Goal: Information Seeking & Learning: Check status

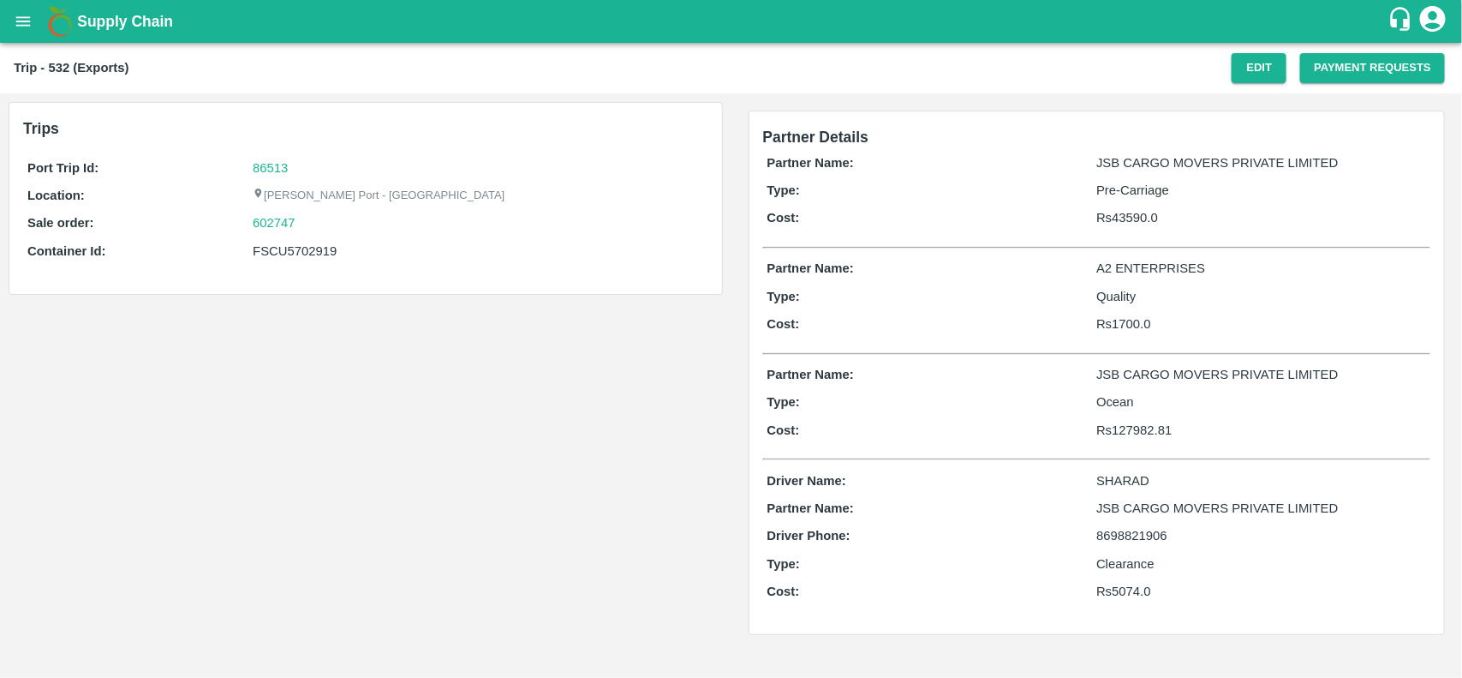
drag, startPoint x: 0, startPoint y: 0, endPoint x: 304, endPoint y: 225, distance: 378.4
click at [304, 225] on div "602747" at bounding box center [478, 222] width 451 height 19
copy link
click at [304, 225] on div "602747" at bounding box center [478, 222] width 451 height 19
copy link "602747"
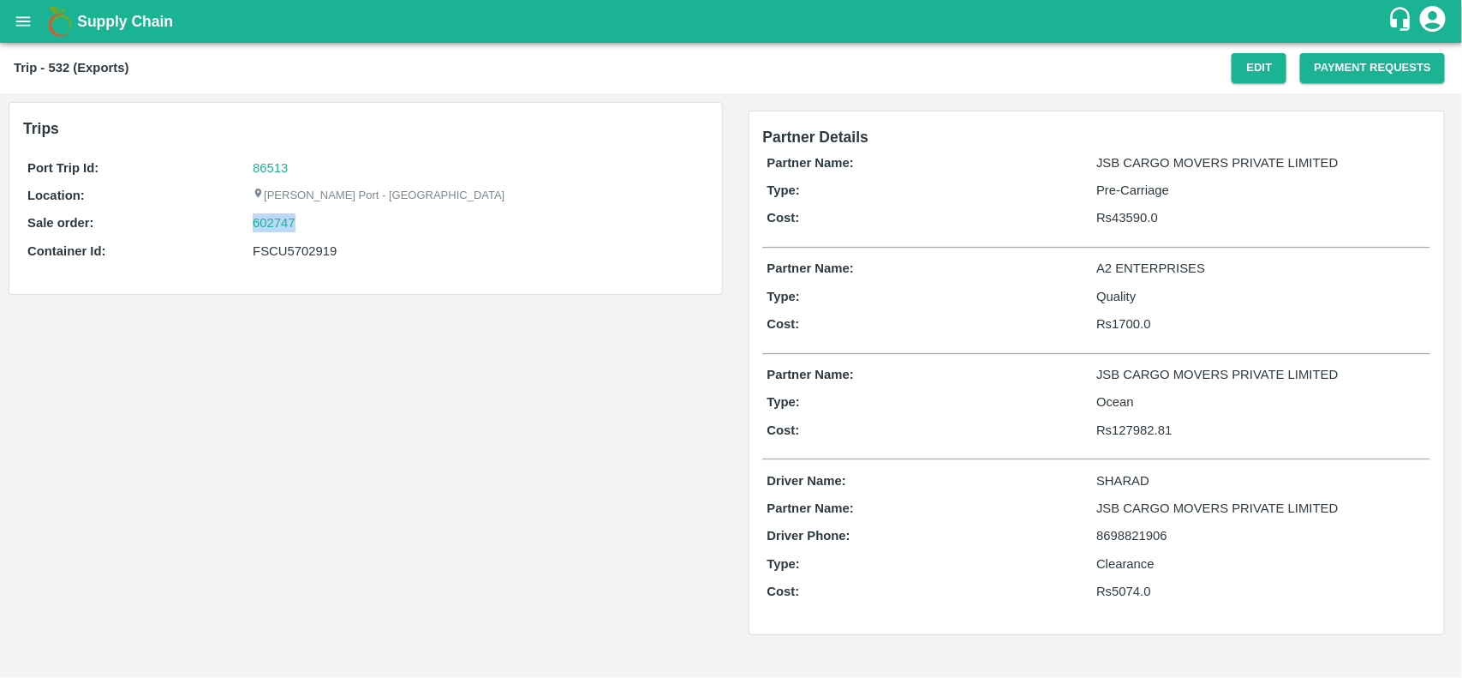
click at [304, 225] on div "602747" at bounding box center [478, 222] width 451 height 19
click at [272, 225] on link "602747" at bounding box center [274, 222] width 43 height 19
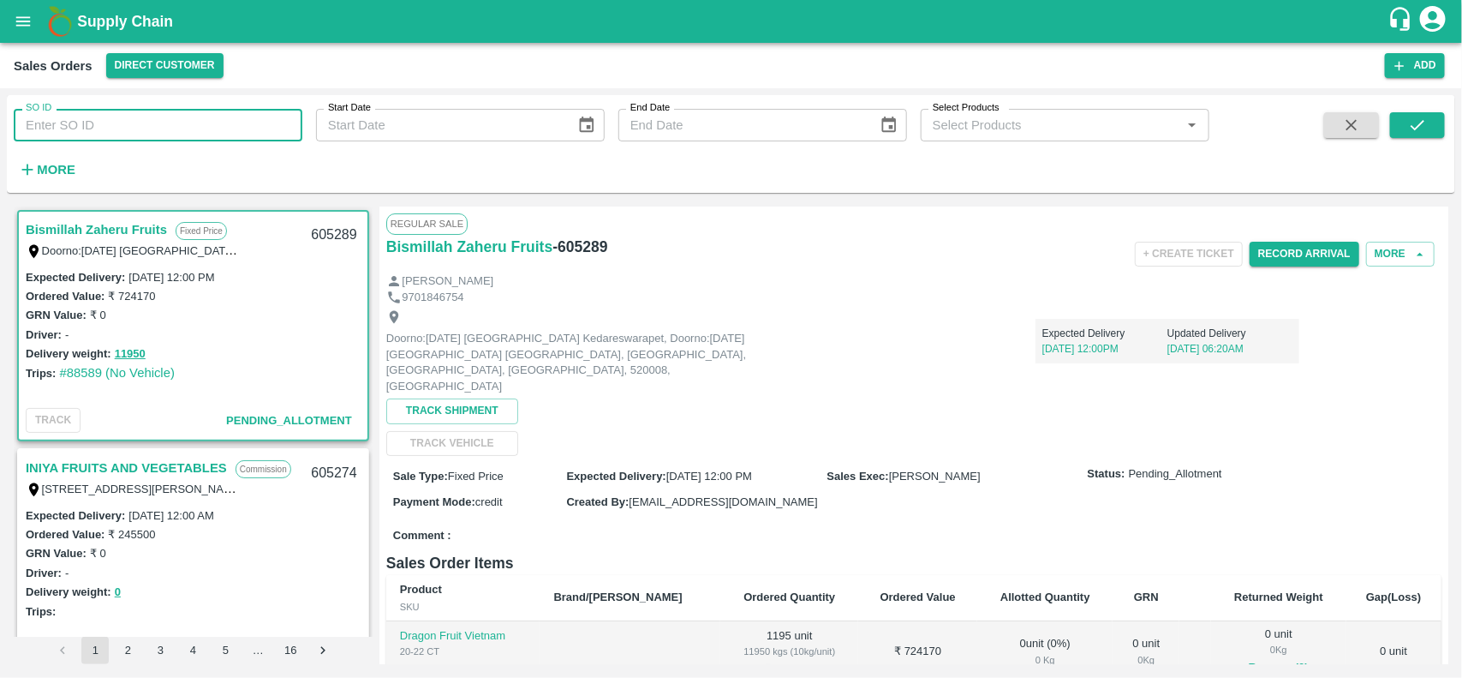
click at [186, 126] on input "SO ID" at bounding box center [158, 125] width 289 height 33
paste input "602747"
click at [186, 126] on input "602747" at bounding box center [158, 125] width 289 height 33
type input "602747"
click at [1419, 124] on icon "submit" at bounding box center [1417, 125] width 19 height 19
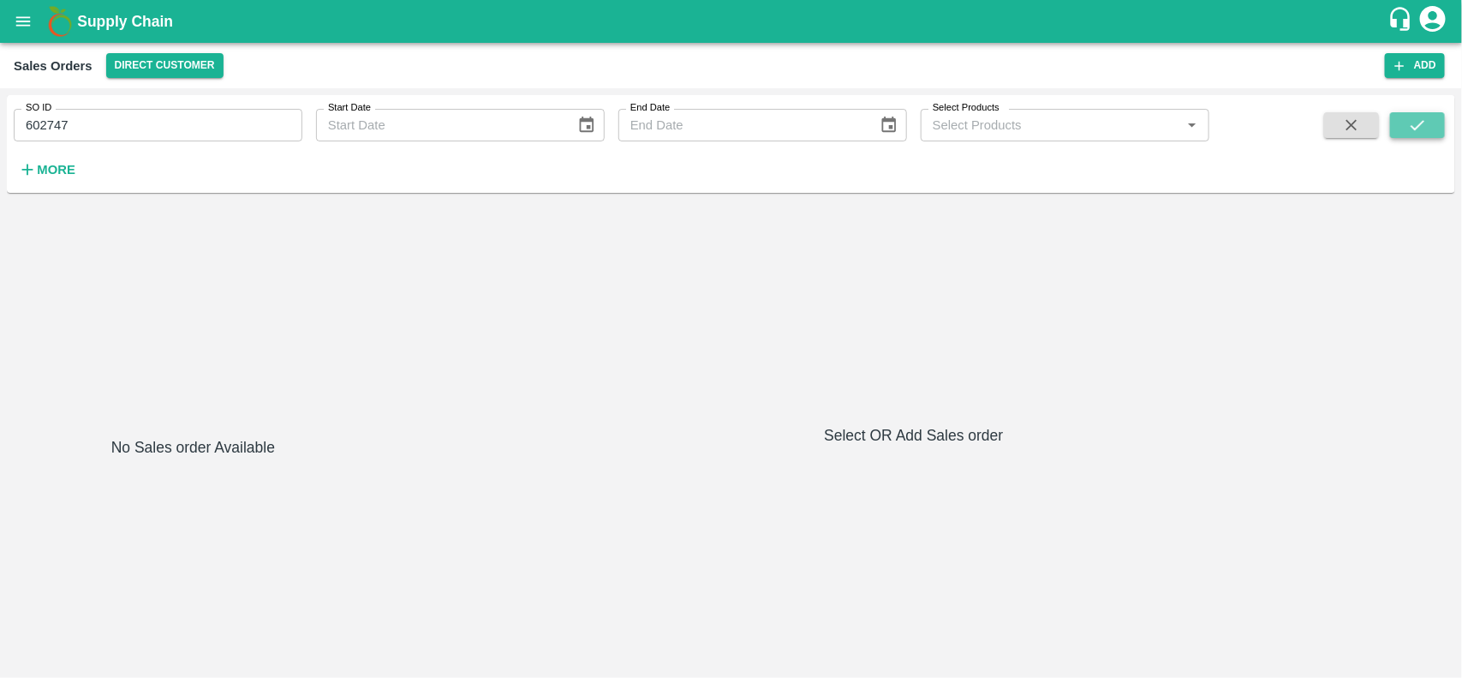
click at [1419, 124] on icon "submit" at bounding box center [1417, 125] width 19 height 19
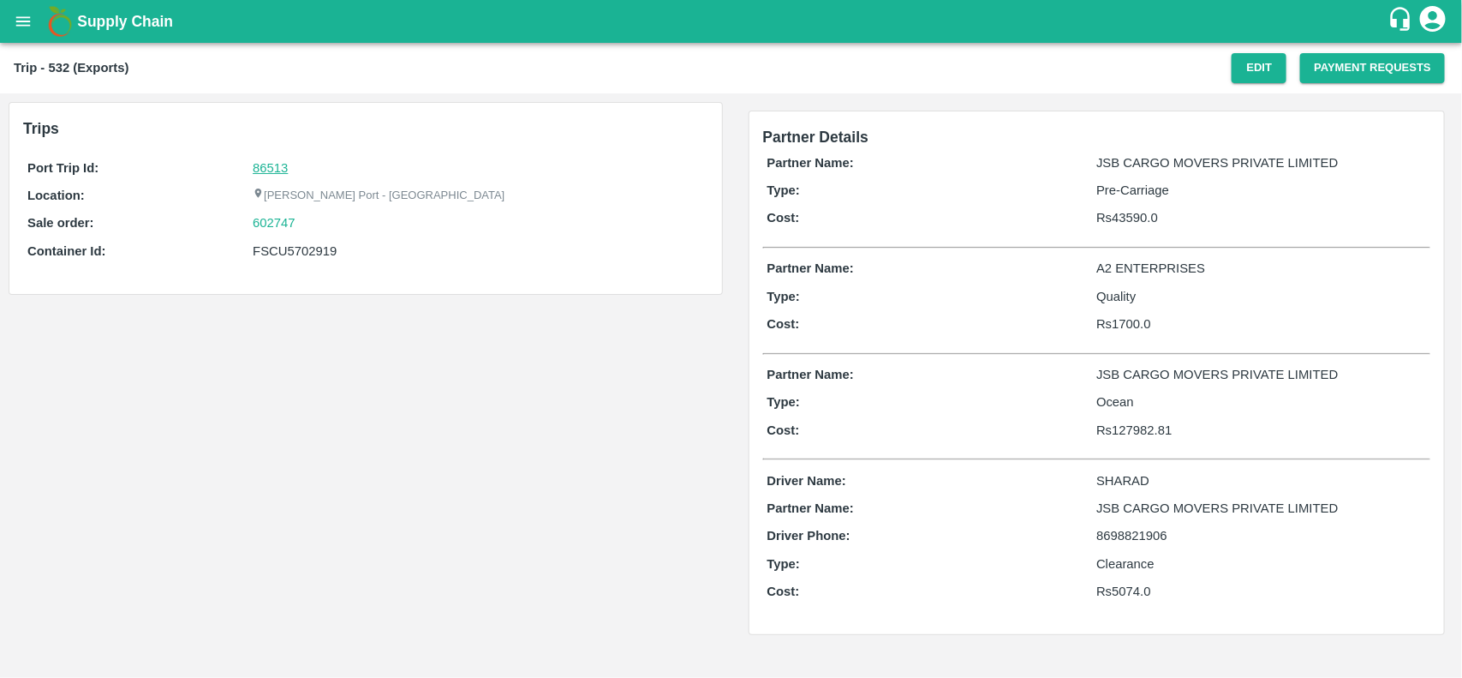
click at [277, 164] on link "86513" at bounding box center [270, 168] width 35 height 14
click at [321, 223] on div "602747" at bounding box center [478, 222] width 451 height 19
copy link "602747"
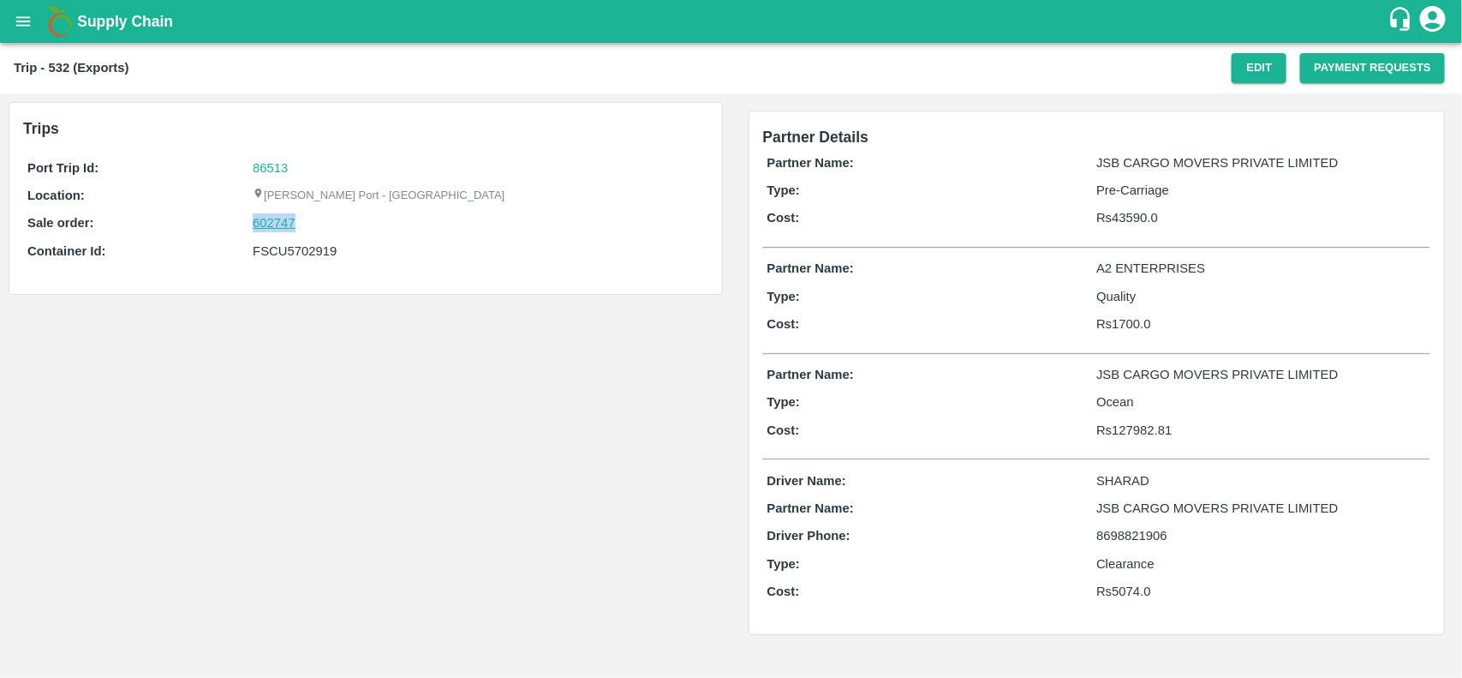
click at [272, 223] on link "602747" at bounding box center [274, 222] width 43 height 19
click at [266, 254] on div "FSCU5702919" at bounding box center [478, 251] width 451 height 19
copy div "FSCU5702919"
click at [266, 254] on div "FSCU5702919" at bounding box center [478, 251] width 451 height 19
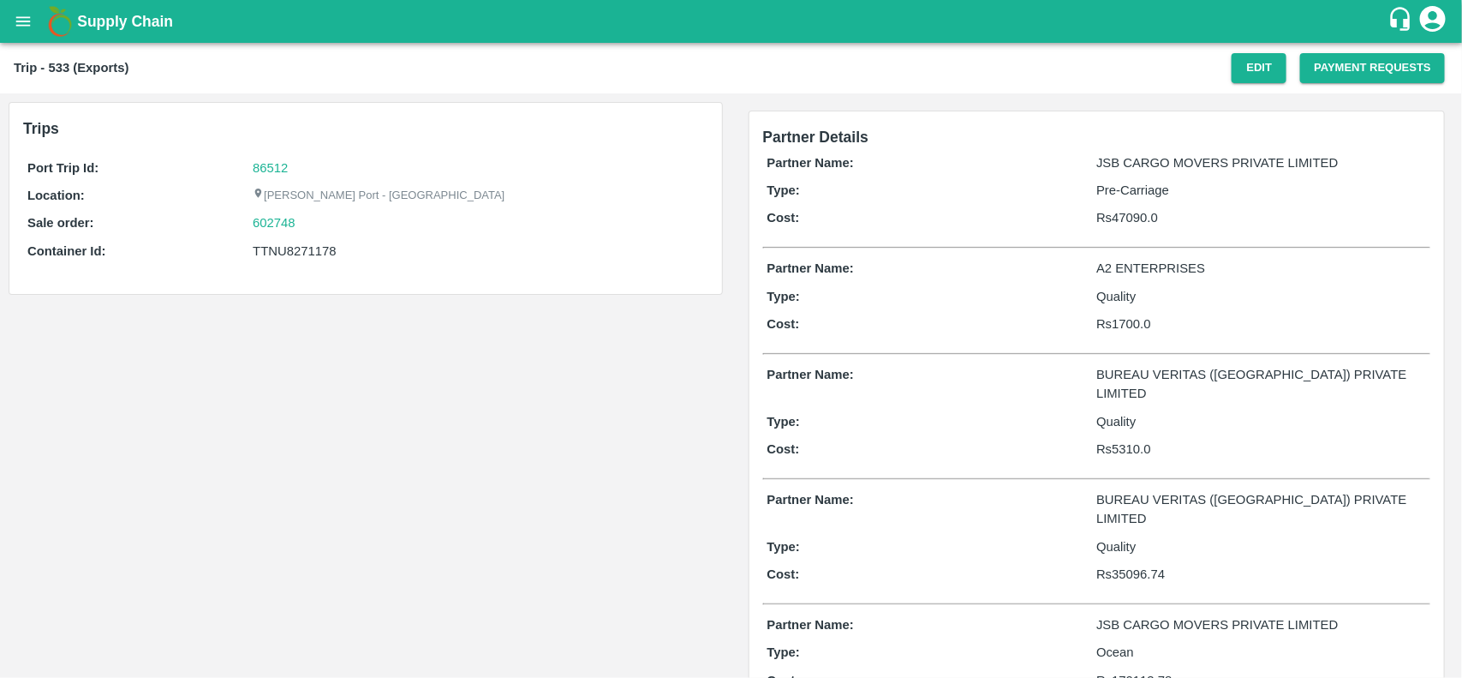
click at [290, 156] on div "Port Trip Id: 86512 Location: Jawaharlal Nehru Port - Nhava Sheva Sale order: 6…" at bounding box center [365, 213] width 685 height 119
click at [277, 164] on link "86512" at bounding box center [270, 168] width 35 height 14
click at [308, 225] on div "602748" at bounding box center [478, 222] width 451 height 19
copy link "602748"
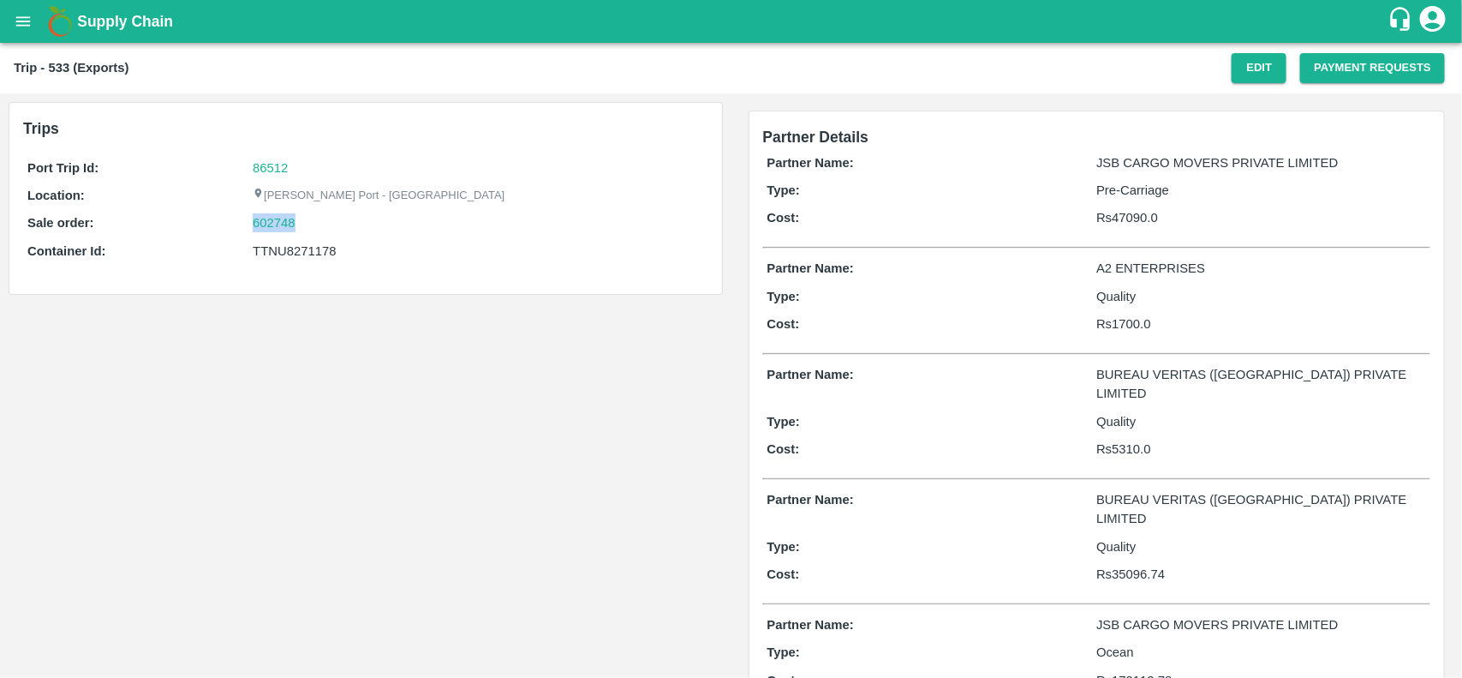
click at [308, 225] on div "602748" at bounding box center [478, 222] width 451 height 19
drag, startPoint x: 308, startPoint y: 225, endPoint x: 263, endPoint y: 221, distance: 45.6
click at [263, 221] on div "602748" at bounding box center [478, 222] width 451 height 19
click at [263, 221] on link "602748" at bounding box center [274, 222] width 43 height 19
click at [284, 246] on div "TTNU8271178" at bounding box center [478, 251] width 451 height 19
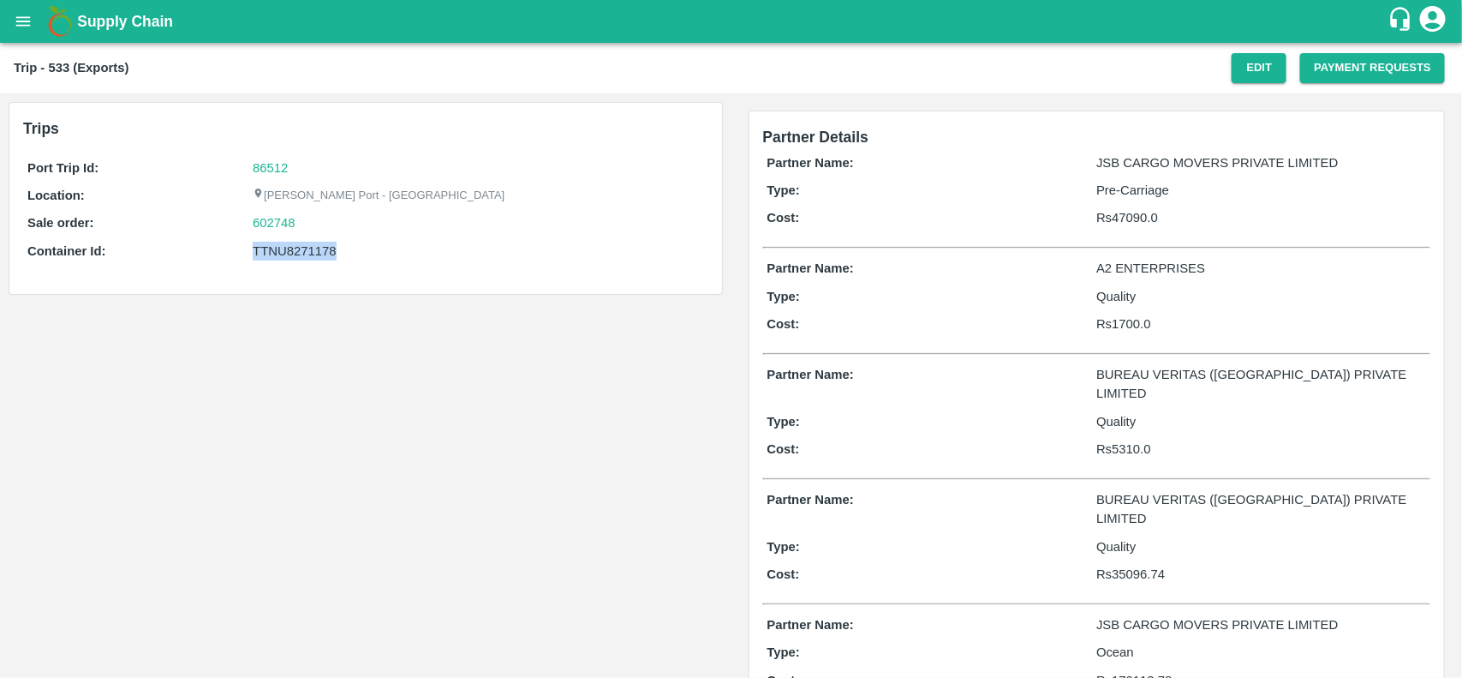
copy div "TTNU8271178"
click at [284, 246] on div "TTNU8271178" at bounding box center [478, 251] width 451 height 19
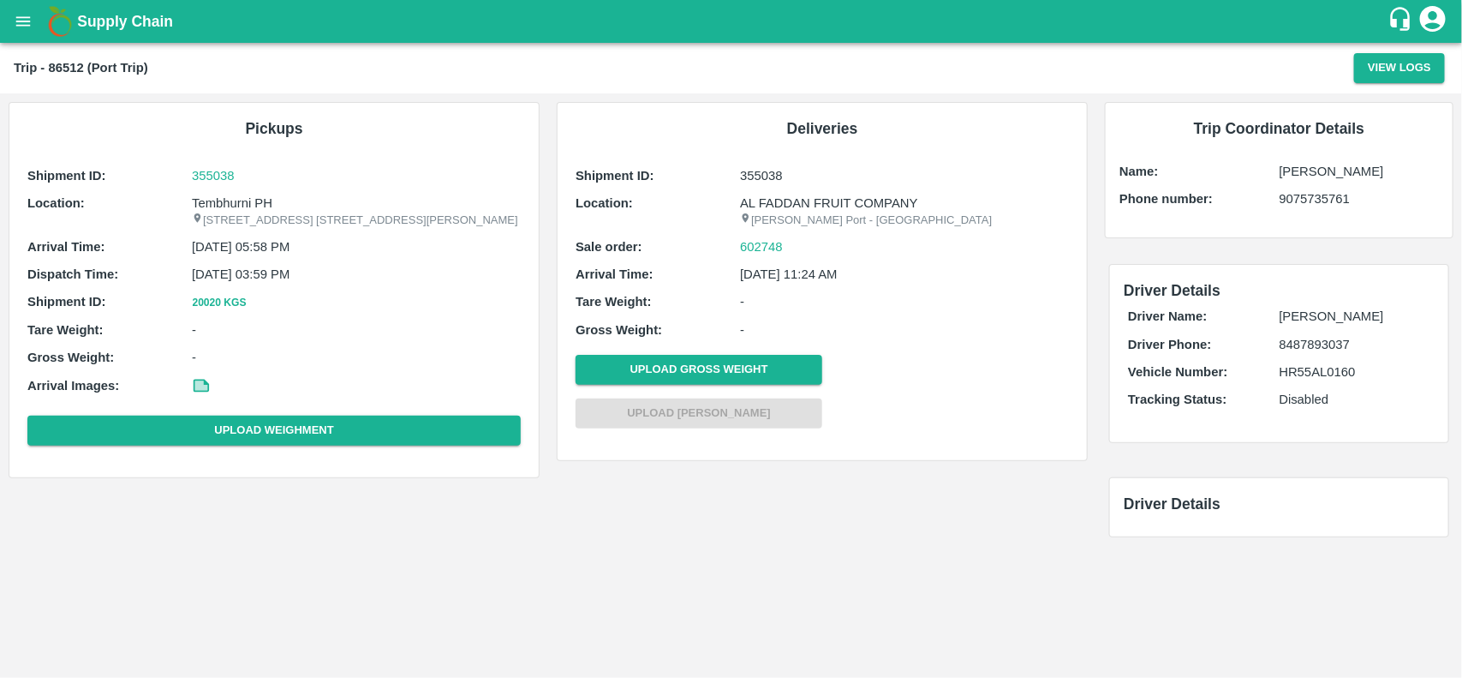
click at [227, 203] on p "Tembhurni PH" at bounding box center [356, 203] width 329 height 19
copy p "Tembhurni"
copy p "Tembhurni PH"
click at [227, 203] on p "Tembhurni PH" at bounding box center [356, 203] width 329 height 19
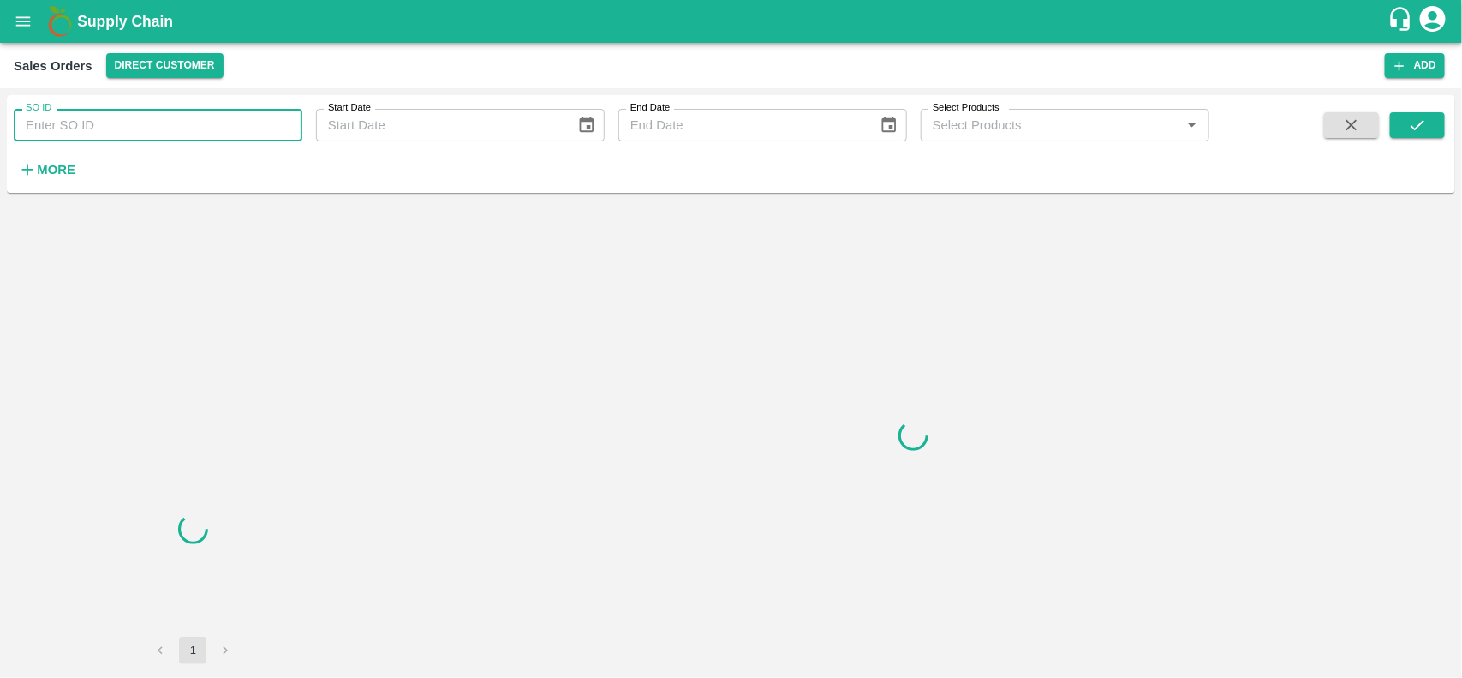
click at [93, 134] on input "SO ID" at bounding box center [158, 125] width 289 height 33
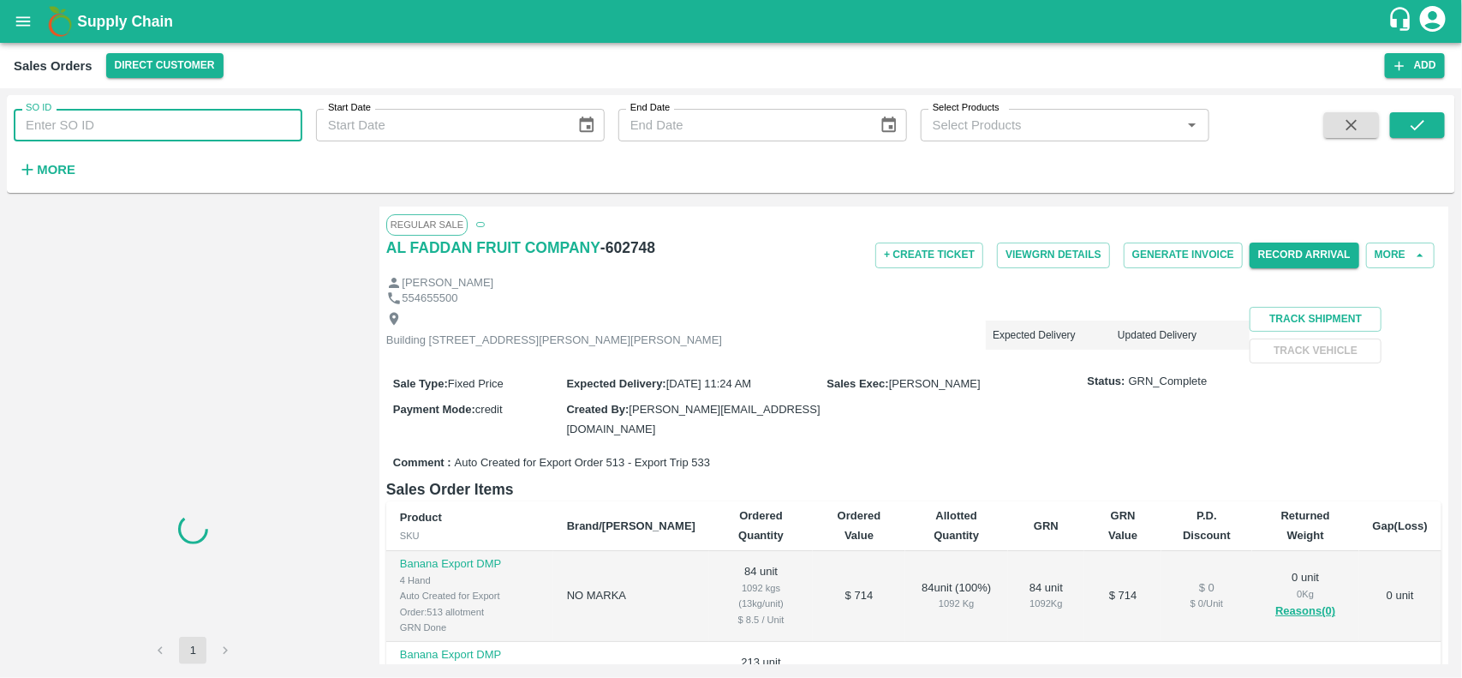
click at [93, 134] on input "SO ID" at bounding box center [158, 125] width 289 height 33
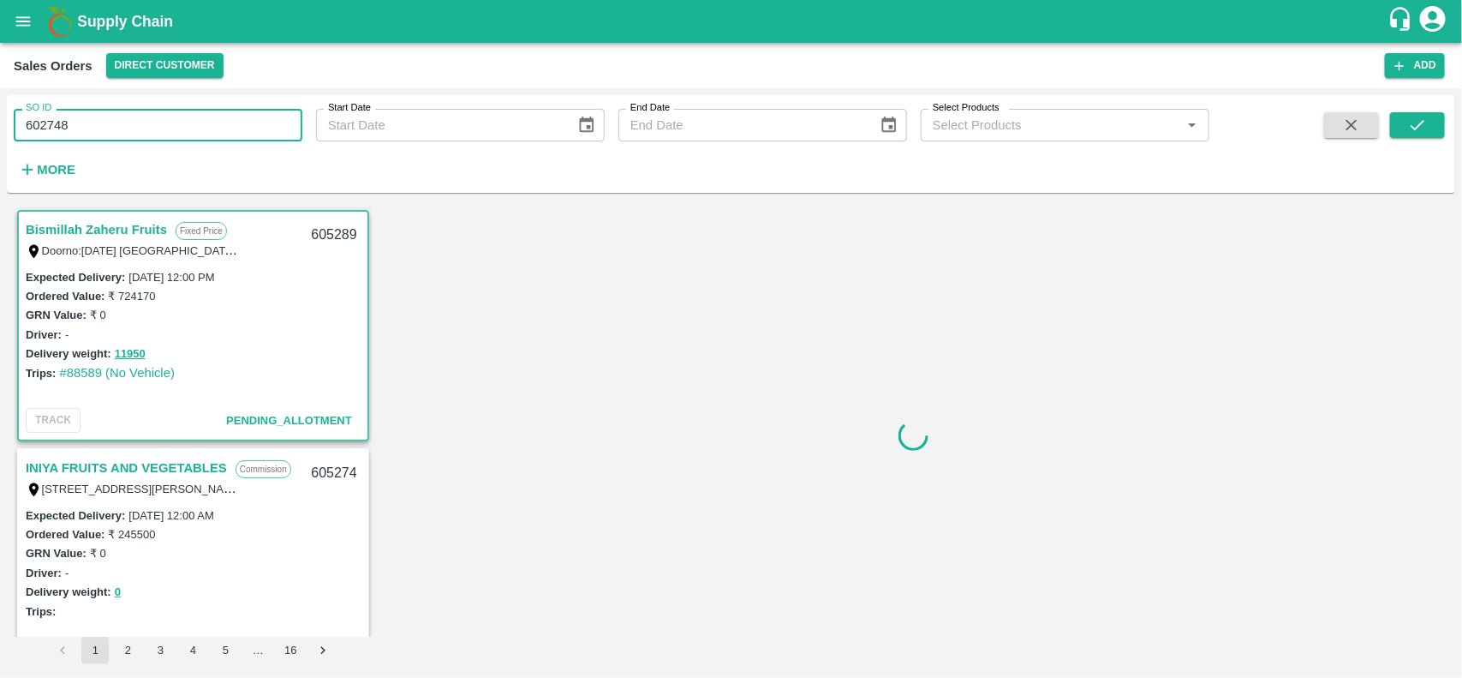
click at [93, 134] on input "602748" at bounding box center [158, 125] width 289 height 33
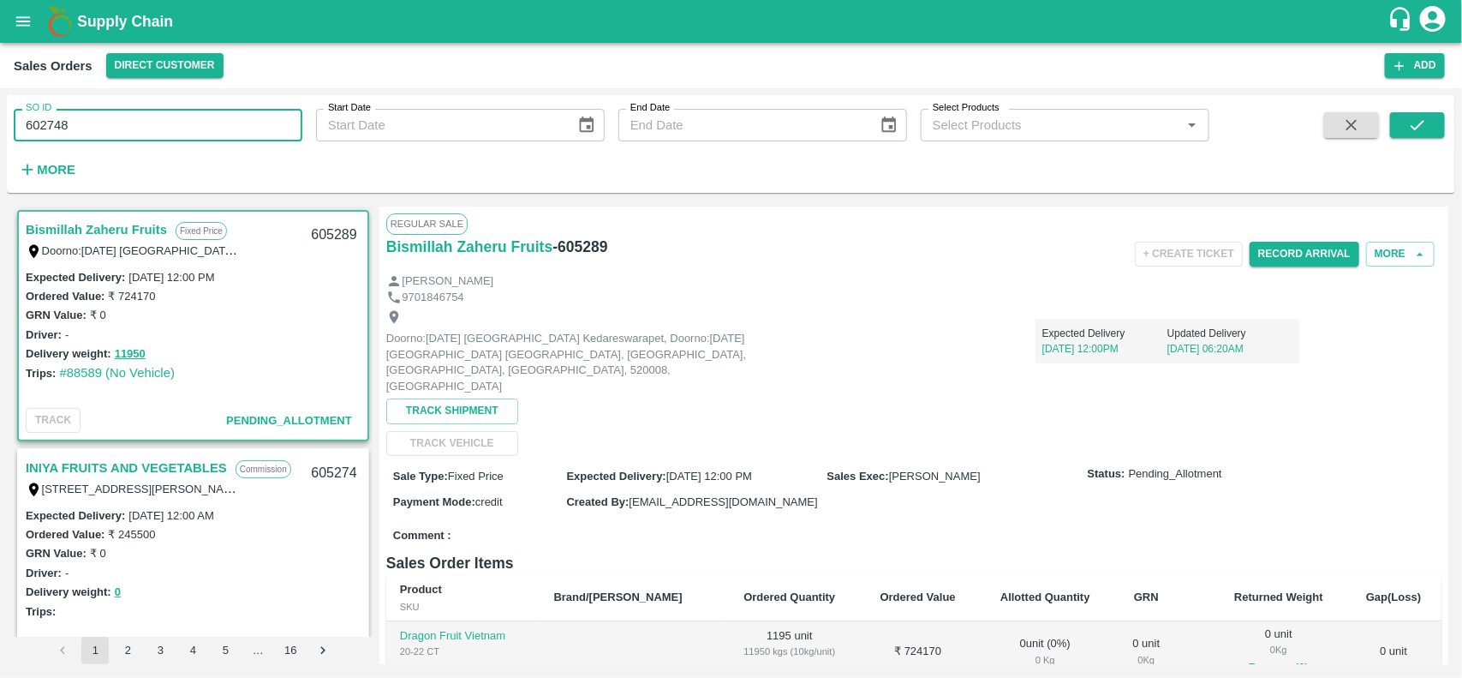
type input "602748"
click at [1424, 141] on span at bounding box center [1417, 147] width 55 height 70
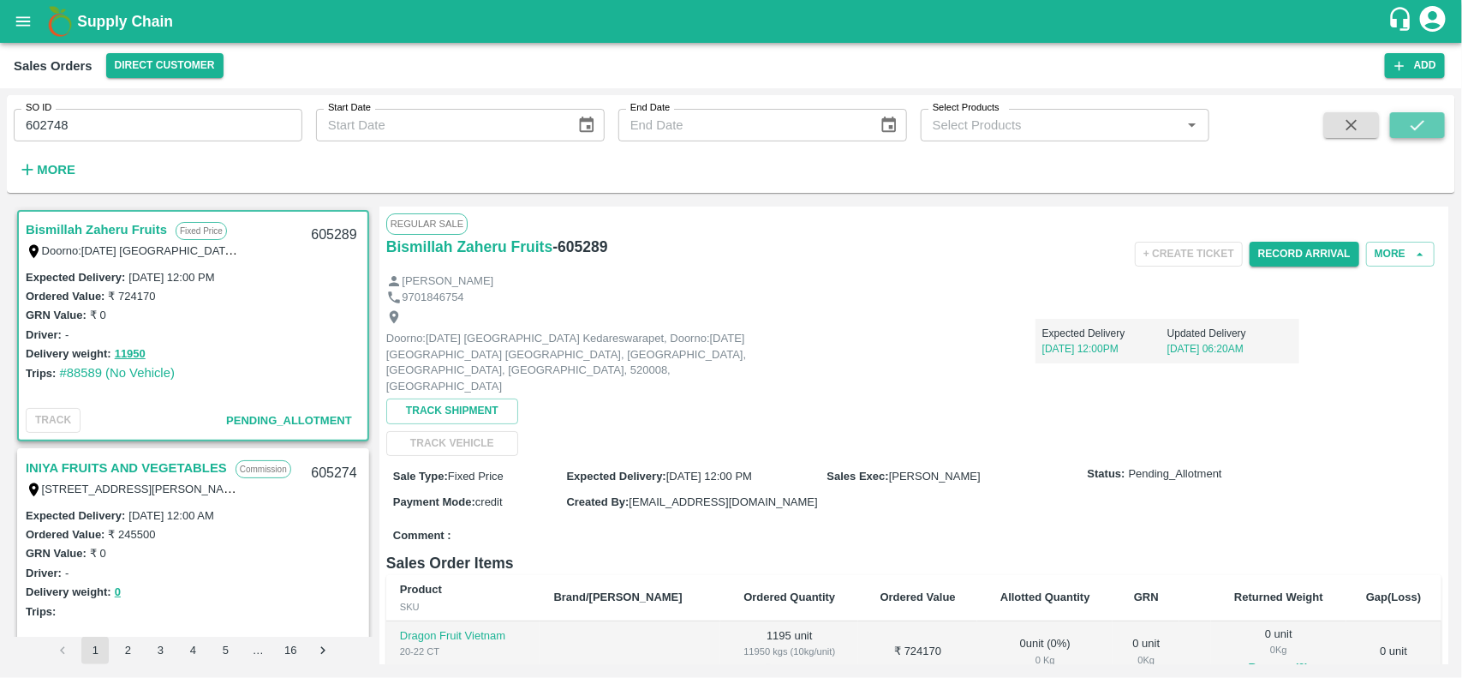
click at [1419, 124] on icon "submit" at bounding box center [1417, 125] width 19 height 19
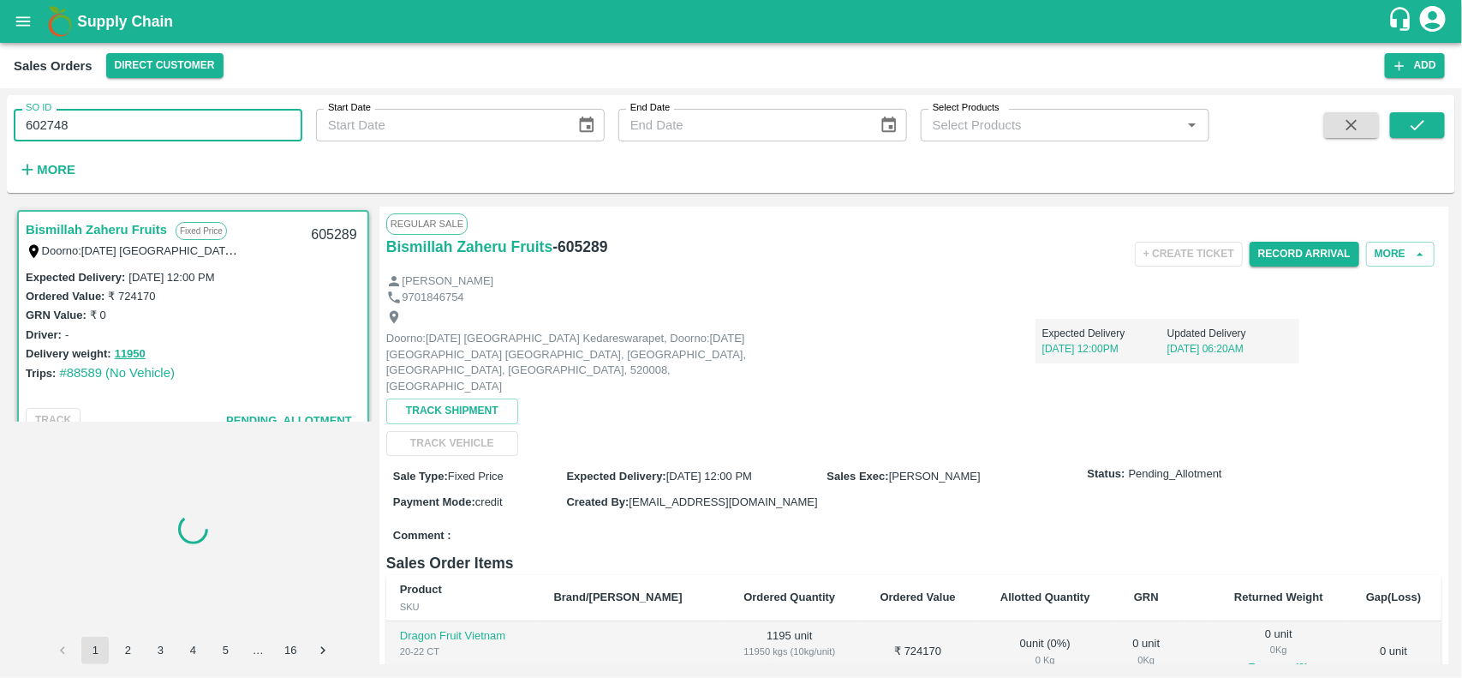
click at [170, 134] on input "602748" at bounding box center [158, 125] width 289 height 33
paste input "text"
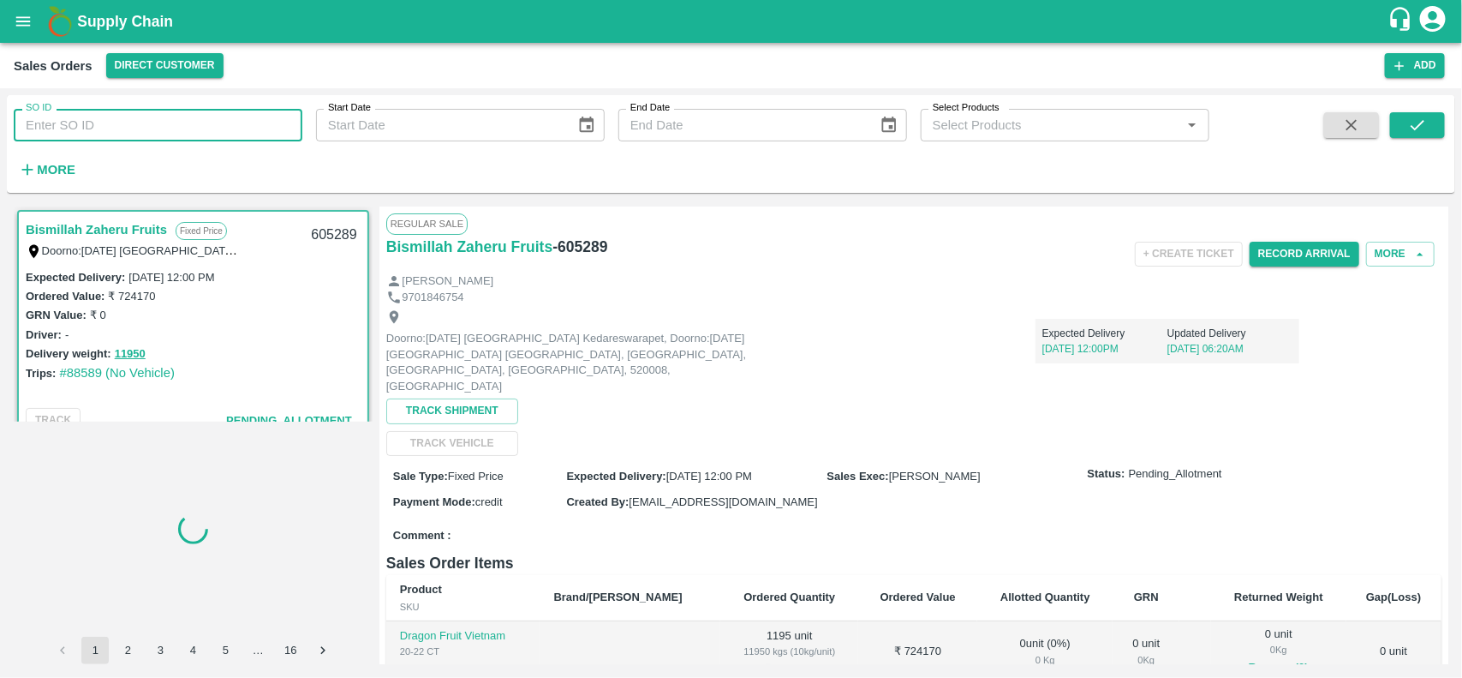
type input "602748"
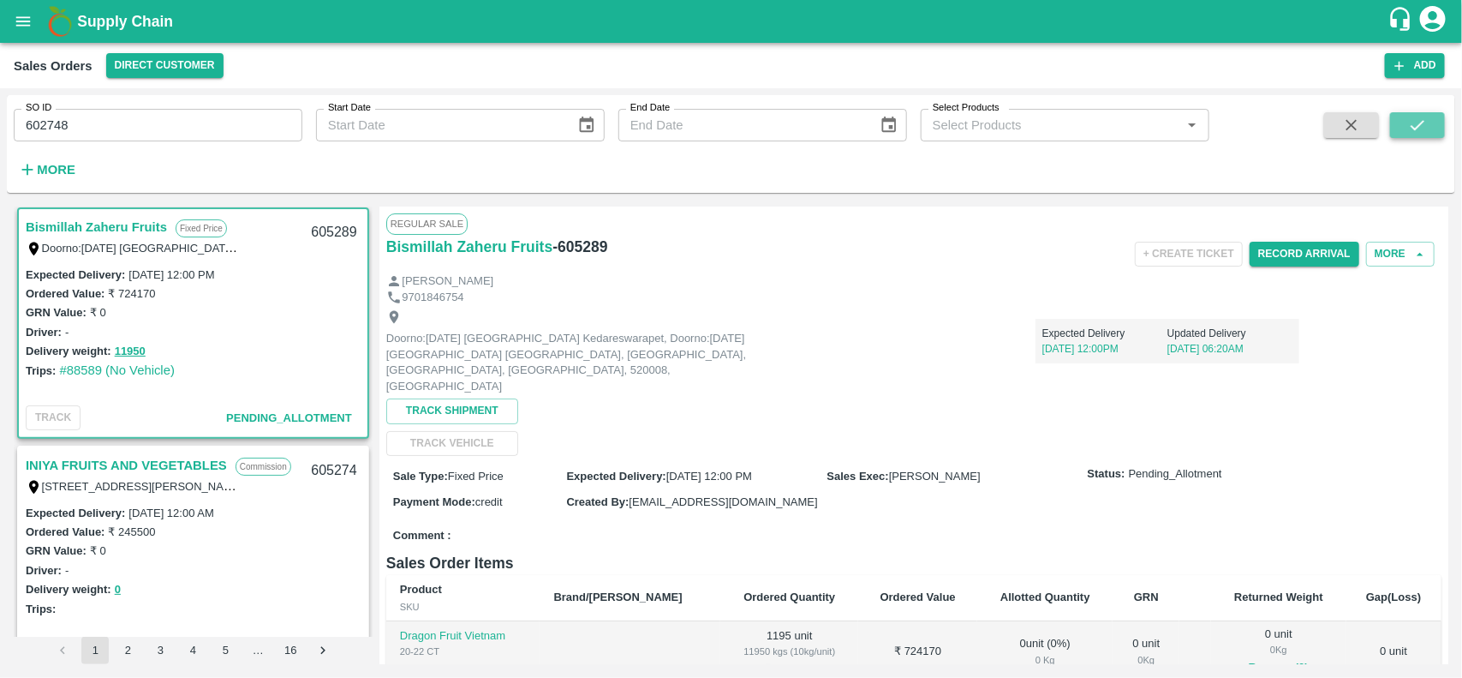
click at [1420, 135] on button "submit" at bounding box center [1417, 125] width 55 height 26
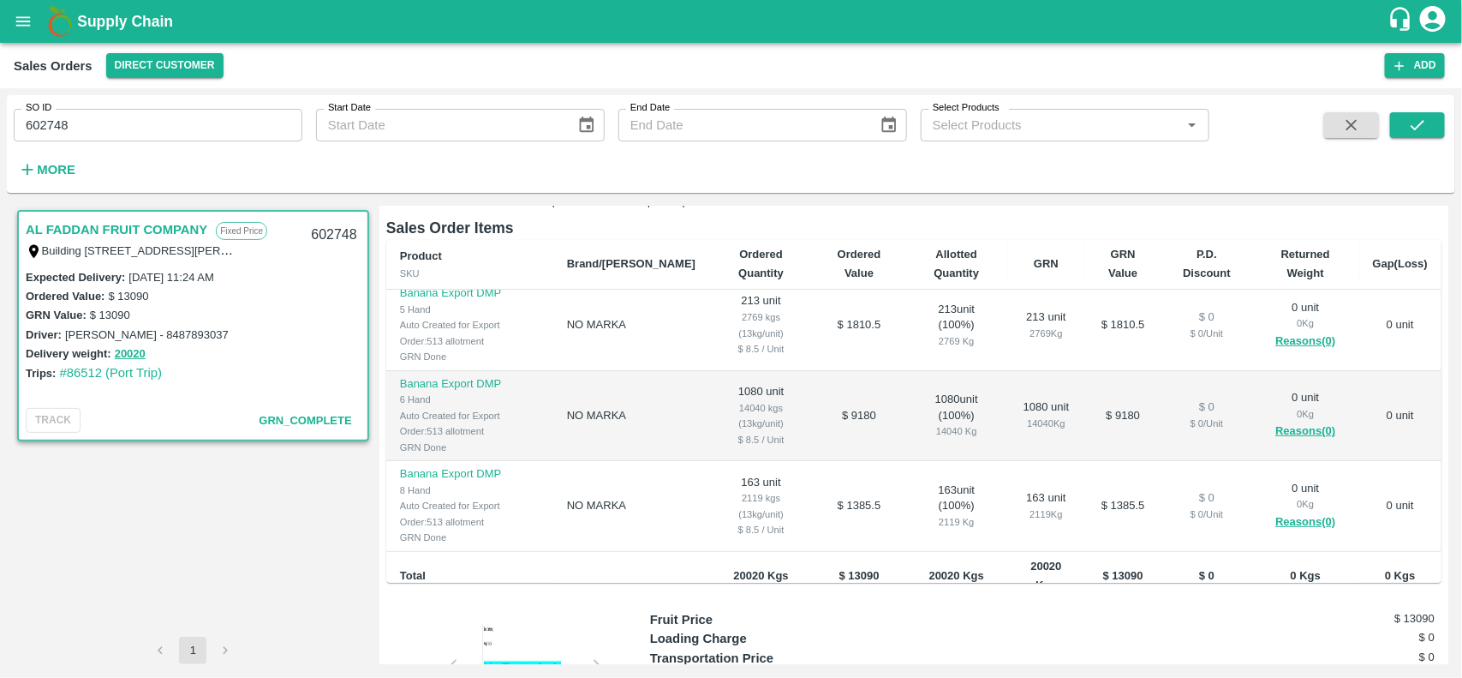
scroll to position [118, 0]
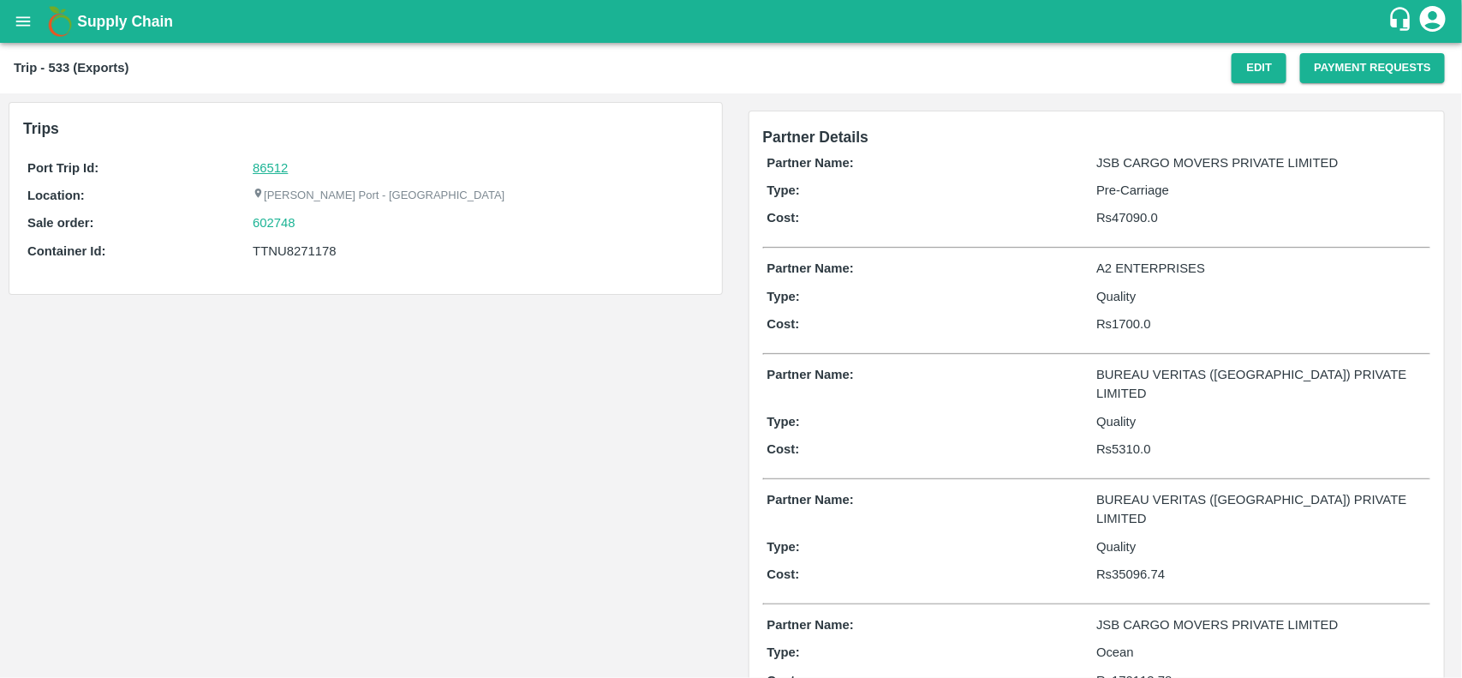
click at [275, 165] on link "86512" at bounding box center [270, 168] width 35 height 14
click at [321, 229] on div "602748" at bounding box center [478, 222] width 451 height 19
copy link "602748"
click at [321, 229] on div "602748" at bounding box center [478, 222] width 451 height 19
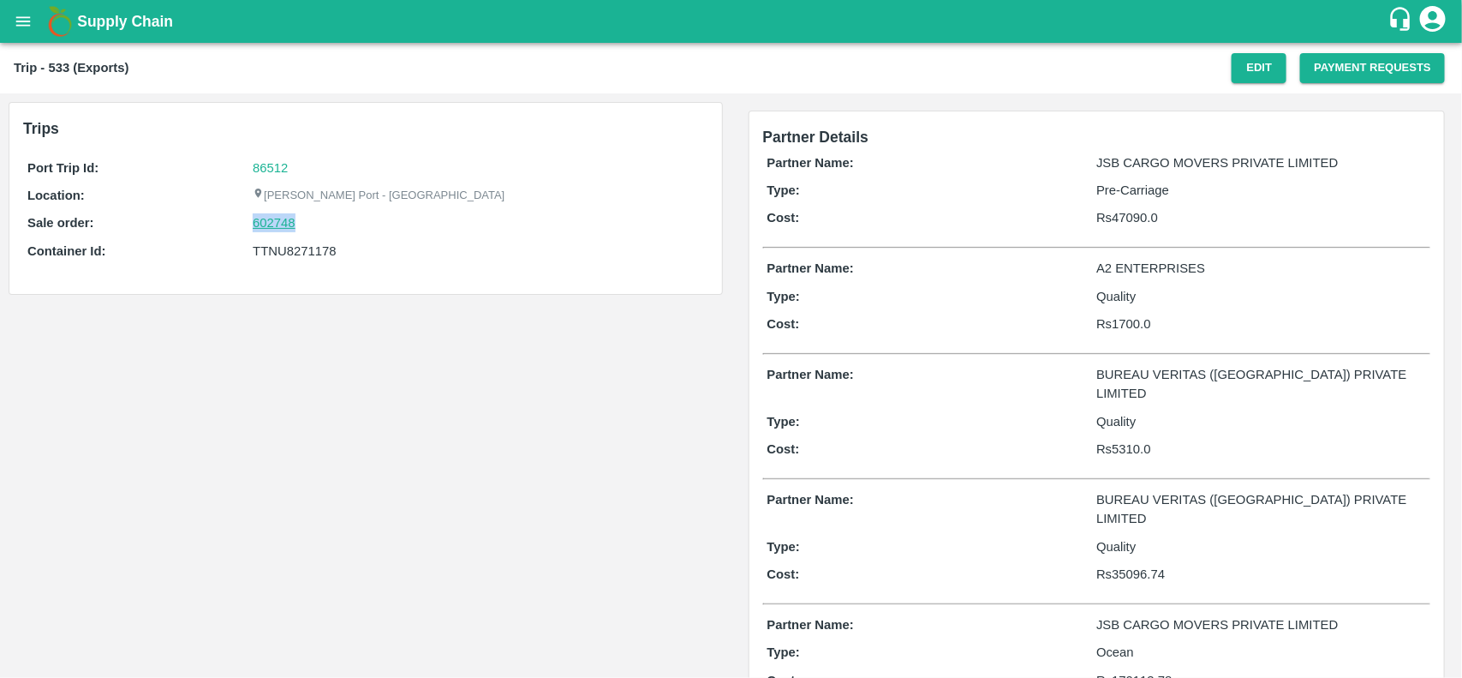
click at [284, 221] on link "602748" at bounding box center [274, 222] width 43 height 19
click at [296, 250] on div "TTNU8271178" at bounding box center [478, 251] width 451 height 19
copy div "TTNU8271178"
click at [296, 250] on div "TTNU8271178" at bounding box center [478, 251] width 451 height 19
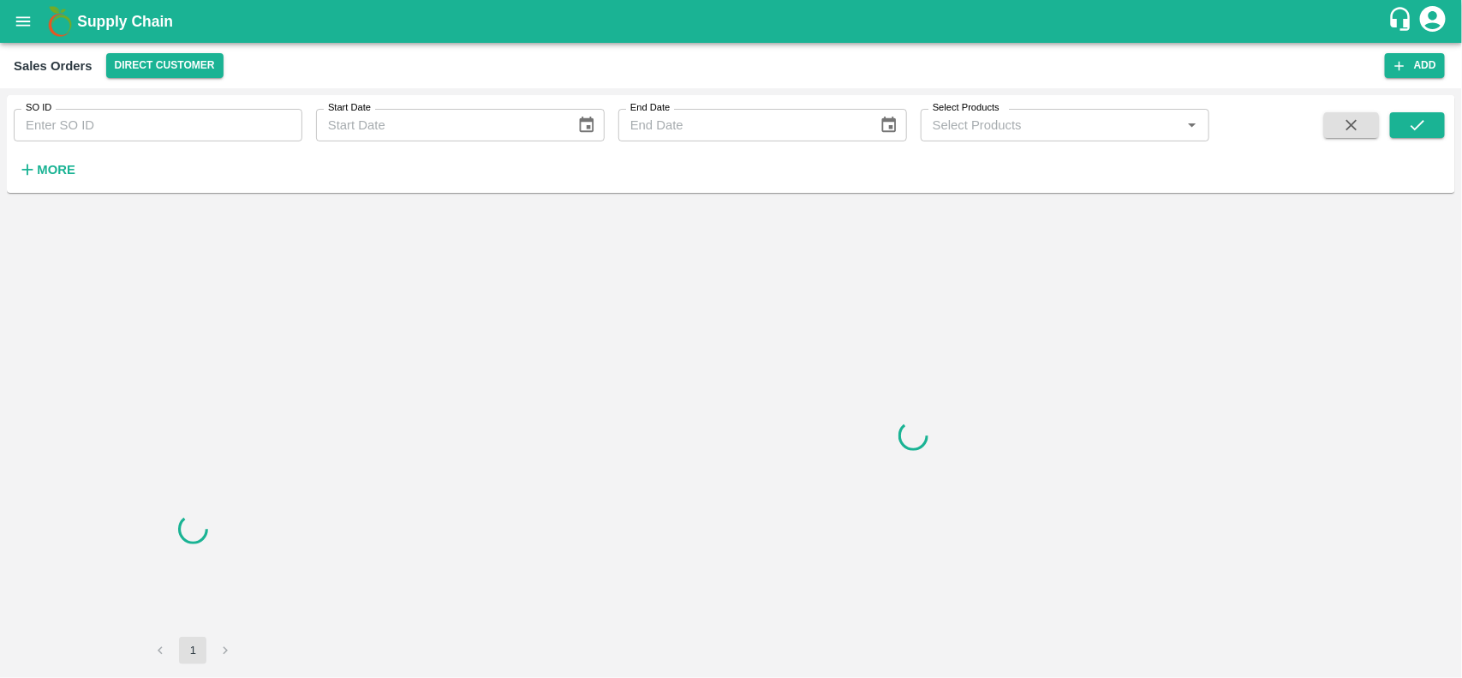
click at [210, 116] on input "SO ID" at bounding box center [158, 125] width 289 height 33
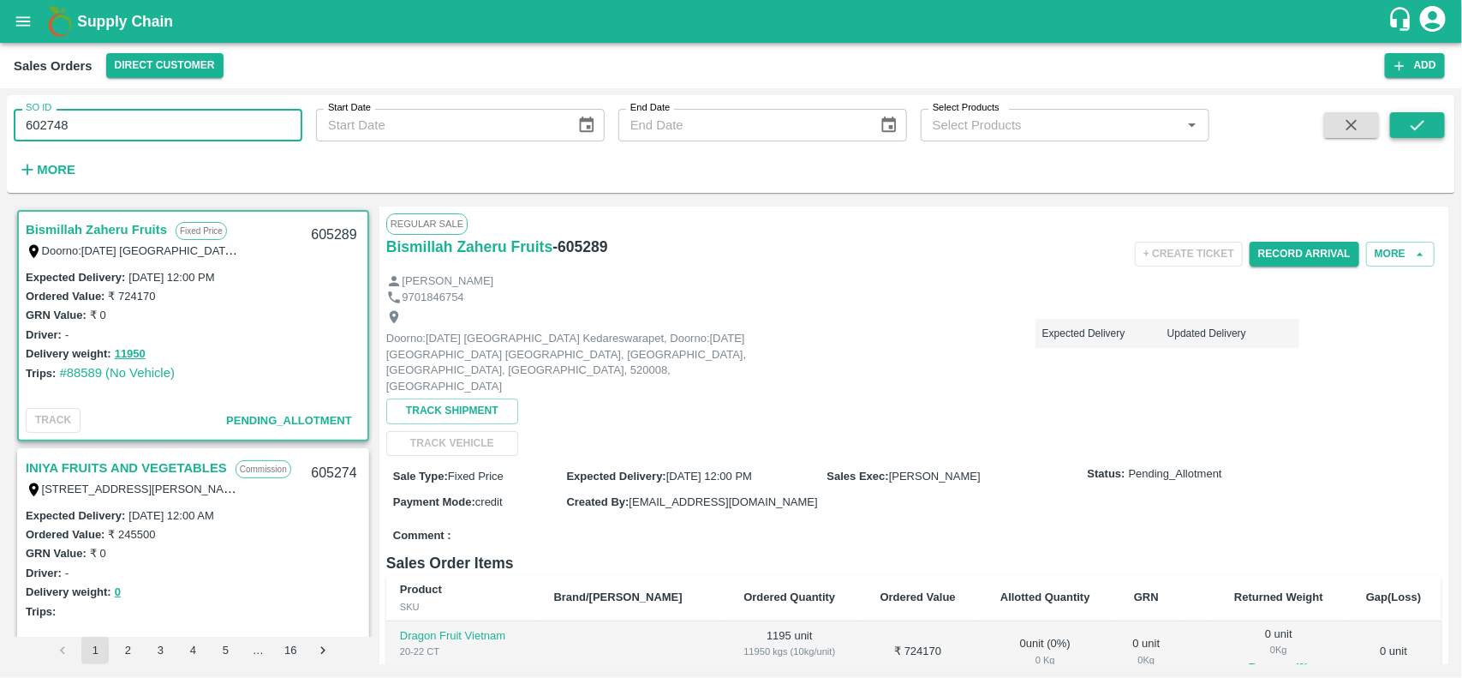
type input "602748"
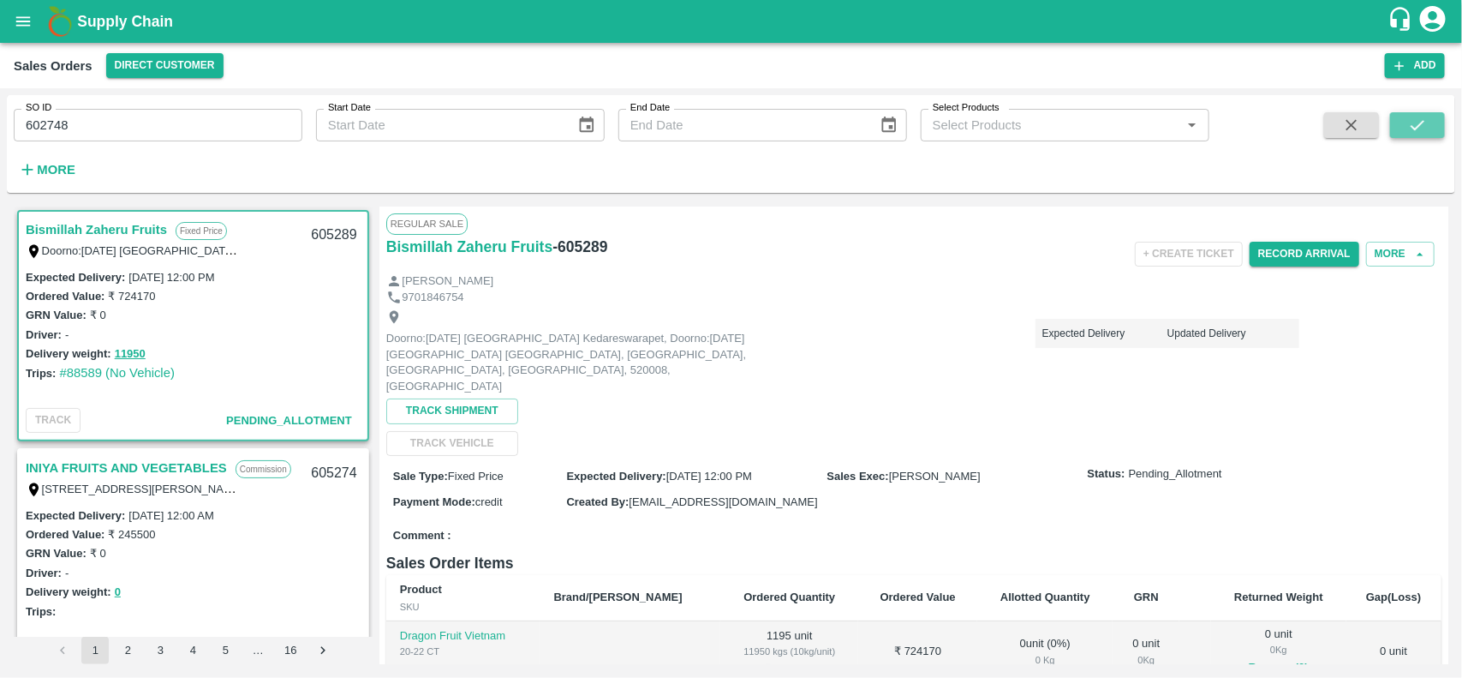
click at [1422, 122] on icon "submit" at bounding box center [1417, 125] width 19 height 19
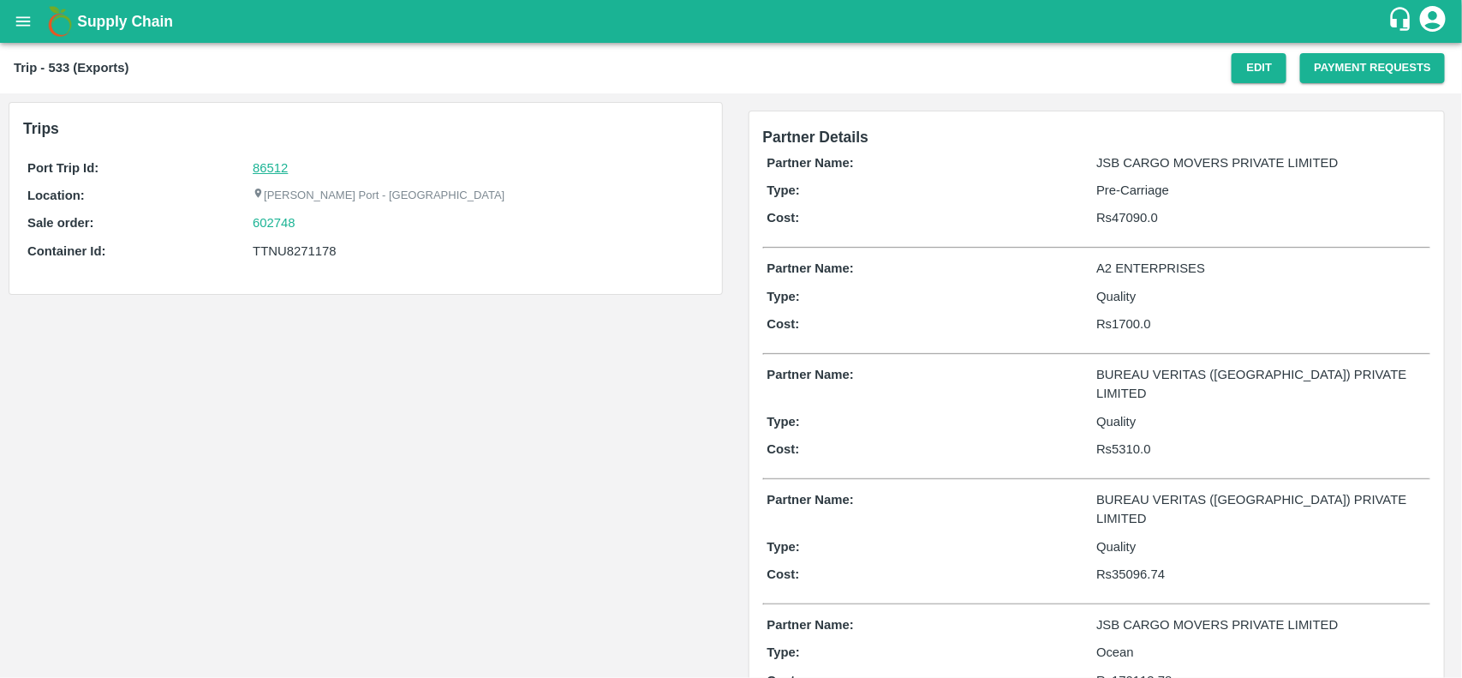
click at [272, 164] on link "86512" at bounding box center [270, 168] width 35 height 14
click at [308, 224] on div "602748" at bounding box center [478, 222] width 451 height 19
copy link
click at [308, 224] on div "602748" at bounding box center [478, 222] width 451 height 19
copy link "602748"
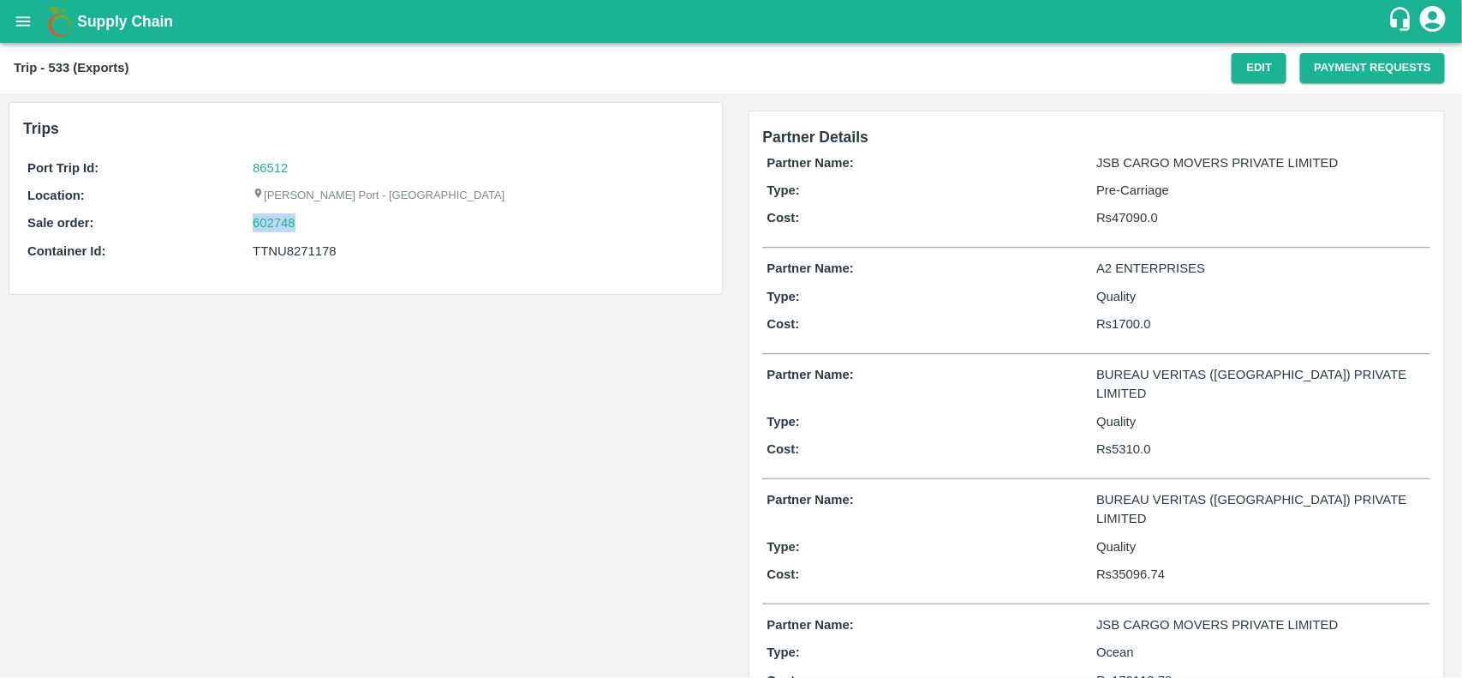
click at [308, 224] on div "602748" at bounding box center [478, 222] width 451 height 19
click at [272, 228] on link "602748" at bounding box center [274, 222] width 43 height 19
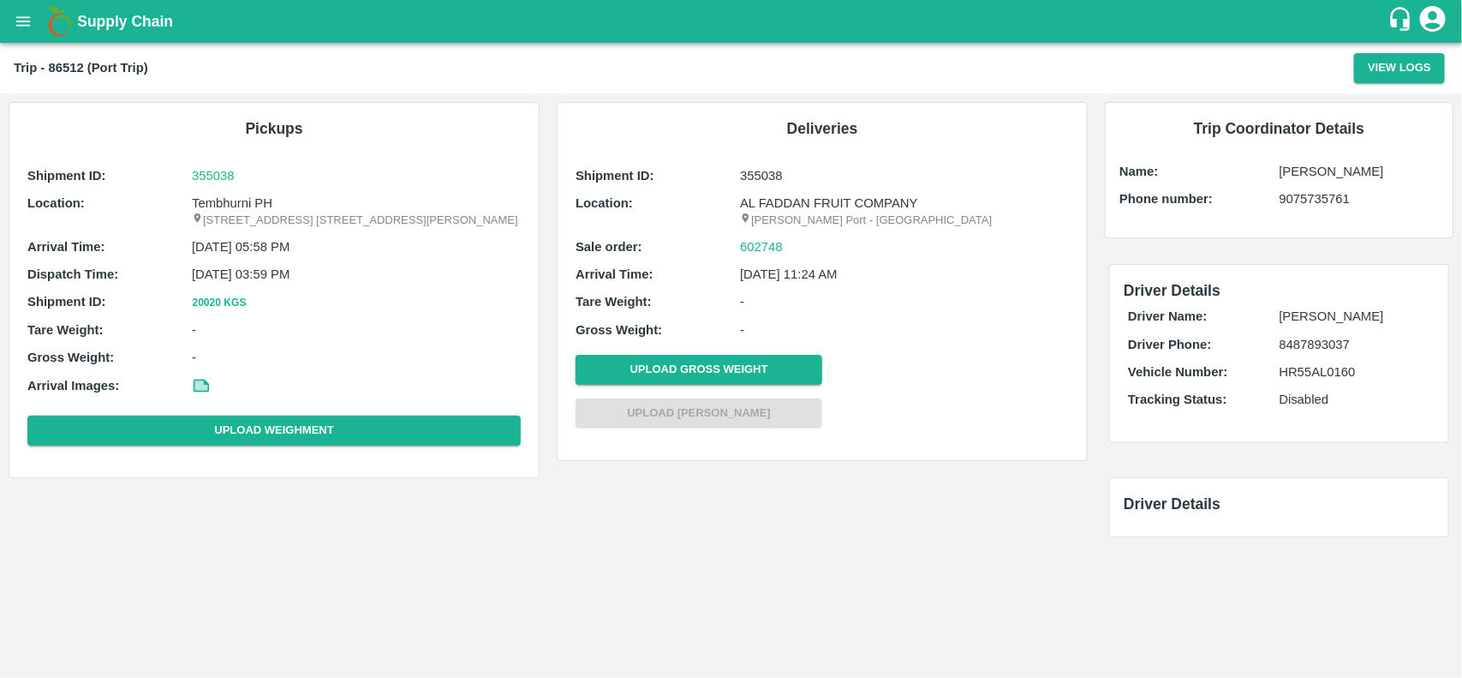
click at [223, 195] on p "Tembhurni PH" at bounding box center [356, 203] width 329 height 19
copy p "Tembhurni PH"
click at [223, 195] on p "Tembhurni PH" at bounding box center [356, 203] width 329 height 19
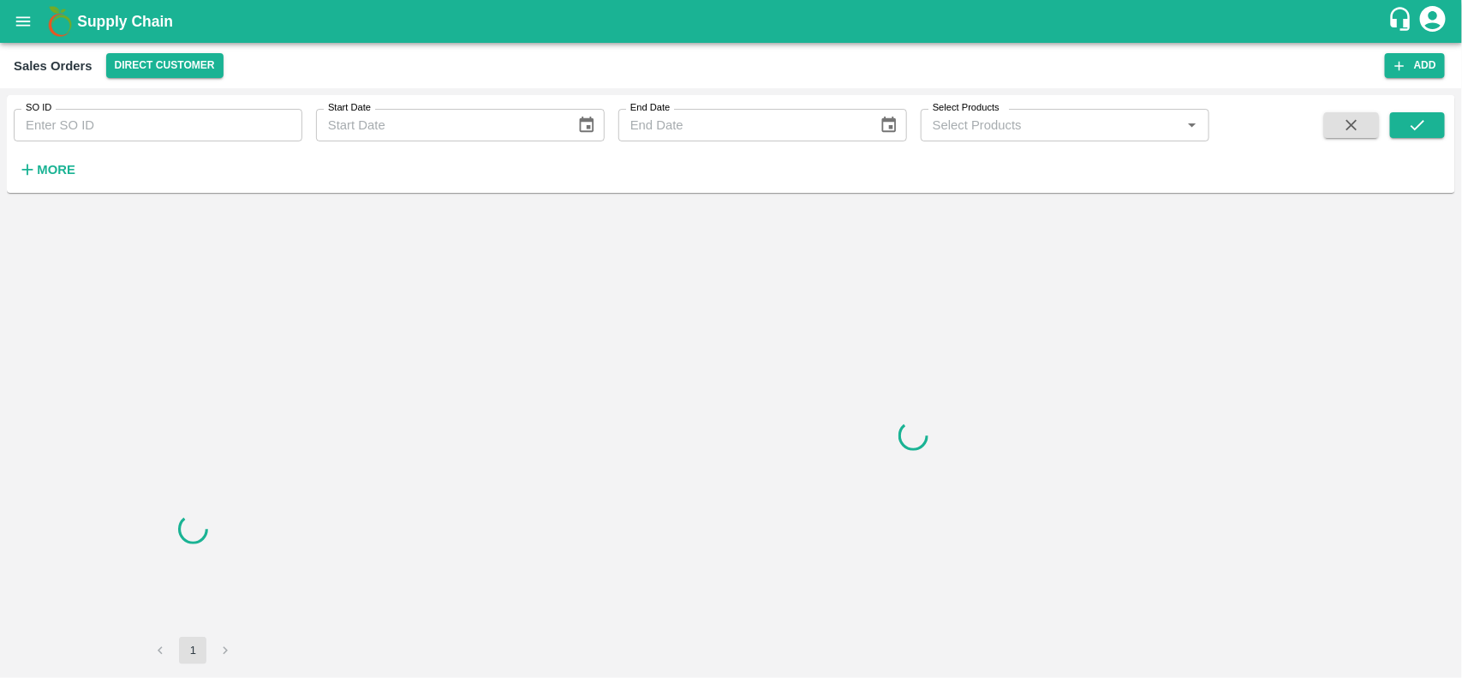
click at [93, 116] on input "SO ID" at bounding box center [158, 125] width 289 height 33
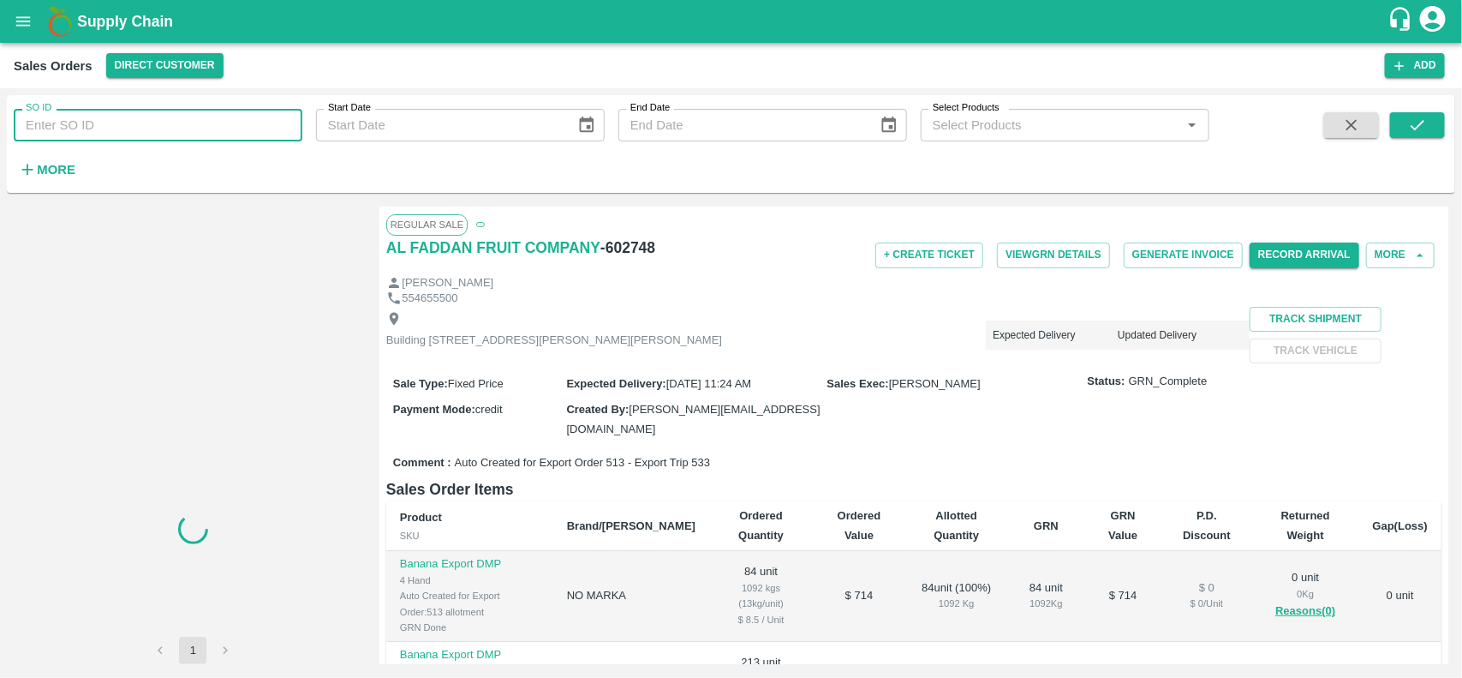
click at [93, 116] on input "SO ID" at bounding box center [158, 125] width 289 height 33
paste input "602748"
click at [93, 116] on input "602748" at bounding box center [158, 125] width 289 height 33
type input "602748"
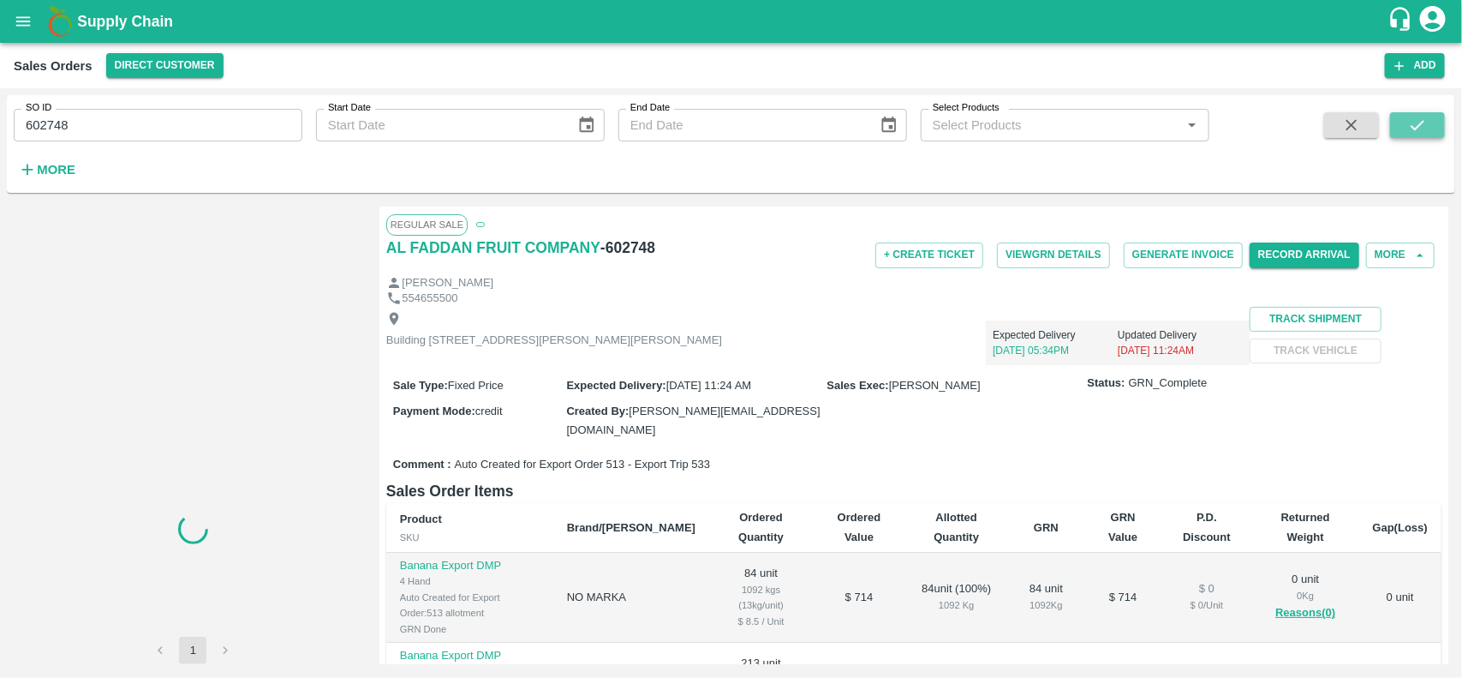
click at [1416, 124] on icon "submit" at bounding box center [1417, 125] width 19 height 19
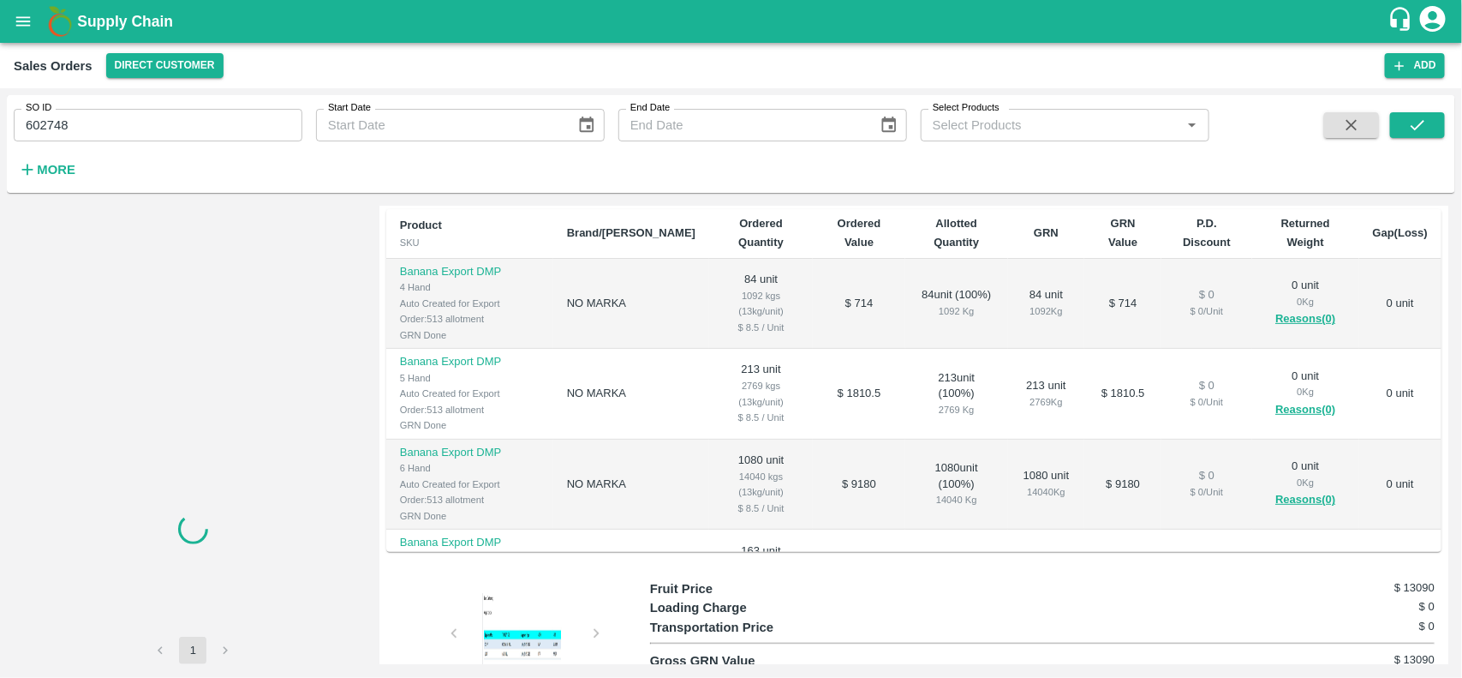
scroll to position [300, 0]
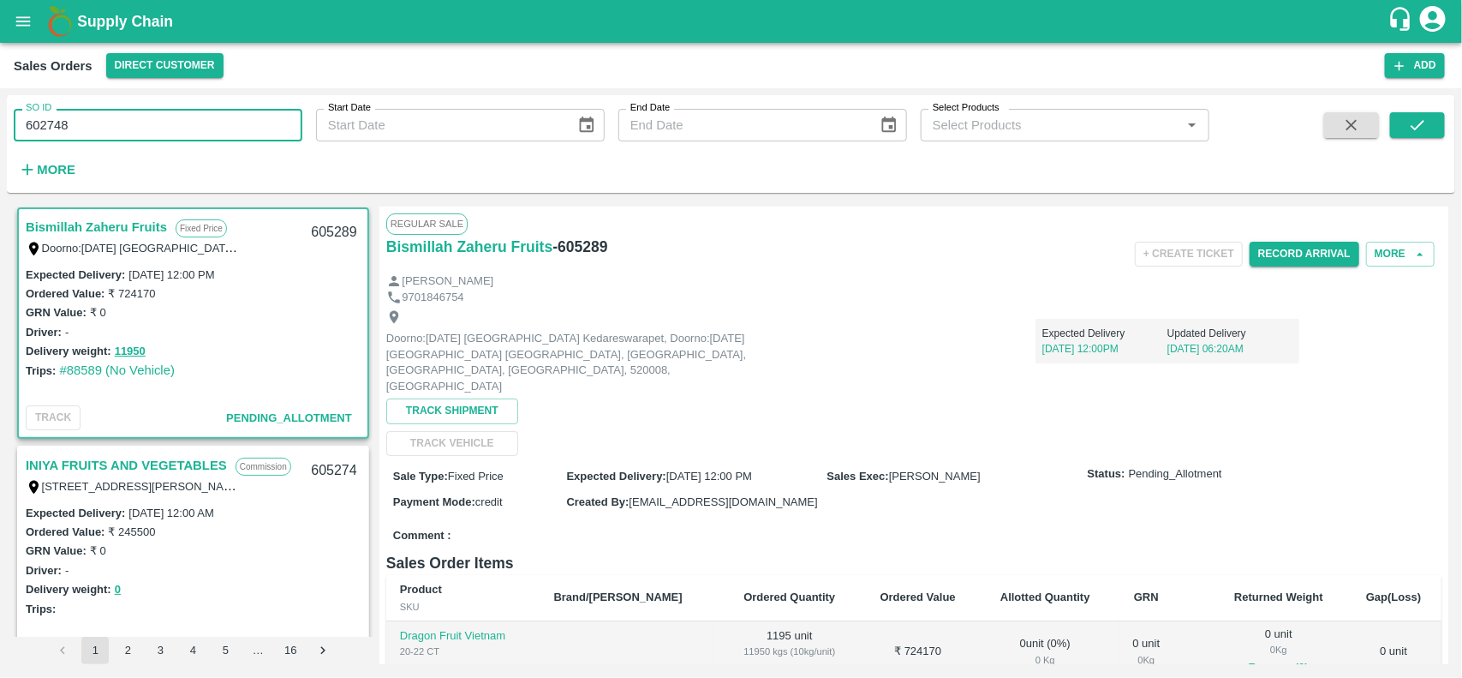
click at [228, 133] on input "602748" at bounding box center [158, 125] width 289 height 33
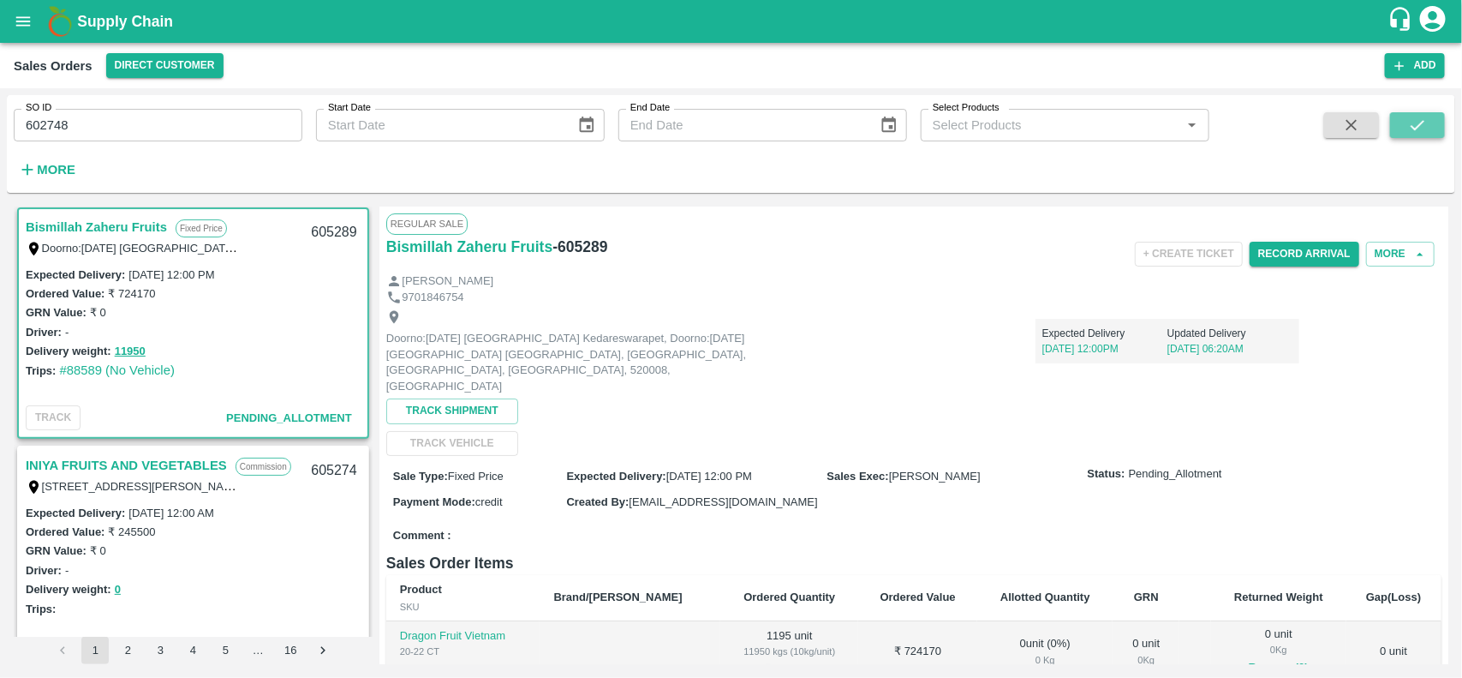
click at [1414, 128] on icon "submit" at bounding box center [1418, 125] width 14 height 10
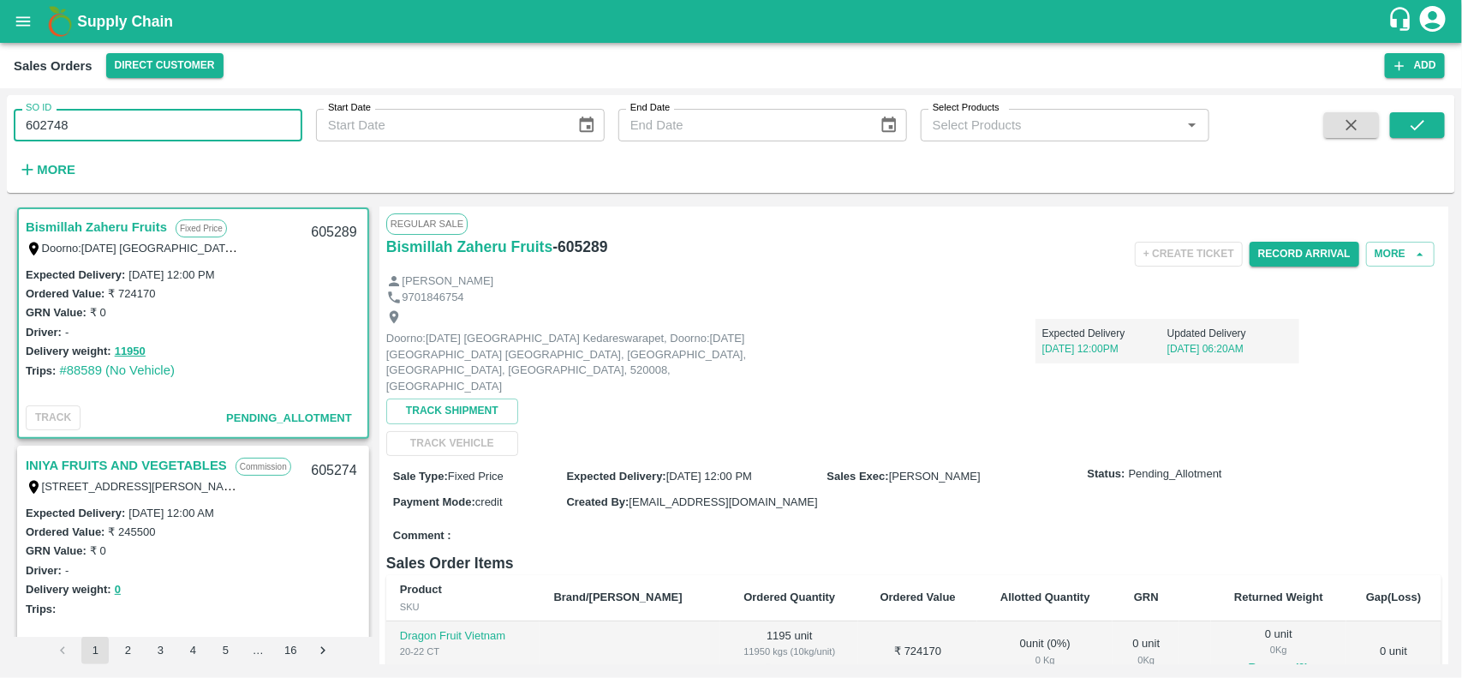
click at [170, 114] on input "602748" at bounding box center [158, 125] width 289 height 33
paste input "text"
type input "602748"
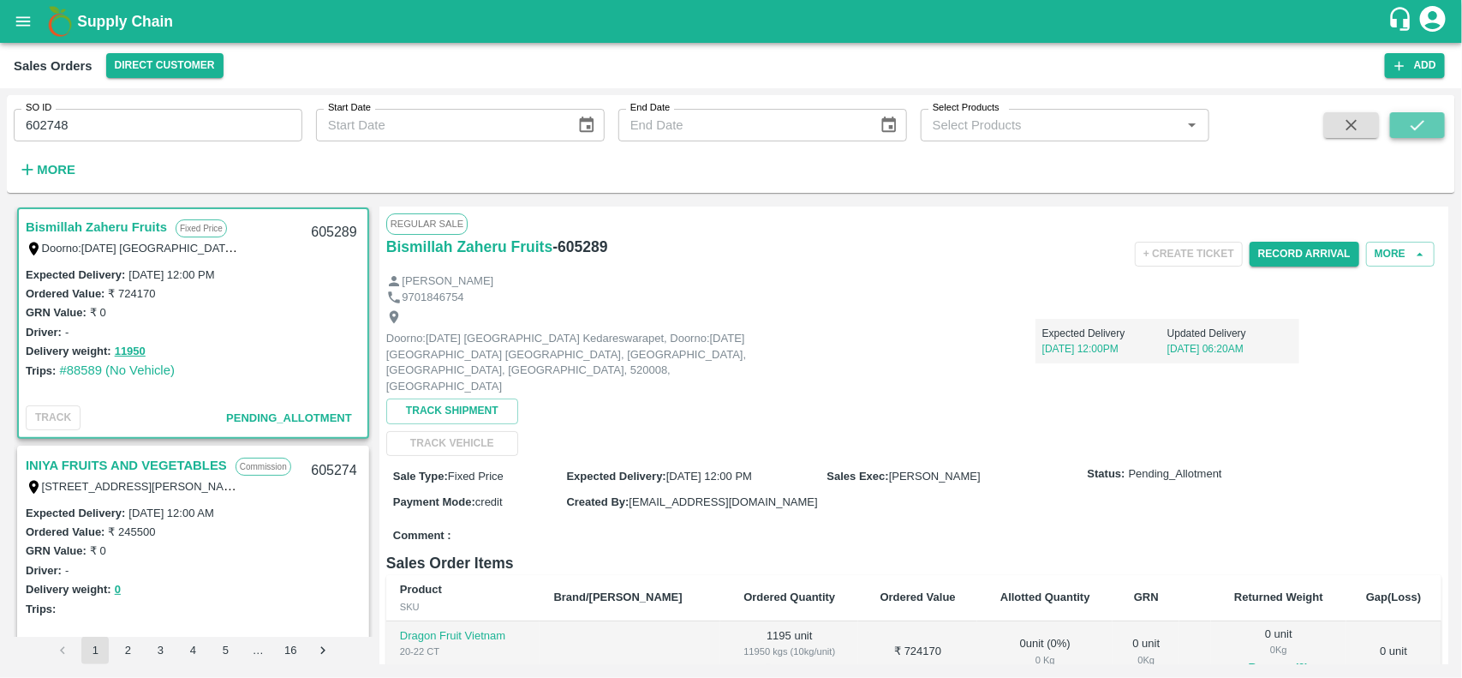
click at [1407, 114] on button "submit" at bounding box center [1417, 125] width 55 height 26
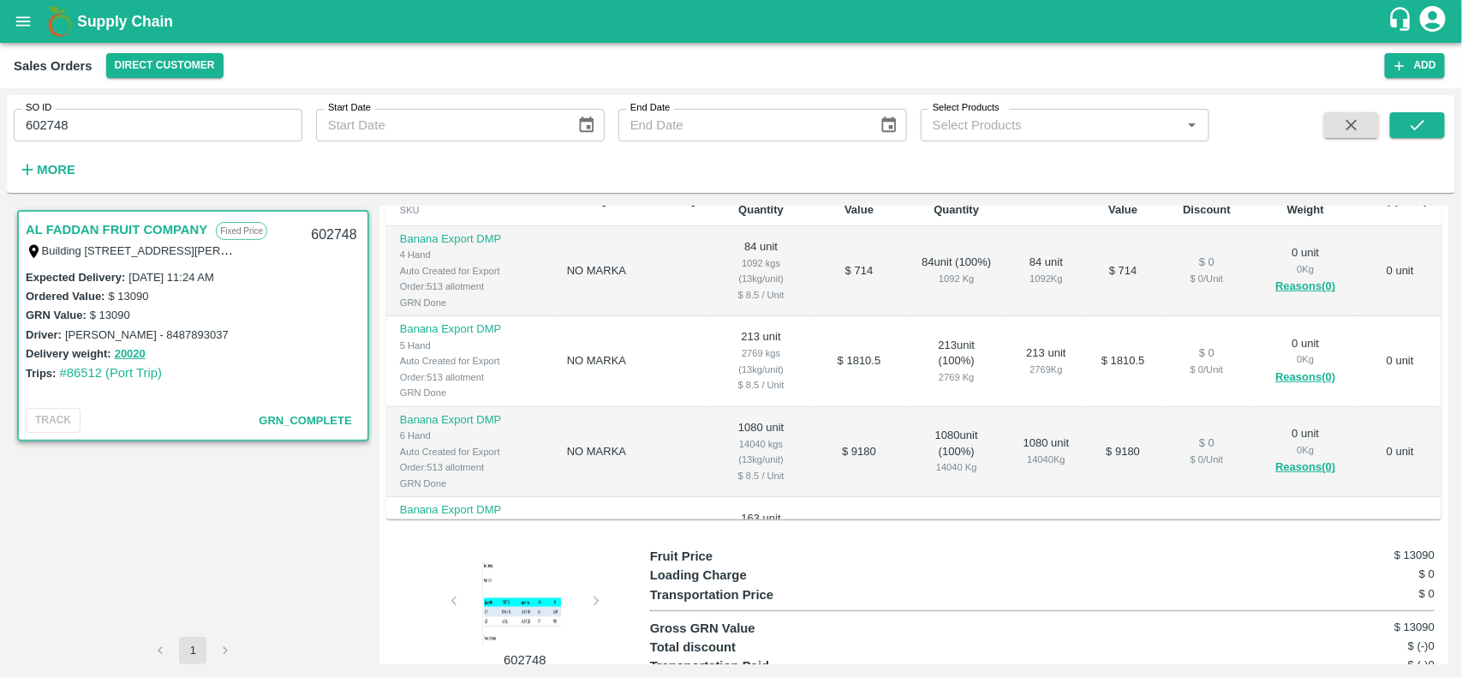
scroll to position [327, 0]
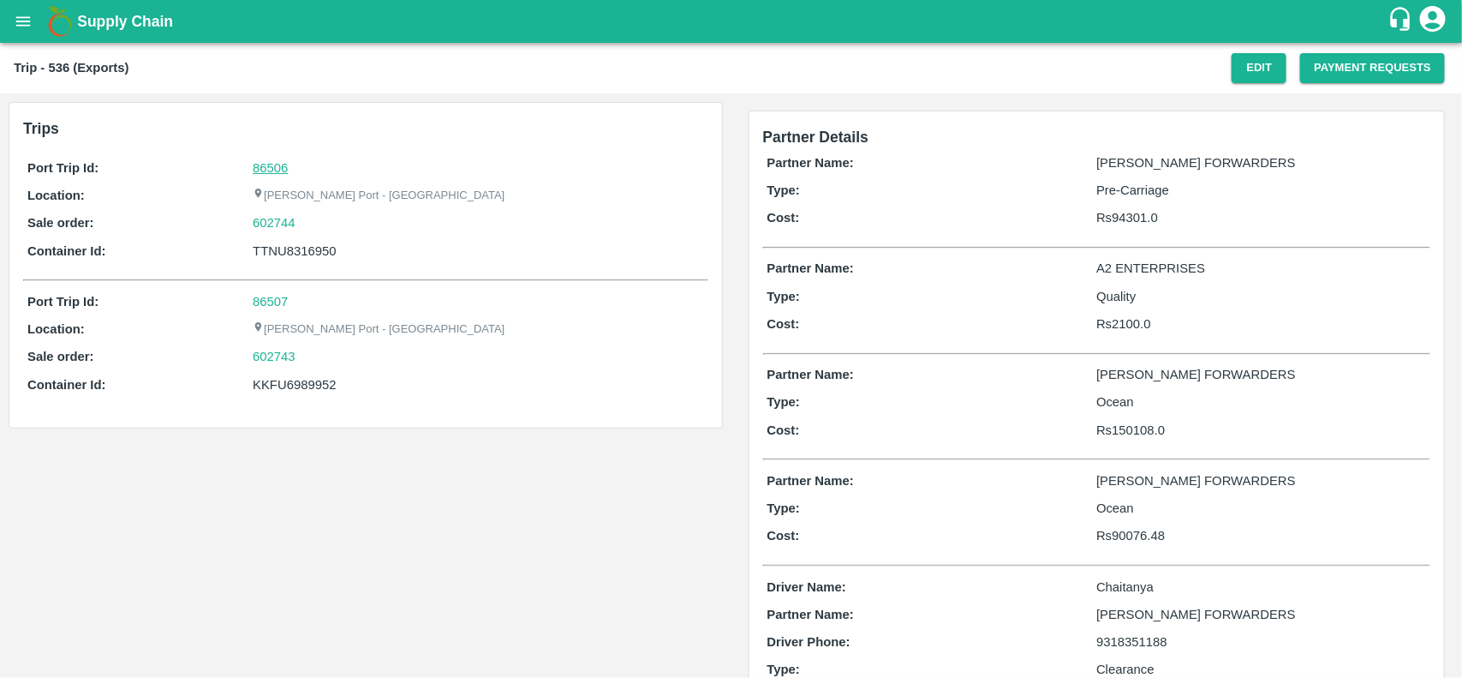
click at [258, 170] on link "86506" at bounding box center [270, 168] width 35 height 14
click at [315, 224] on div "602744" at bounding box center [478, 222] width 451 height 19
copy link "602744"
click at [315, 224] on div "602744" at bounding box center [478, 222] width 451 height 19
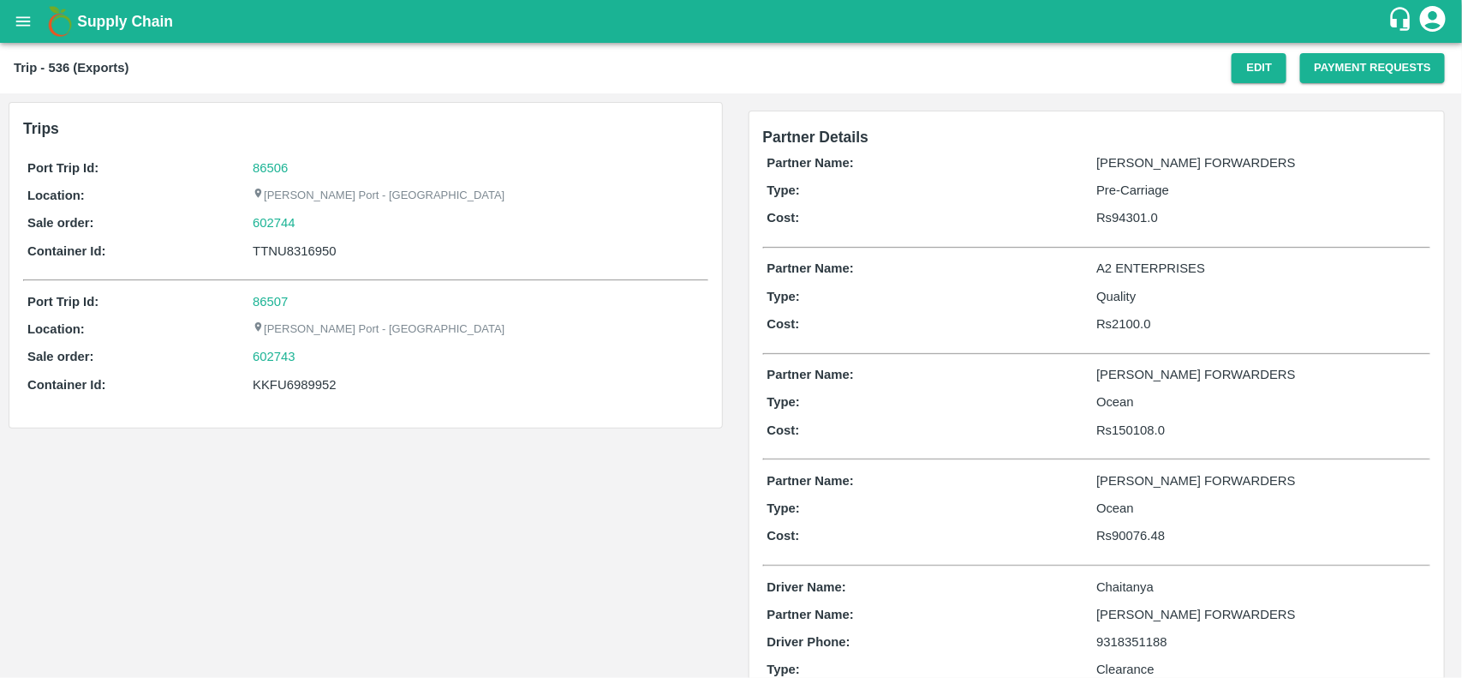
click at [241, 224] on p "Sale order:" at bounding box center [139, 222] width 225 height 19
drag, startPoint x: 241, startPoint y: 224, endPoint x: 338, endPoint y: 212, distance: 98.4
click at [338, 213] on div "Sale order: 602744" at bounding box center [365, 222] width 677 height 19
click at [311, 224] on div "602744" at bounding box center [478, 222] width 451 height 19
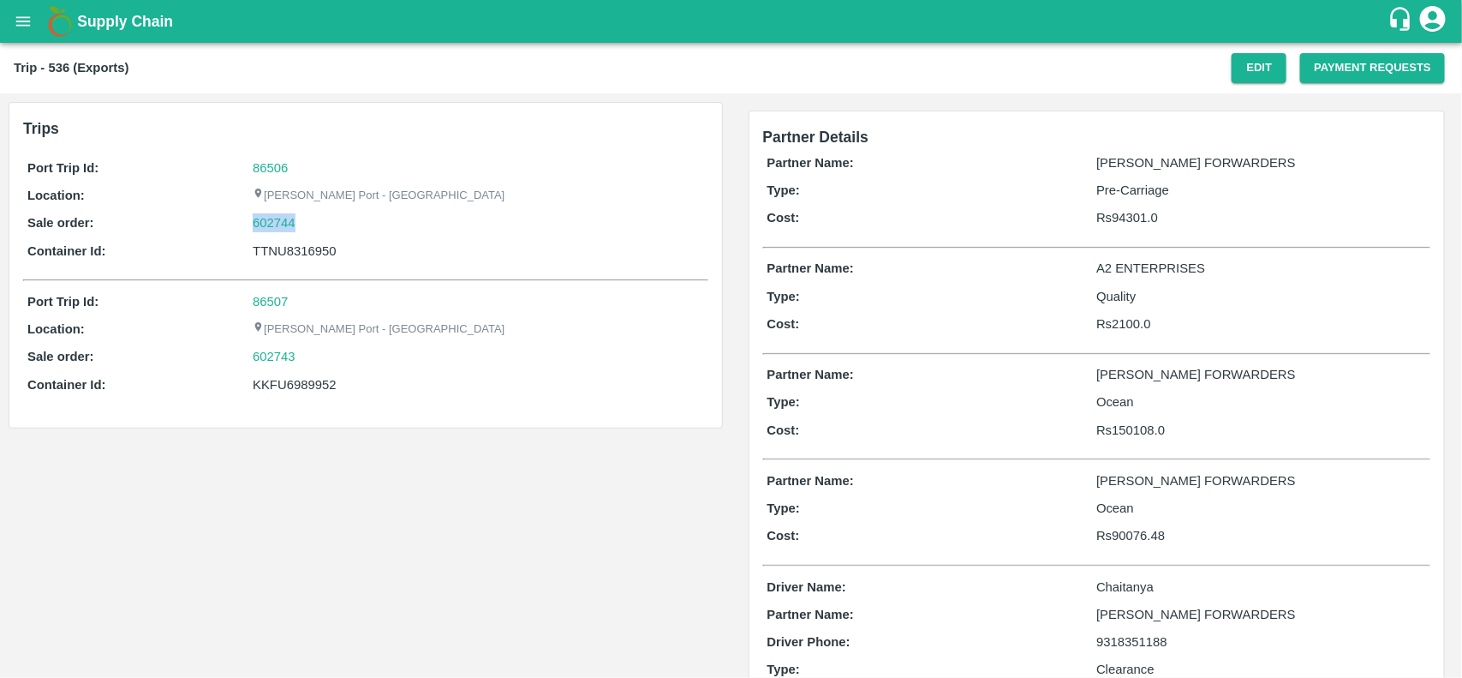
click at [311, 224] on div "602744" at bounding box center [478, 222] width 451 height 19
click at [331, 223] on div "602744" at bounding box center [478, 222] width 451 height 19
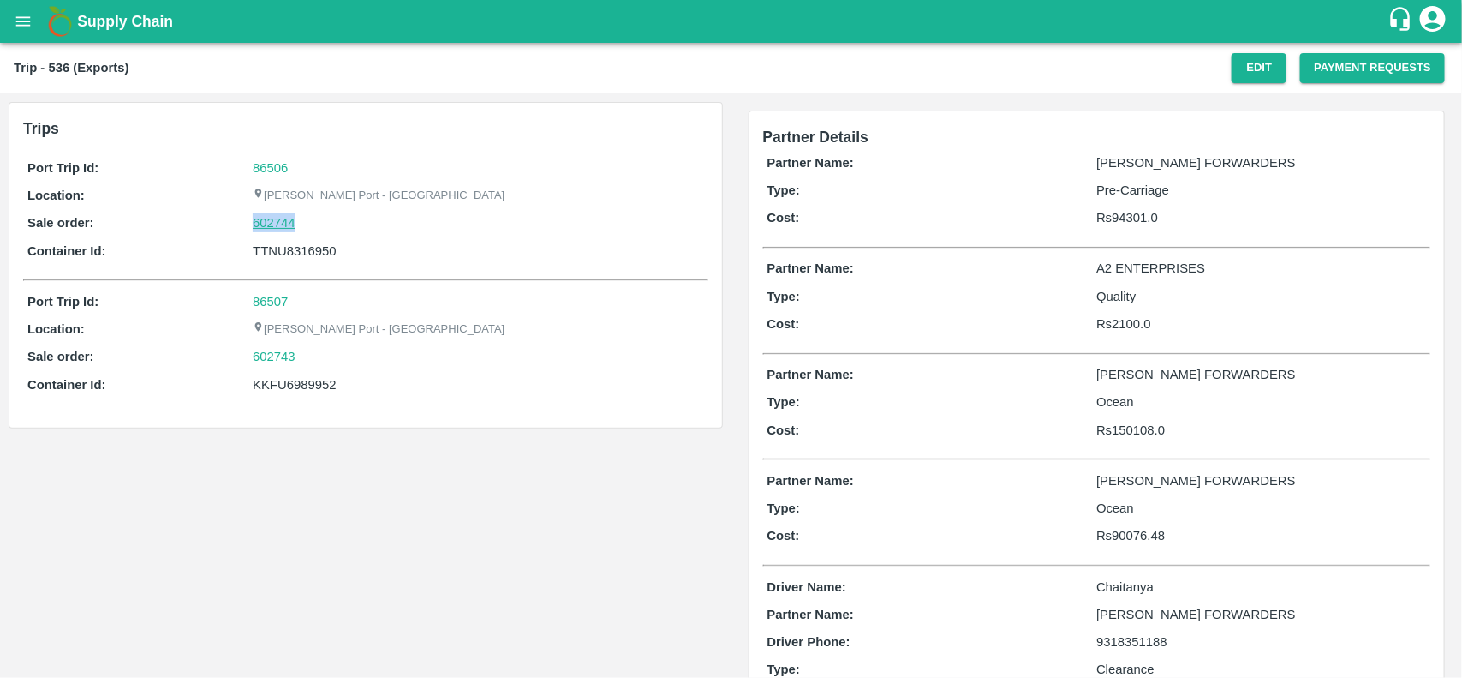
click at [276, 221] on link "602744" at bounding box center [274, 222] width 43 height 19
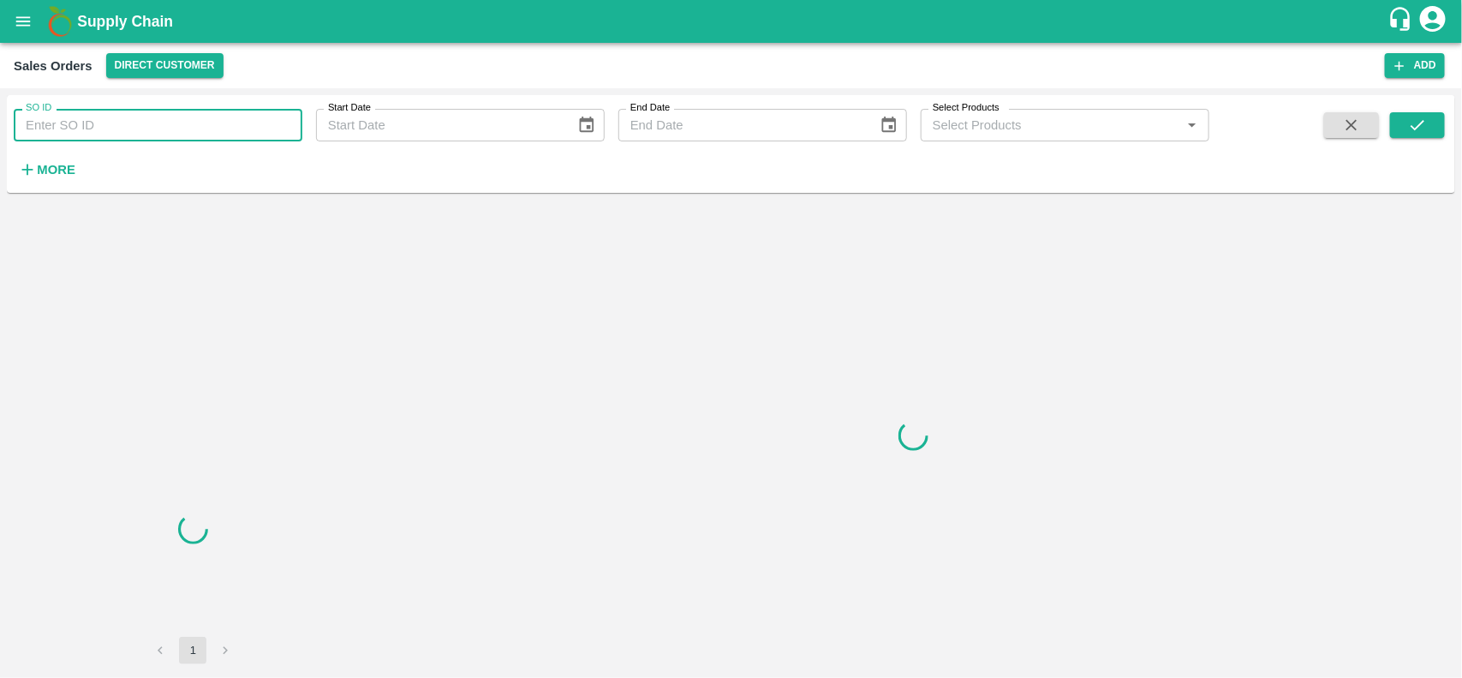
click at [155, 121] on input "SO ID" at bounding box center [158, 125] width 289 height 33
paste input "602744"
click at [155, 121] on input "SO ID" at bounding box center [158, 125] width 289 height 33
type input "602744"
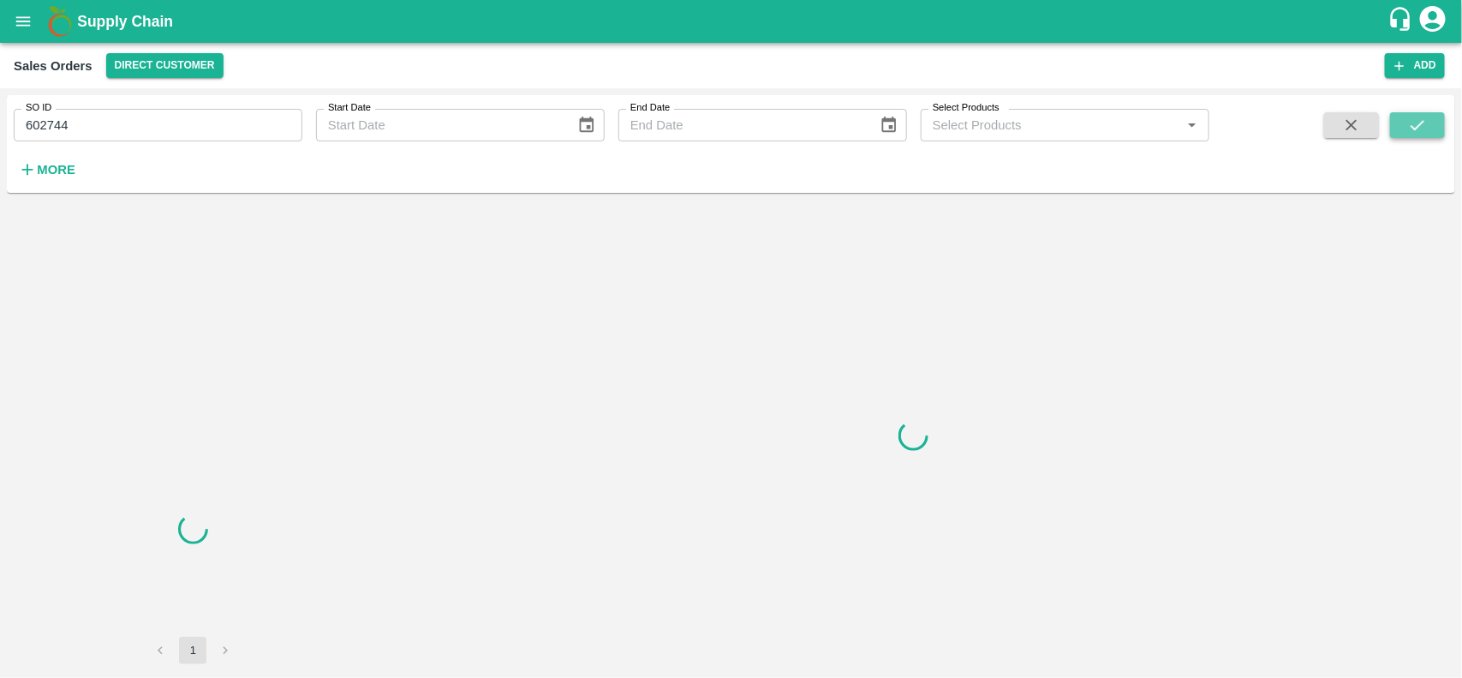
click at [1431, 113] on button "submit" at bounding box center [1417, 125] width 55 height 26
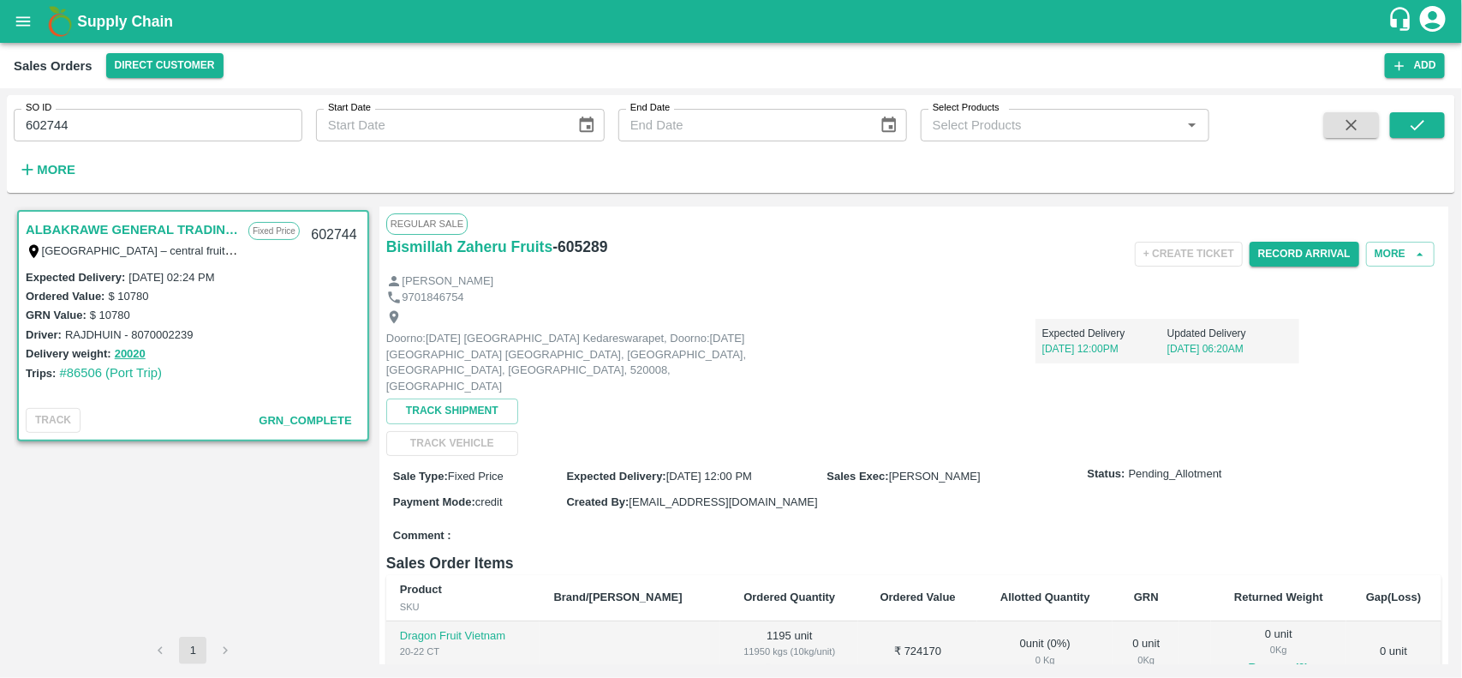
click at [188, 154] on div "SO ID 602744 SO ID Start Date Start Date End Date End Date Select Products Sele…" at bounding box center [604, 139] width 1209 height 89
click at [159, 113] on input "602744" at bounding box center [158, 125] width 289 height 33
click at [159, 113] on input "SO ID" at bounding box center [158, 125] width 289 height 33
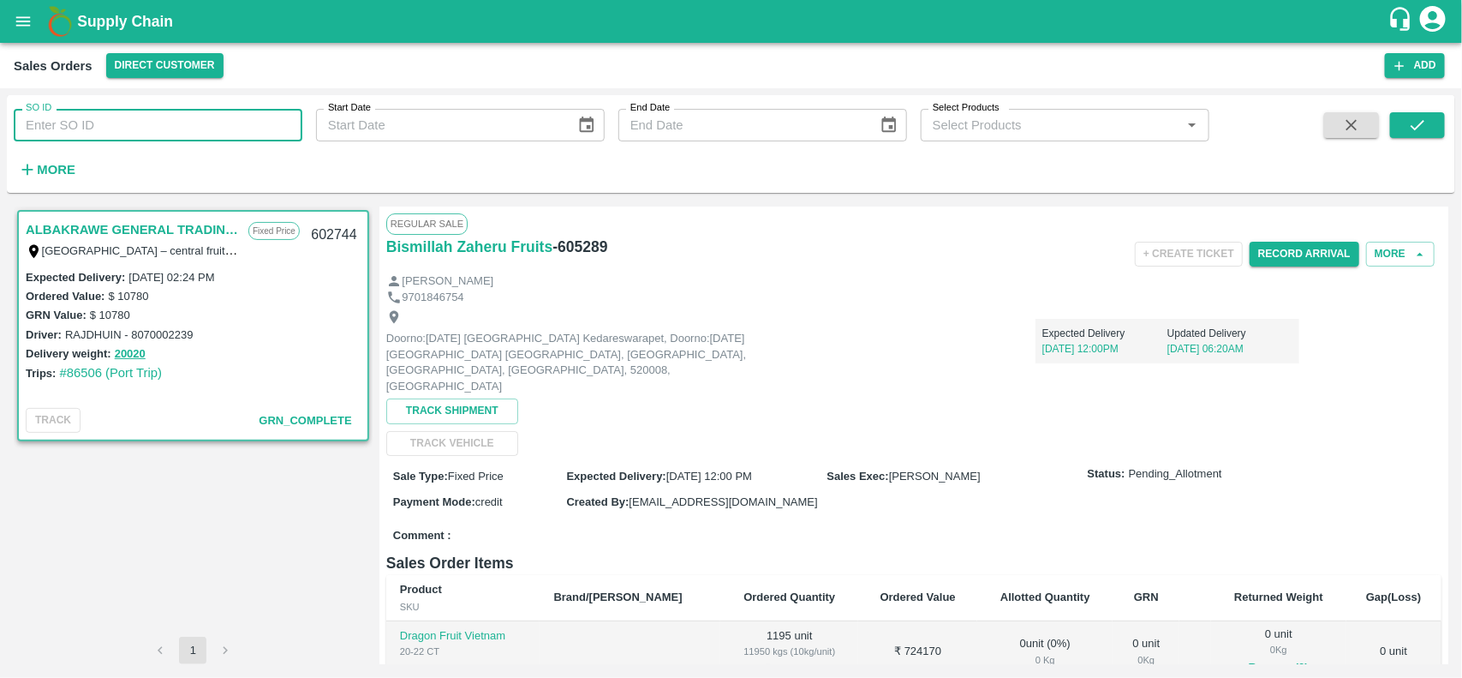
paste input "text"
type input "602744"
click at [1415, 127] on icon "submit" at bounding box center [1417, 125] width 19 height 19
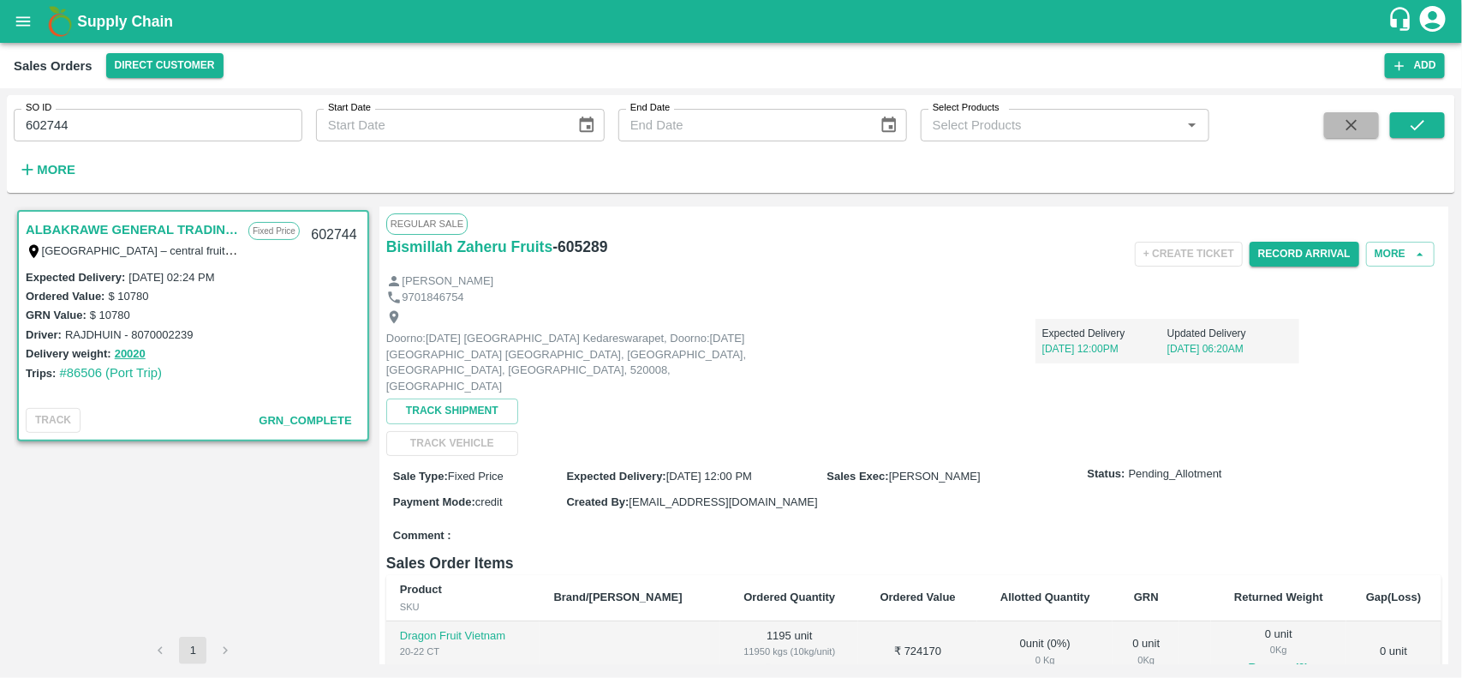
click at [1347, 118] on icon "button" at bounding box center [1351, 125] width 19 height 19
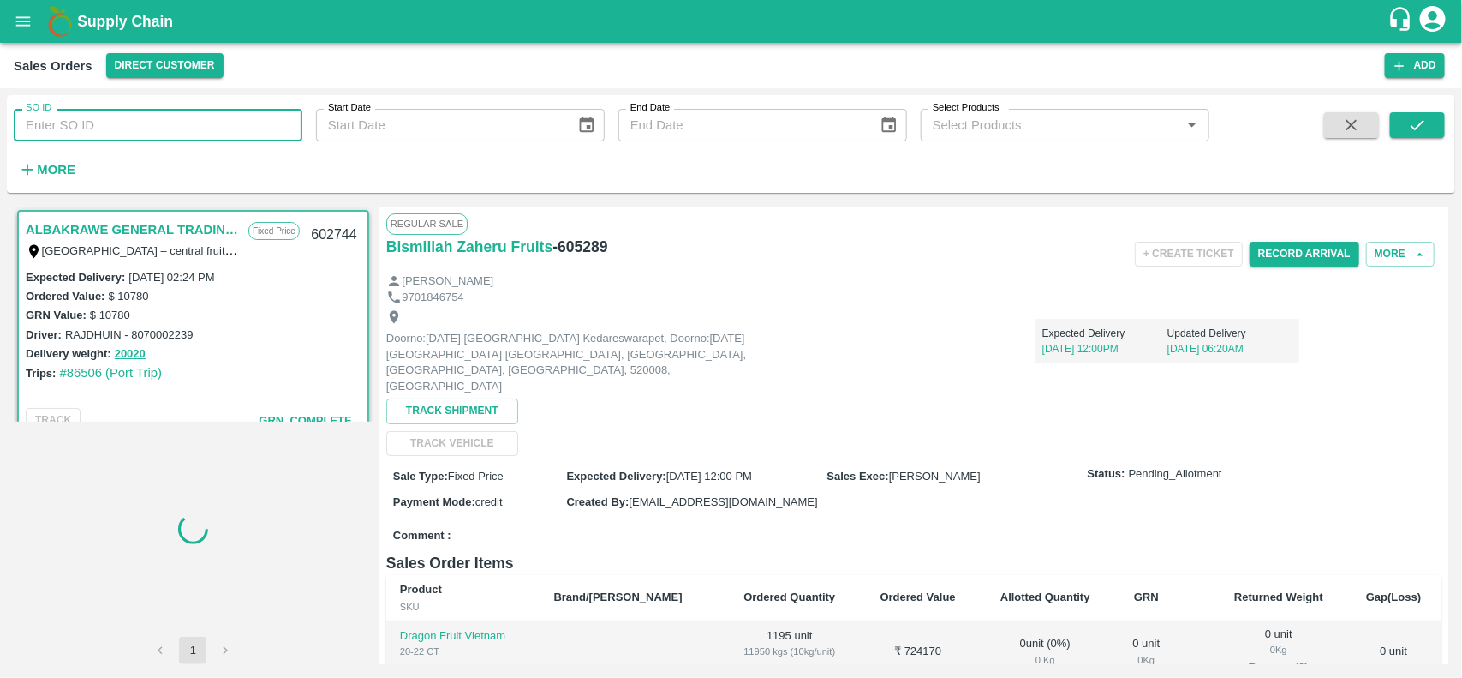
click at [160, 111] on input "SO ID" at bounding box center [158, 125] width 289 height 33
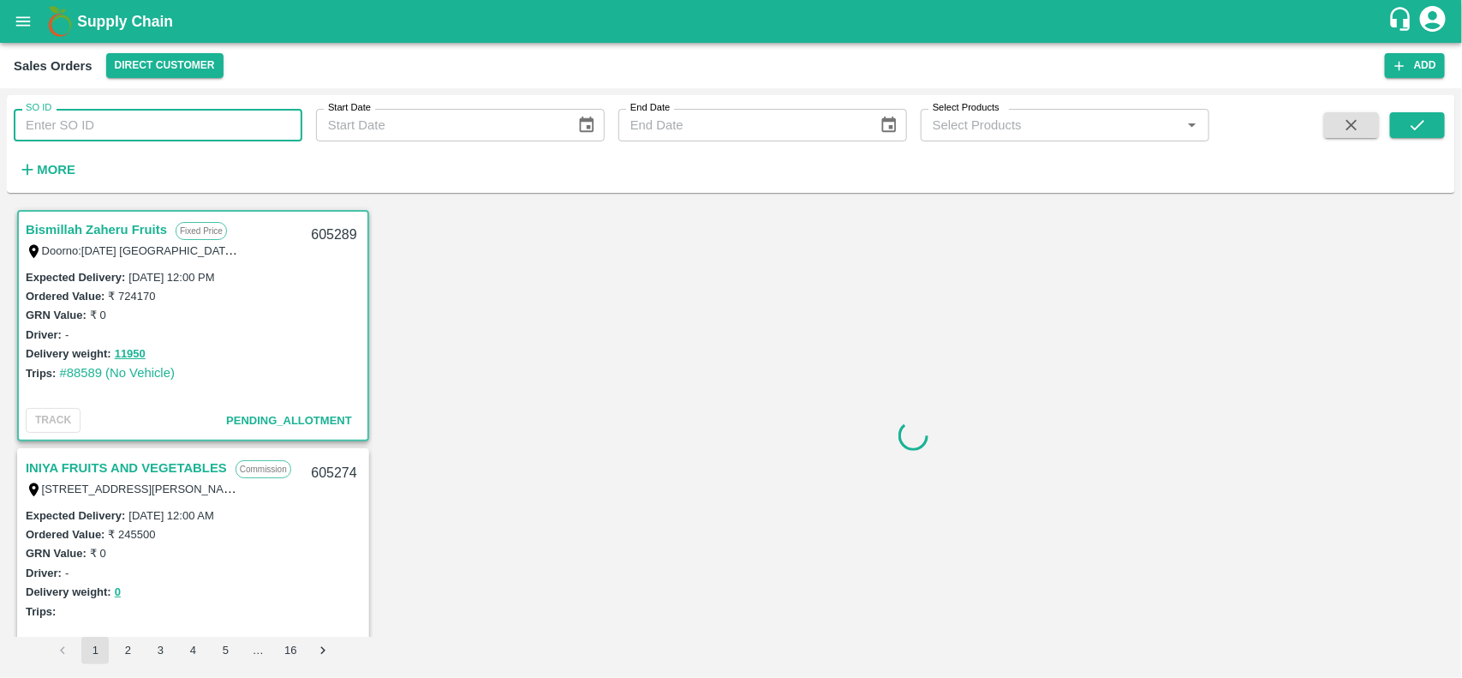
scroll to position [3, 0]
click at [160, 111] on input "602744" at bounding box center [158, 125] width 289 height 33
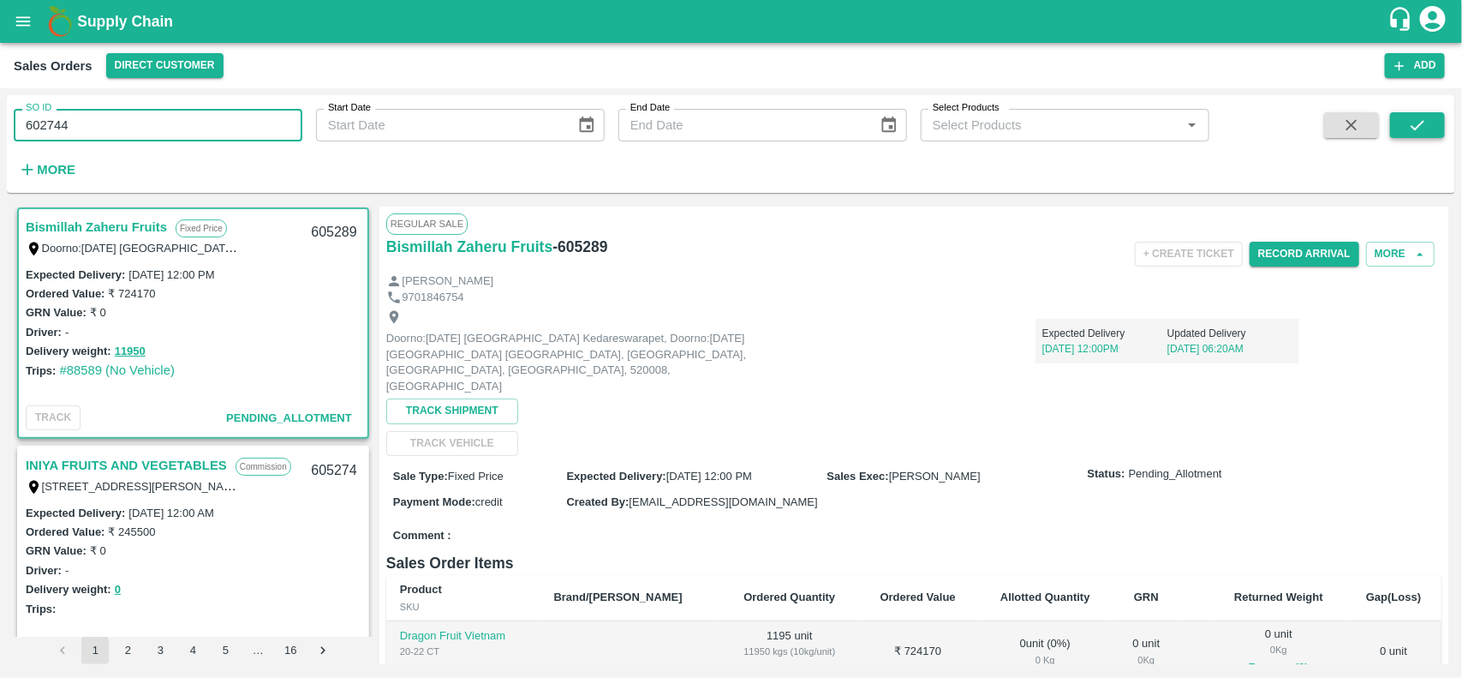
type input "602744"
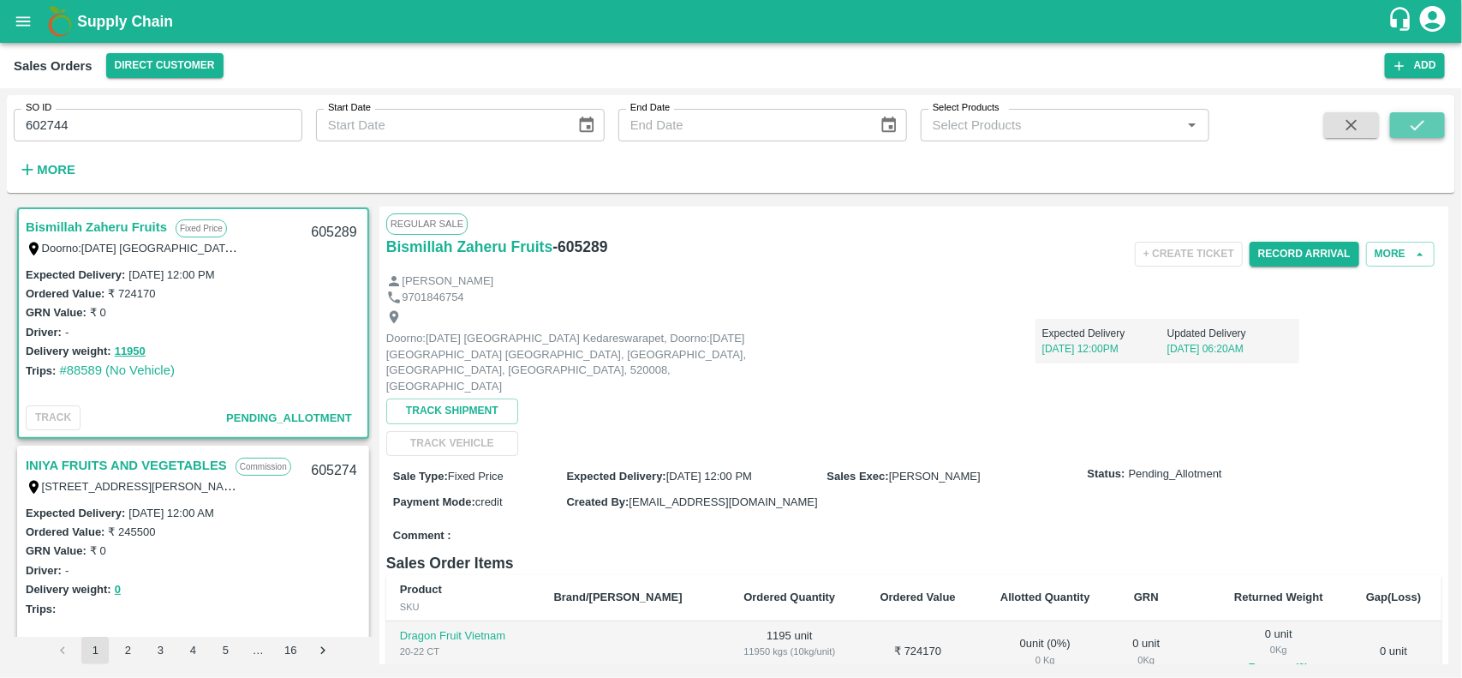
click at [1408, 116] on icon "submit" at bounding box center [1417, 125] width 19 height 19
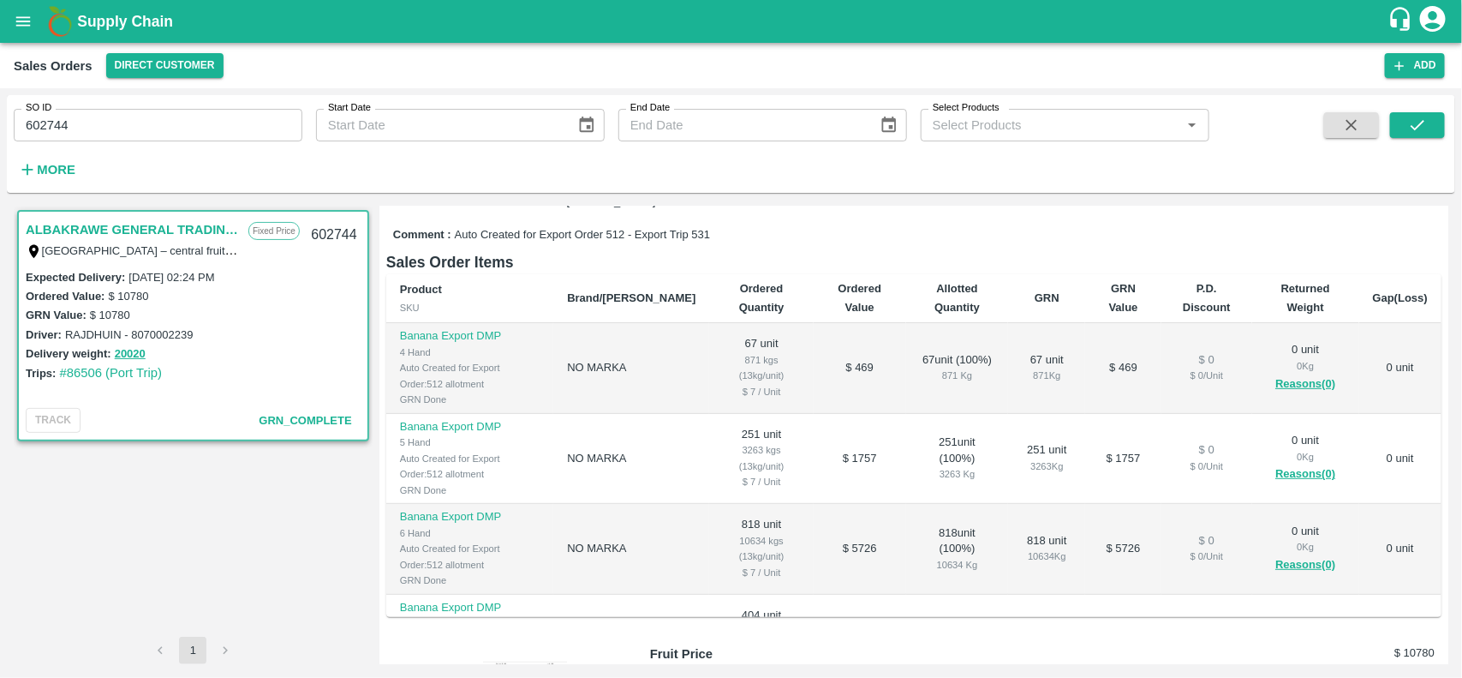
scroll to position [331, 0]
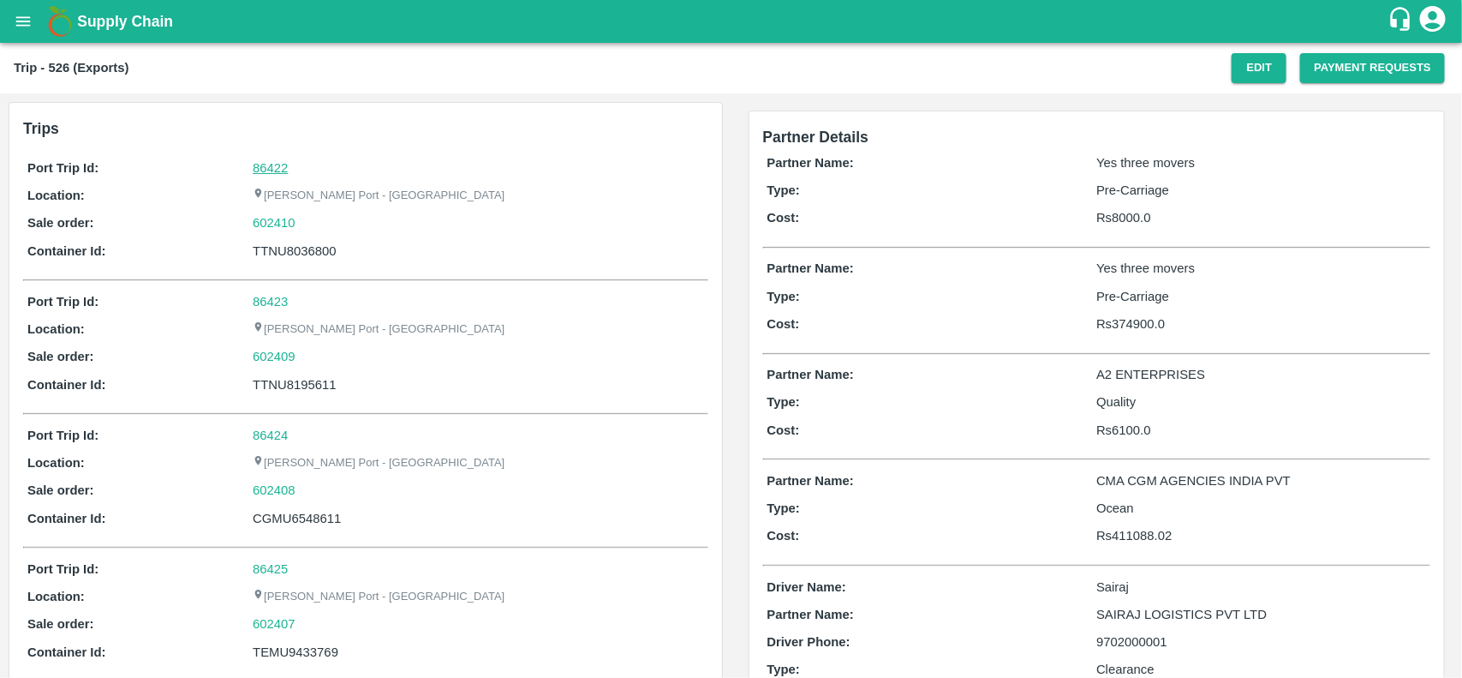
click at [277, 173] on link "86422" at bounding box center [270, 168] width 35 height 14
click at [301, 220] on div "602410" at bounding box center [478, 222] width 451 height 19
copy link
click at [301, 220] on div "602410" at bounding box center [478, 222] width 451 height 19
copy link "602410"
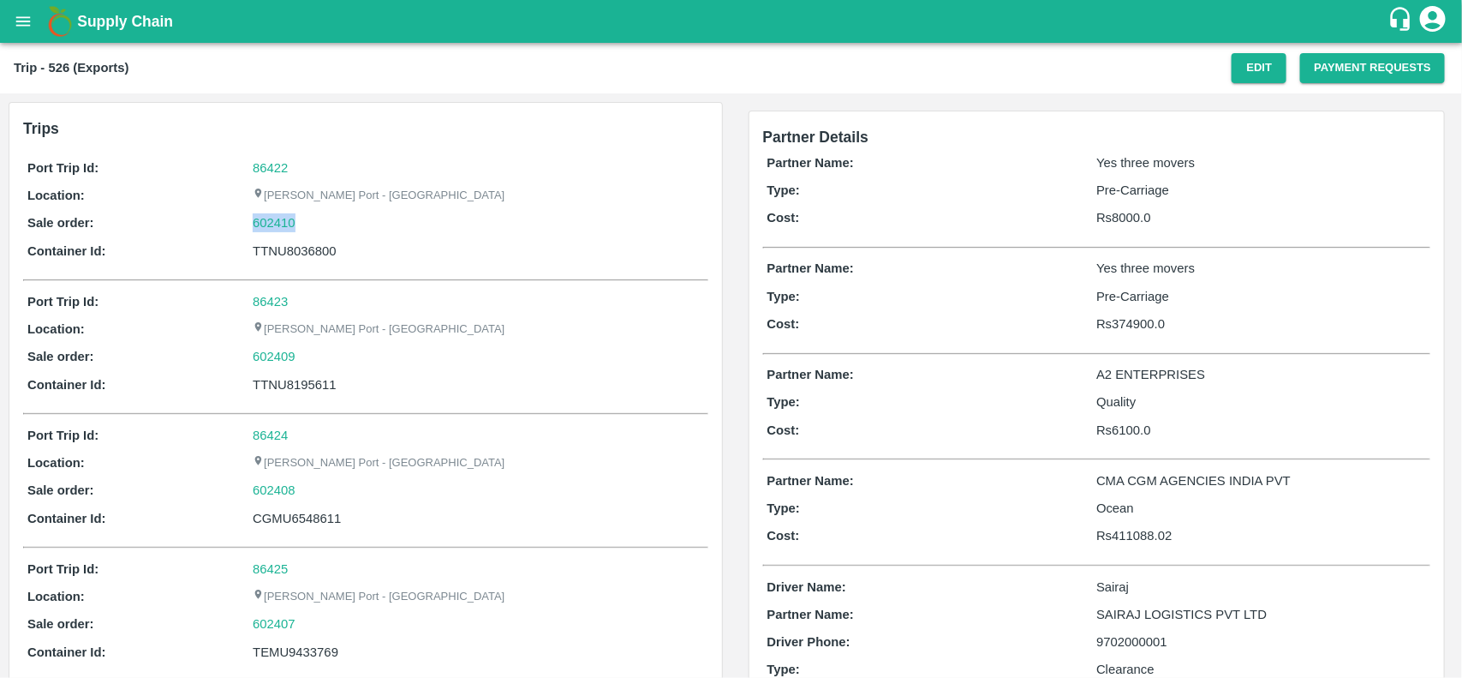
click at [301, 220] on div "602410" at bounding box center [478, 222] width 451 height 19
drag, startPoint x: 301, startPoint y: 220, endPoint x: 281, endPoint y: 225, distance: 20.4
click at [281, 225] on div "602410" at bounding box center [478, 222] width 451 height 19
click at [281, 225] on link "602410" at bounding box center [274, 222] width 43 height 19
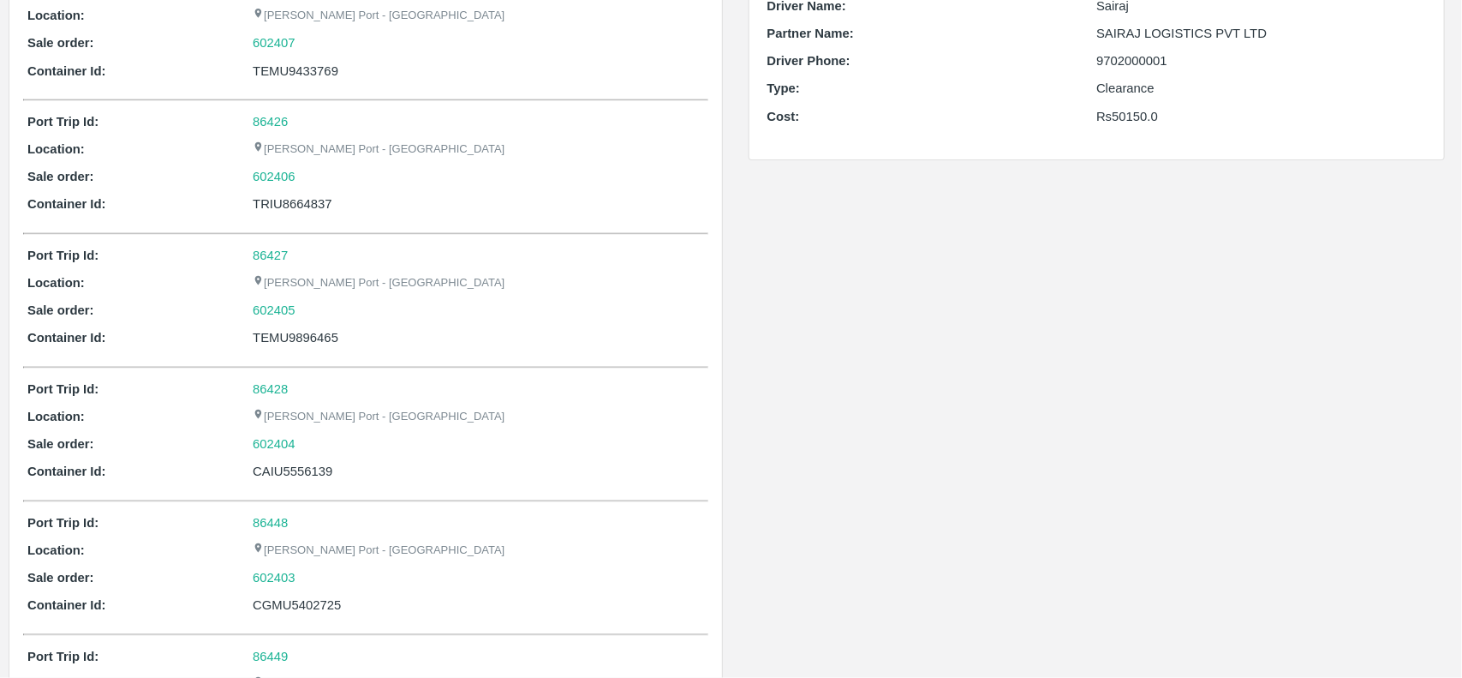
scroll to position [832, 0]
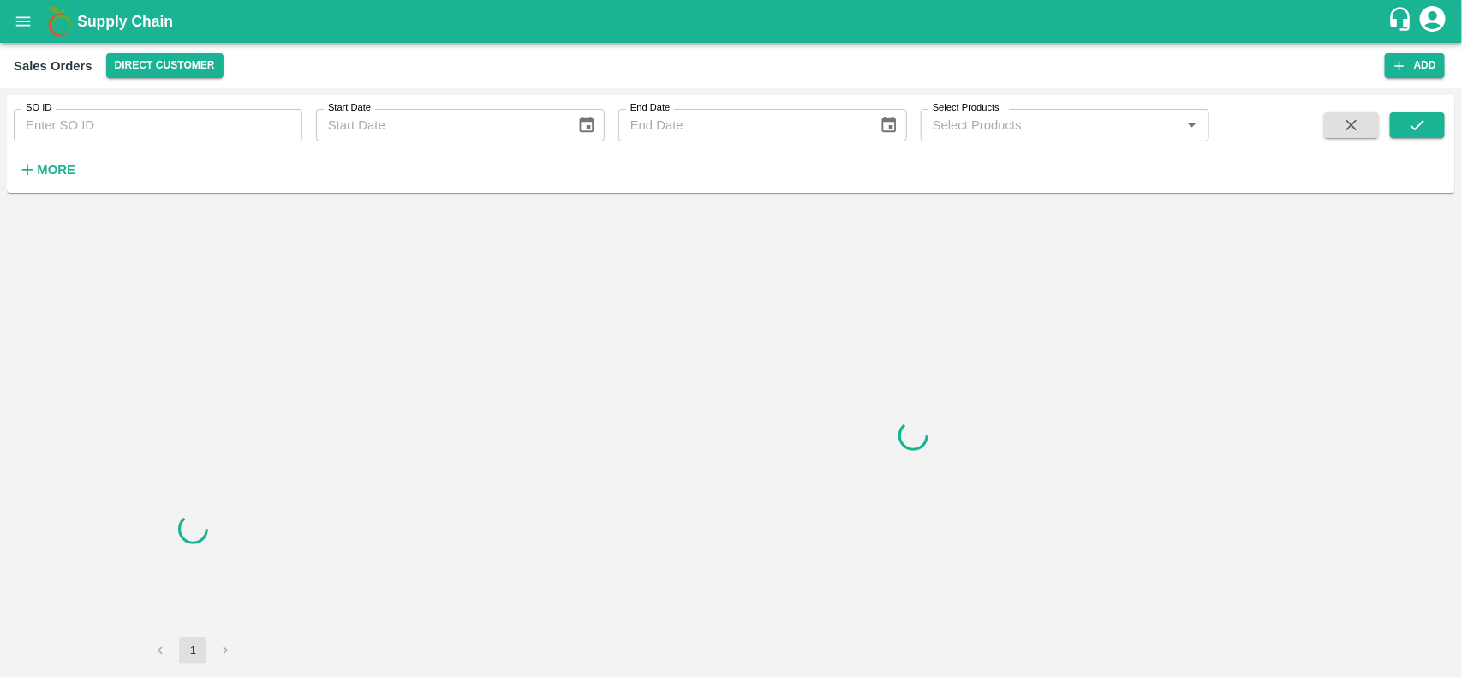
click at [154, 113] on input "SO ID" at bounding box center [158, 125] width 289 height 33
paste input "602410"
click at [154, 113] on input "602410" at bounding box center [158, 125] width 289 height 33
click at [1435, 134] on button "submit" at bounding box center [1417, 125] width 55 height 26
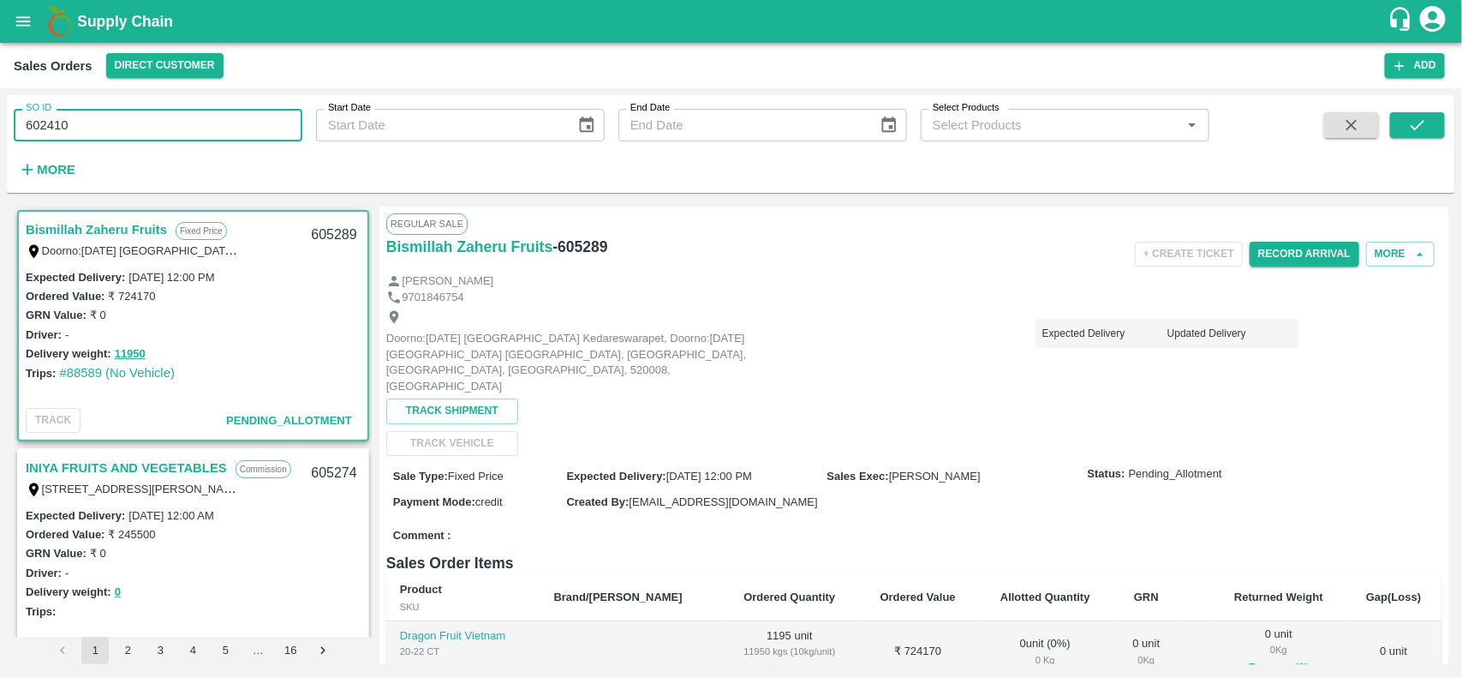
click at [161, 110] on input "602410" at bounding box center [158, 125] width 289 height 33
type input "602410"
paste input "text"
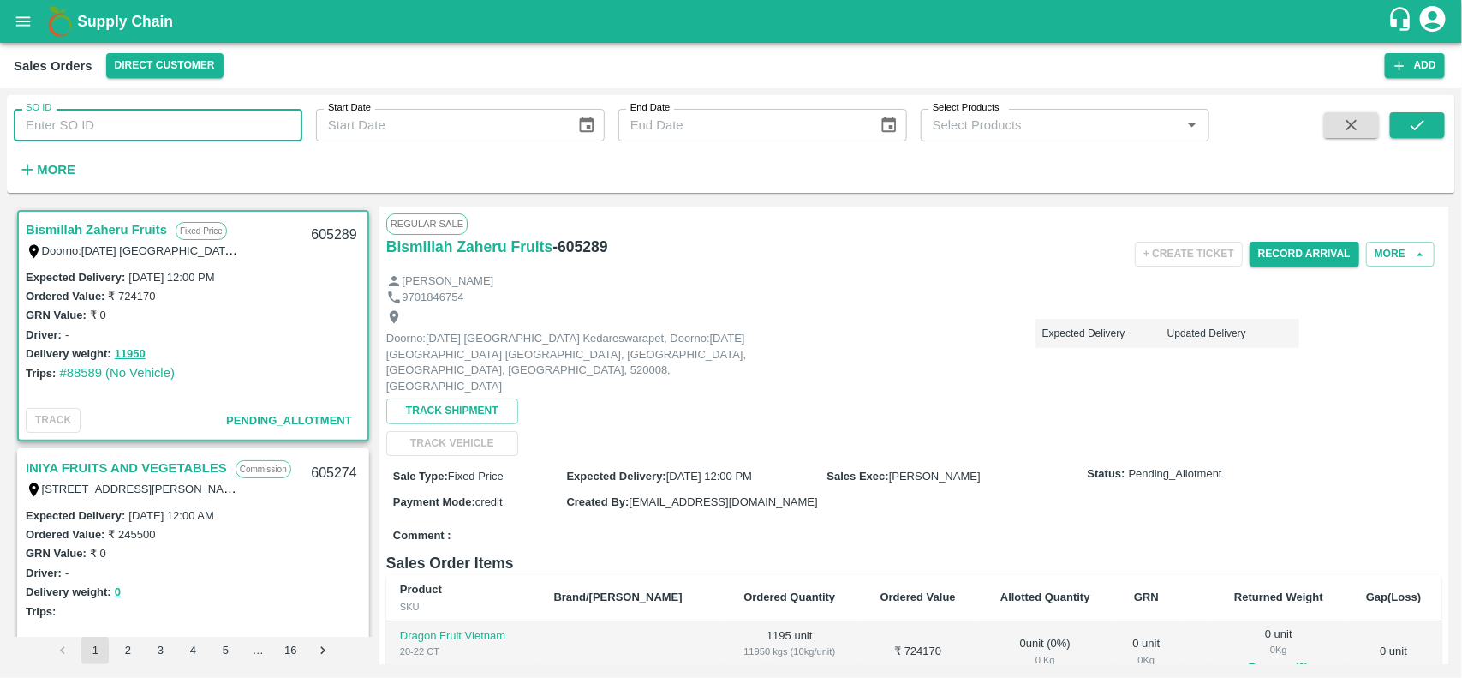
type input "602410"
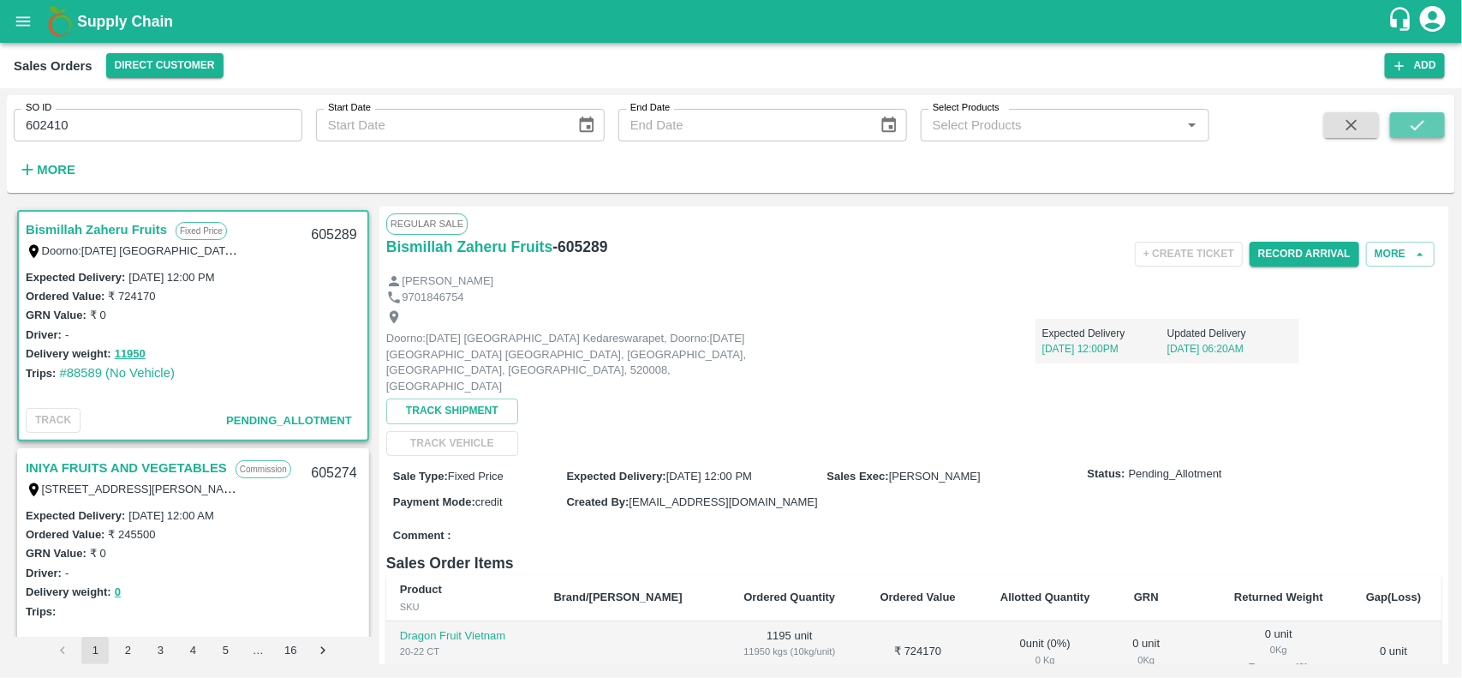
click at [1415, 118] on icon "submit" at bounding box center [1417, 125] width 19 height 19
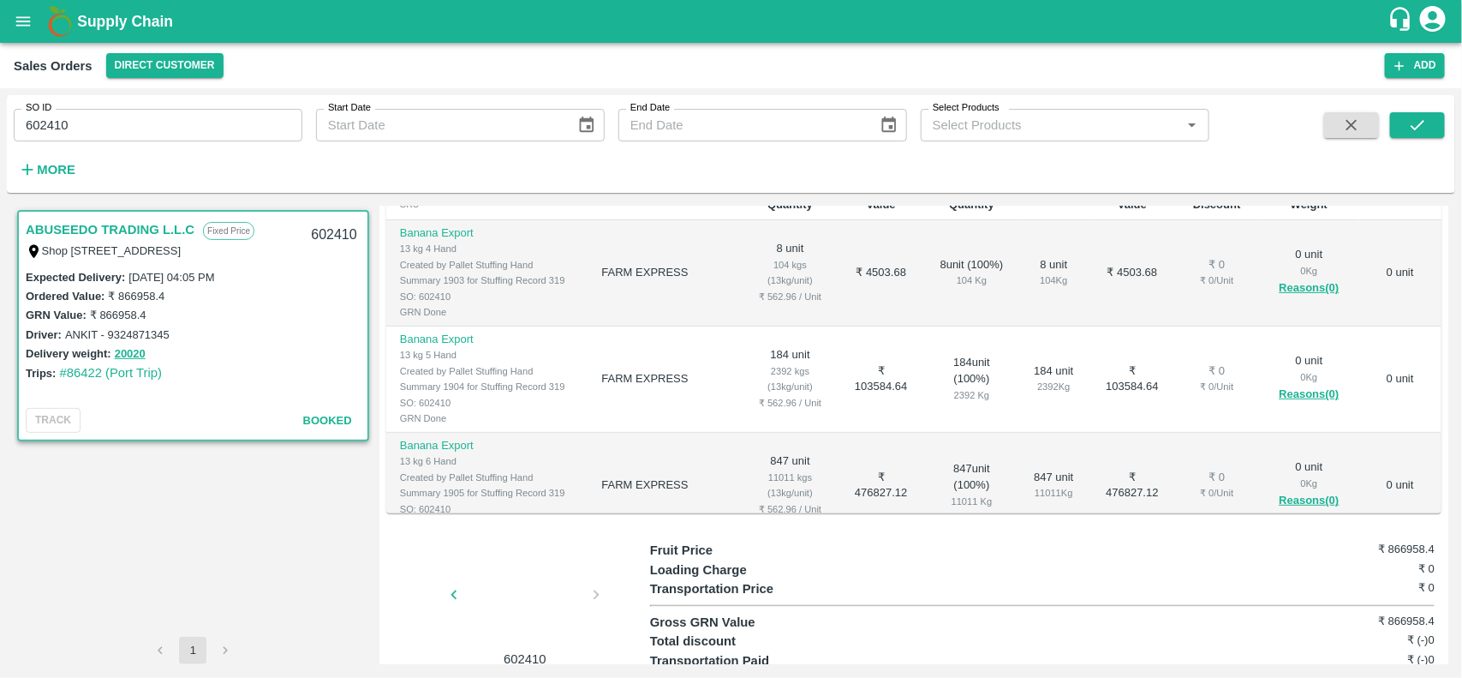
scroll to position [314, 0]
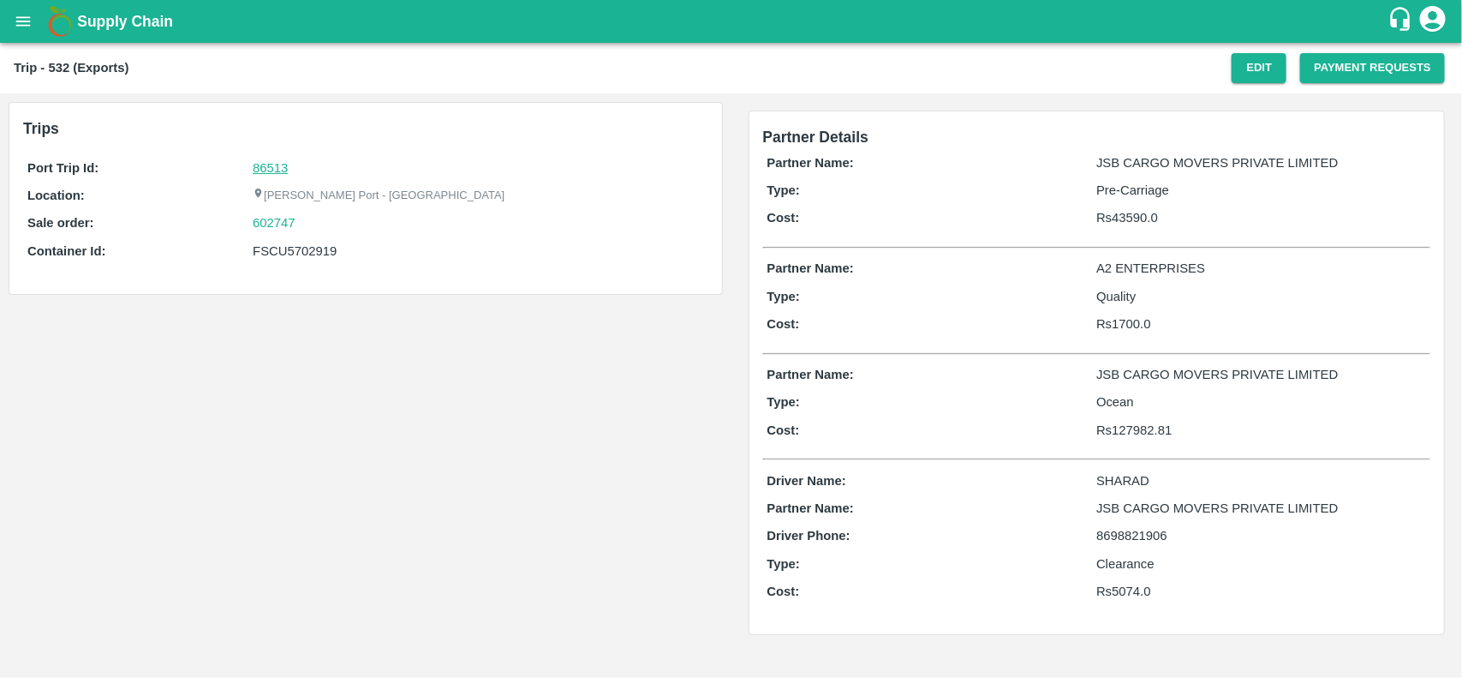
click at [271, 171] on link "86513" at bounding box center [270, 168] width 35 height 14
click at [305, 224] on div "602747" at bounding box center [478, 222] width 451 height 19
copy link "602747"
click at [305, 224] on div "602747" at bounding box center [478, 222] width 451 height 19
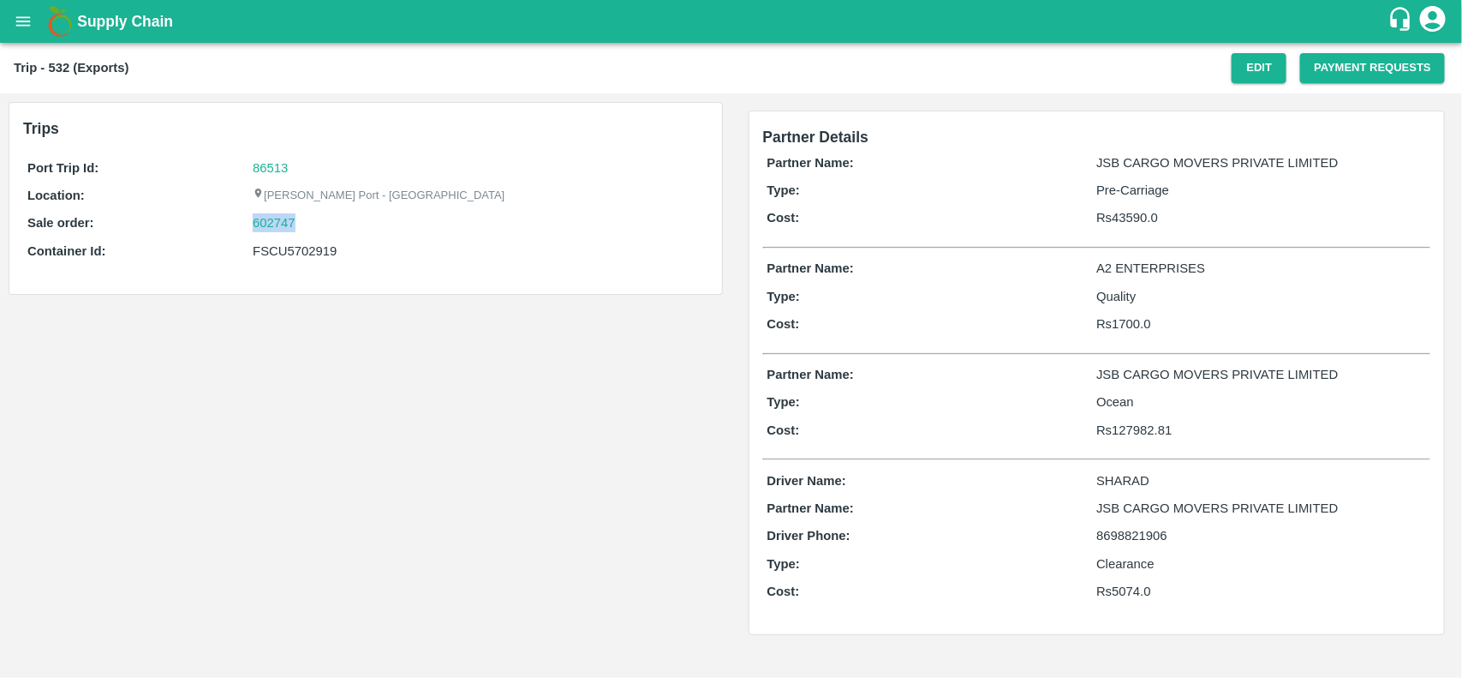
click at [305, 224] on div "602747" at bounding box center [478, 222] width 451 height 19
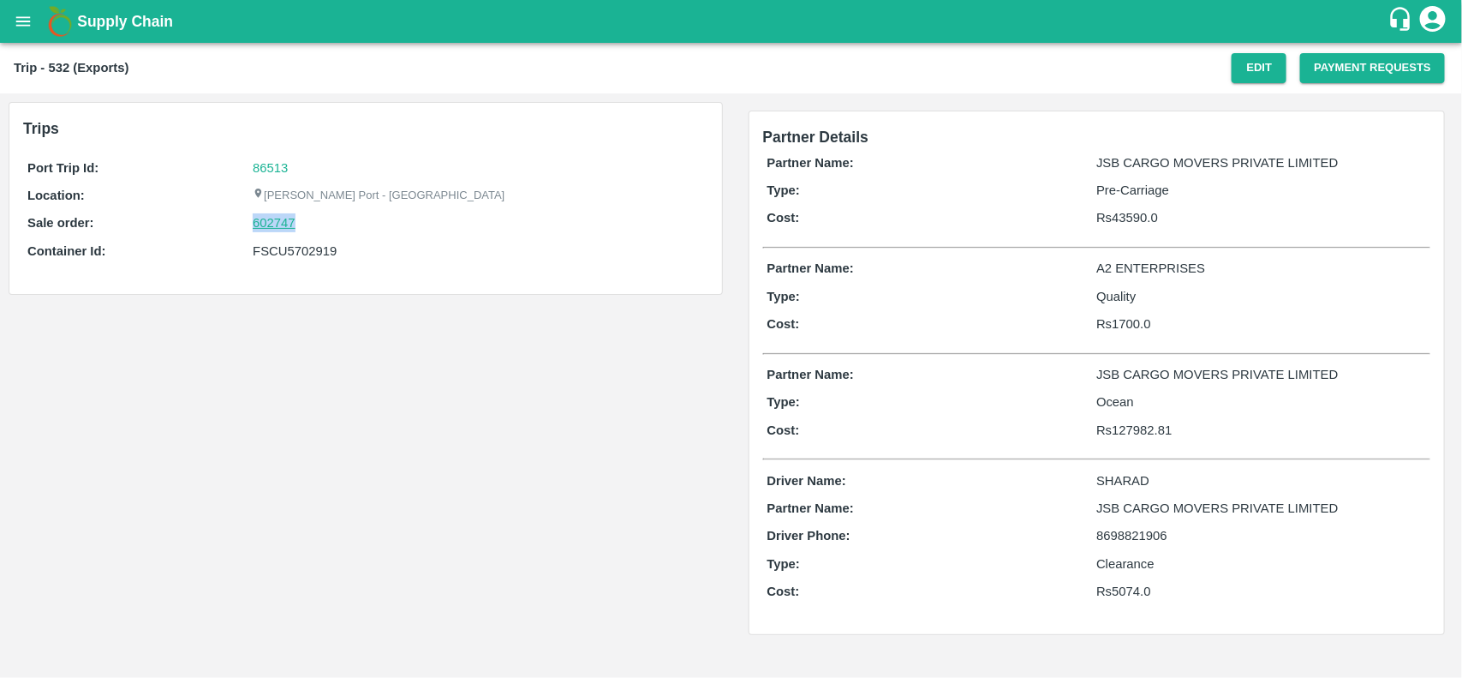
click at [254, 224] on link "602747" at bounding box center [274, 222] width 43 height 19
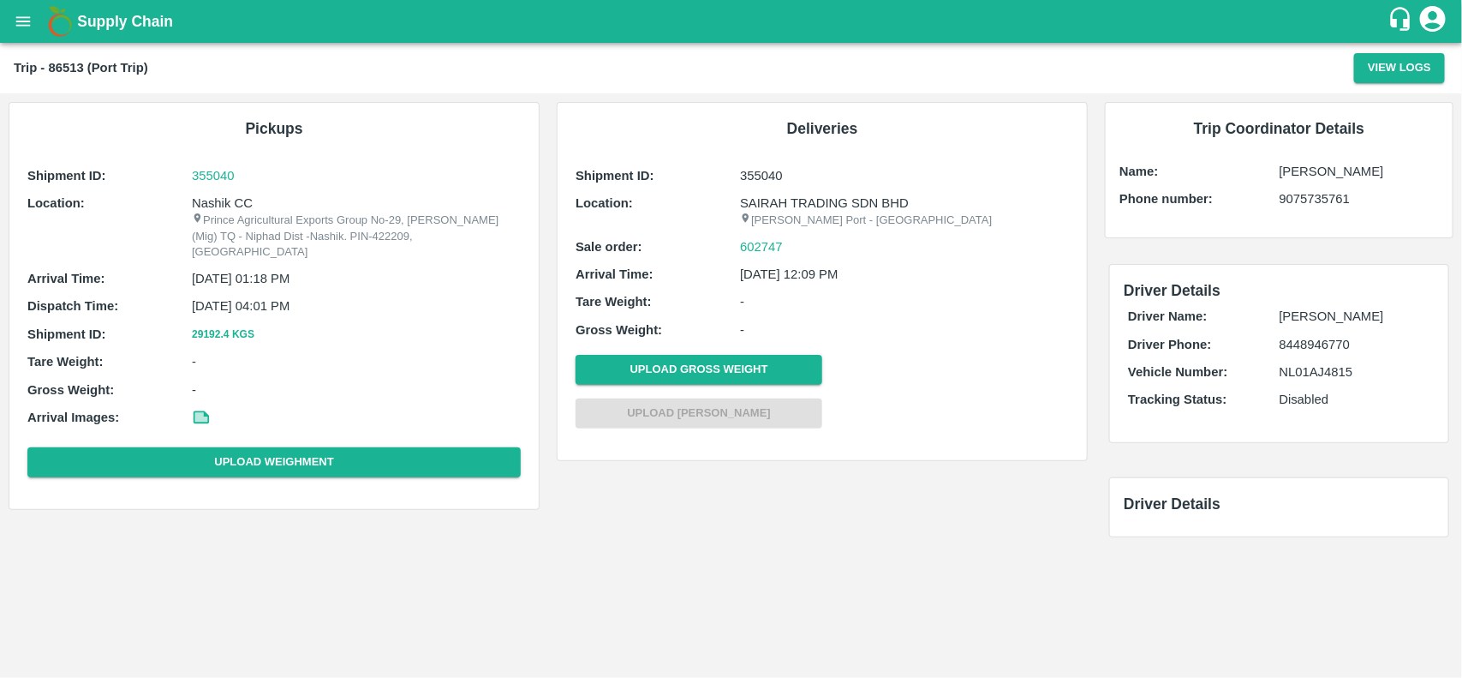
click at [221, 203] on p "Nashik CC" at bounding box center [356, 203] width 329 height 19
copy p "Nashik"
click at [221, 203] on p "Nashik CC" at bounding box center [356, 203] width 329 height 19
copy p "Nashik CC"
click at [221, 203] on p "Nashik CC" at bounding box center [356, 203] width 329 height 19
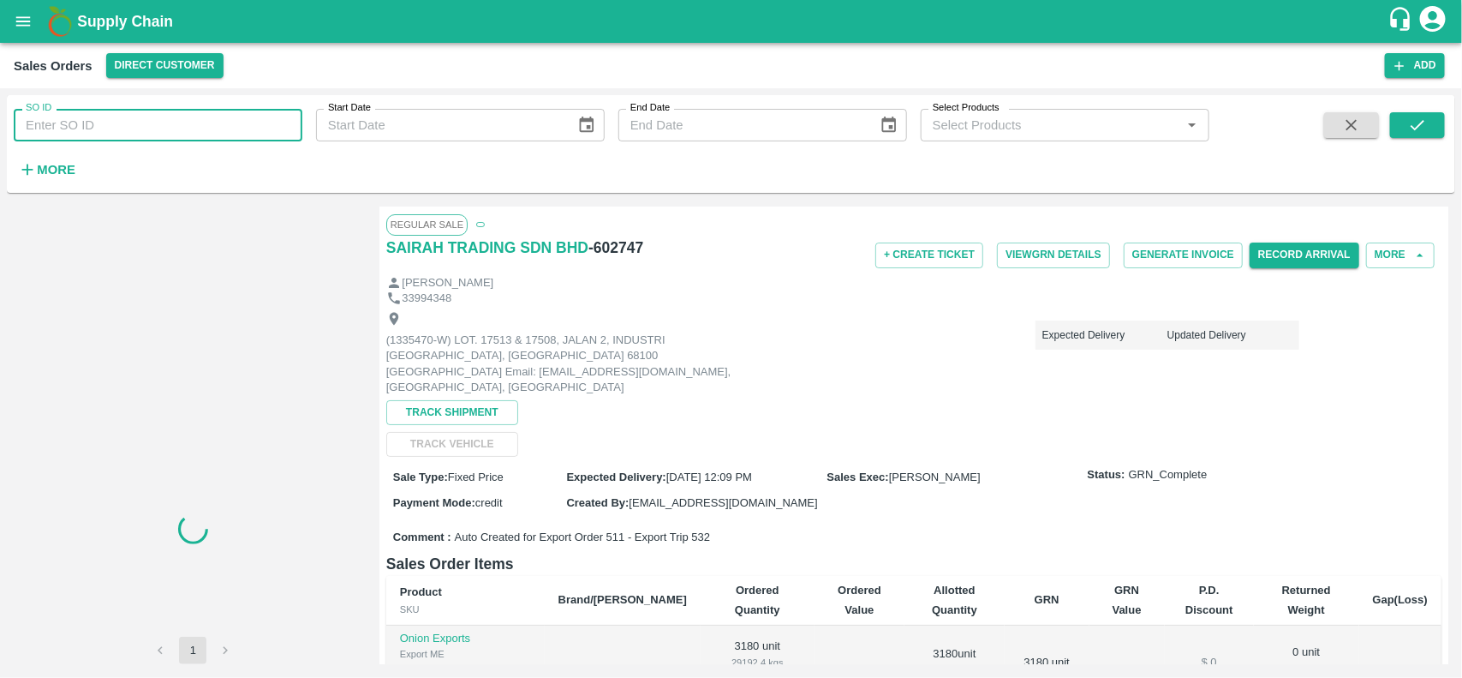
click at [110, 120] on input "SO ID" at bounding box center [158, 125] width 289 height 33
paste input "602747"
drag, startPoint x: 110, startPoint y: 120, endPoint x: 348, endPoint y: 150, distance: 240.0
click at [110, 120] on input "602747" at bounding box center [158, 125] width 289 height 33
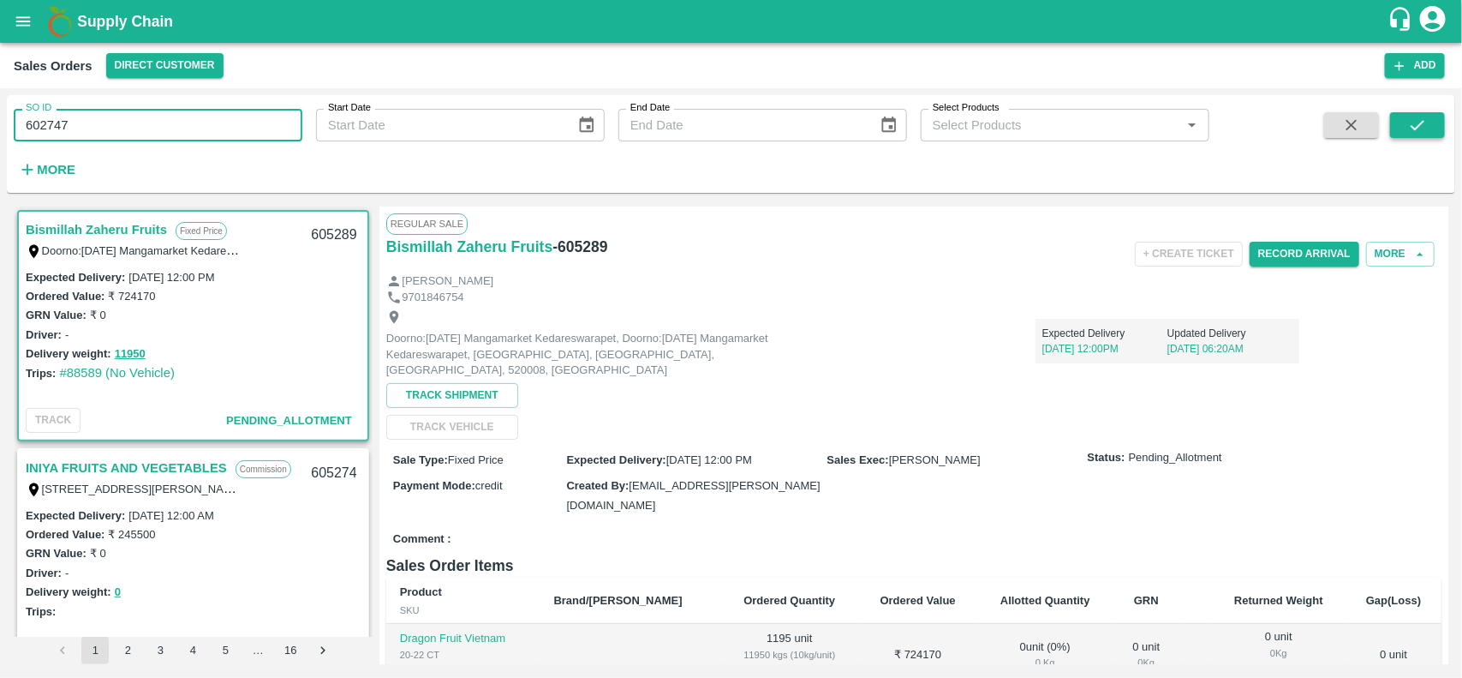
type input "602747"
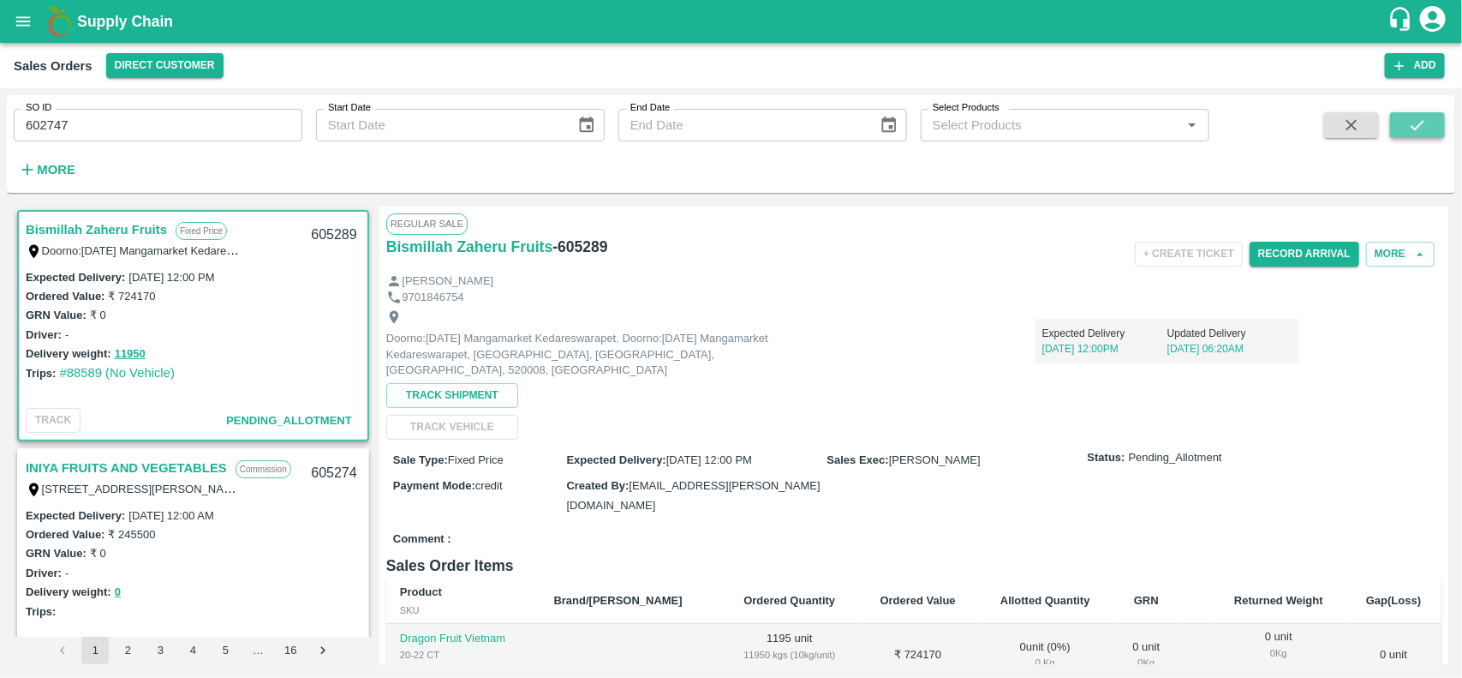
click at [1414, 122] on icon "submit" at bounding box center [1417, 125] width 19 height 19
click at [262, 125] on input "602747" at bounding box center [158, 125] width 289 height 33
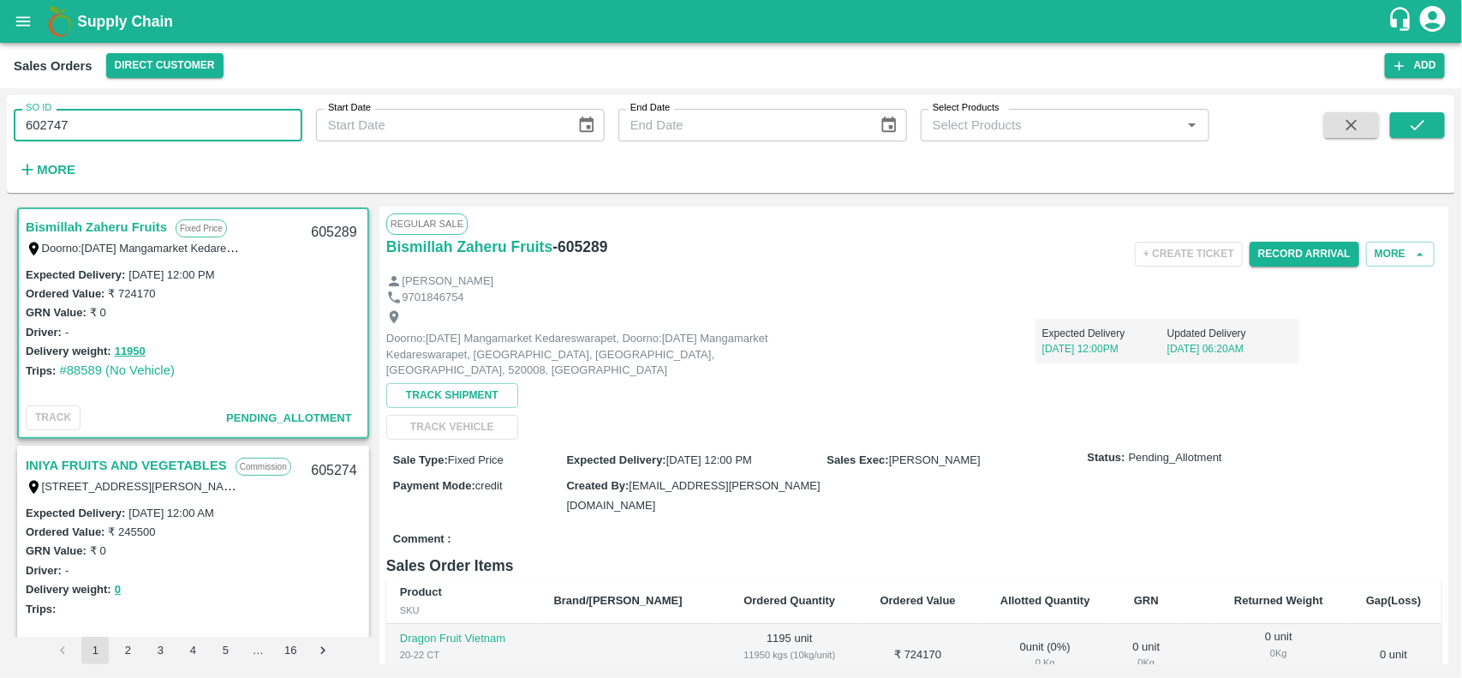
click at [262, 125] on input "602747" at bounding box center [158, 125] width 289 height 33
paste input "text"
type input "602747"
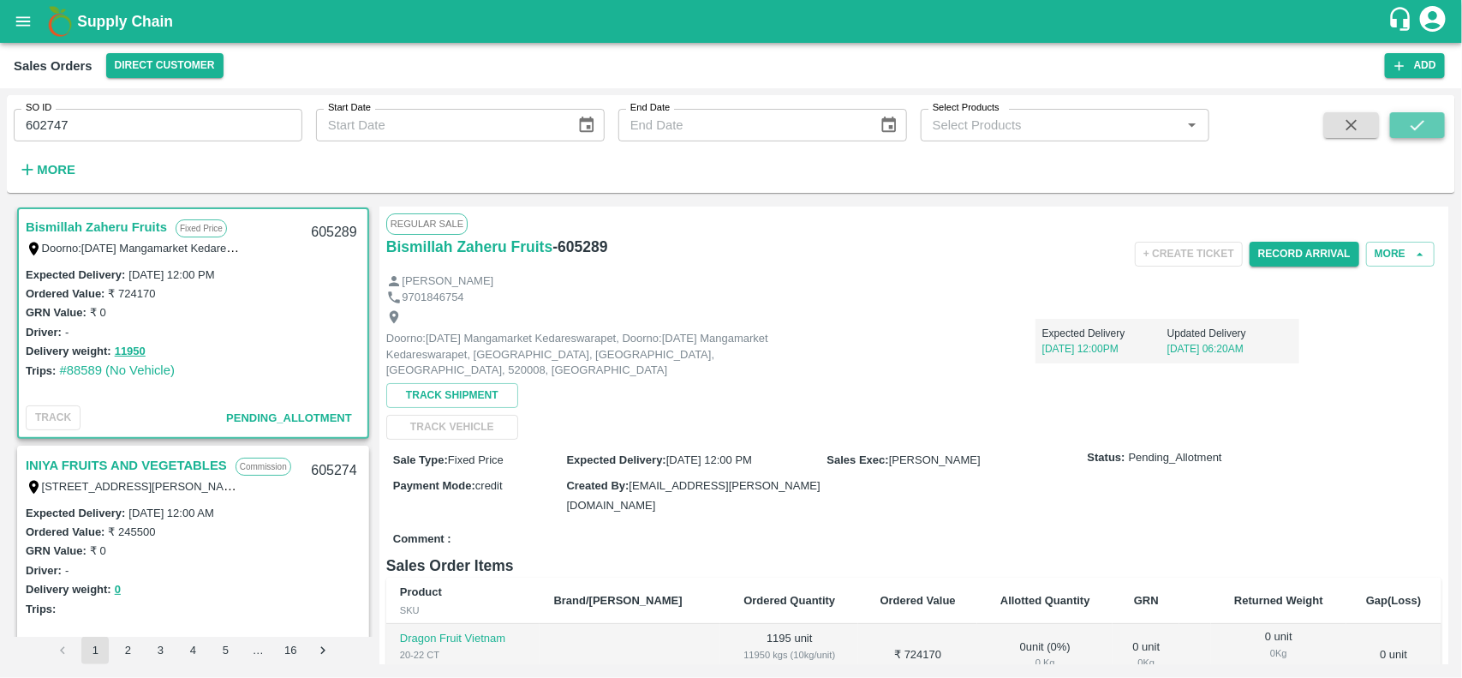
click at [1412, 128] on icon "submit" at bounding box center [1417, 125] width 19 height 19
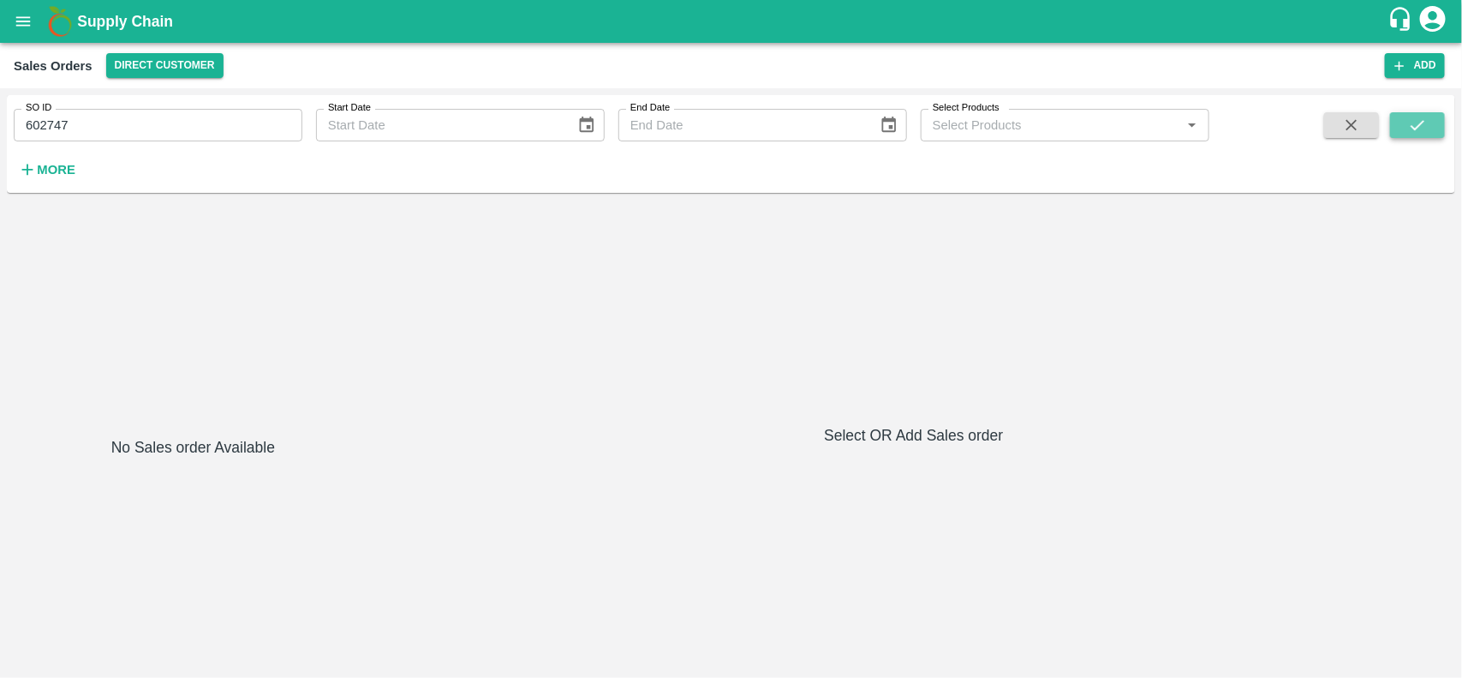
click at [1412, 128] on icon "submit" at bounding box center [1417, 125] width 19 height 19
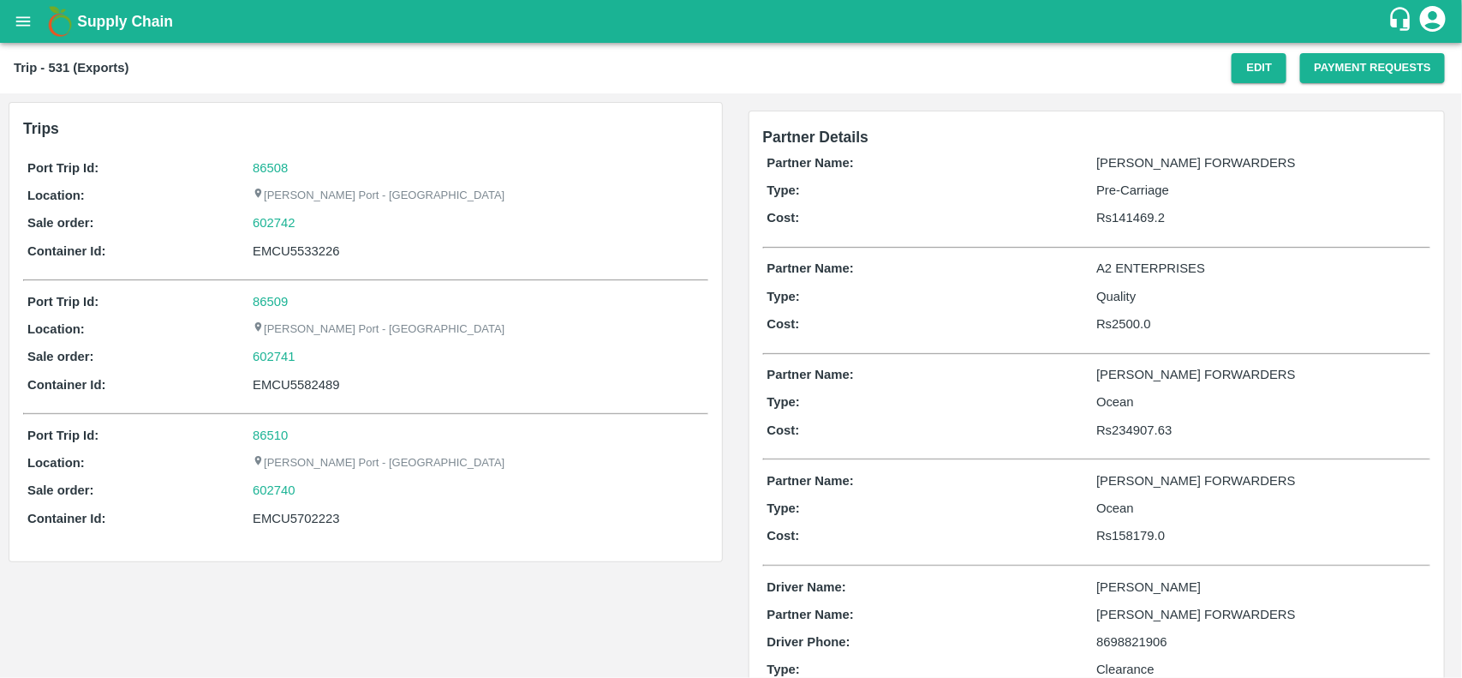
click at [267, 158] on div "86508" at bounding box center [478, 167] width 451 height 19
click at [270, 163] on link "86508" at bounding box center [270, 168] width 35 height 14
click at [302, 224] on div "602742" at bounding box center [478, 222] width 451 height 19
copy link
click at [302, 224] on div "602742" at bounding box center [478, 222] width 451 height 19
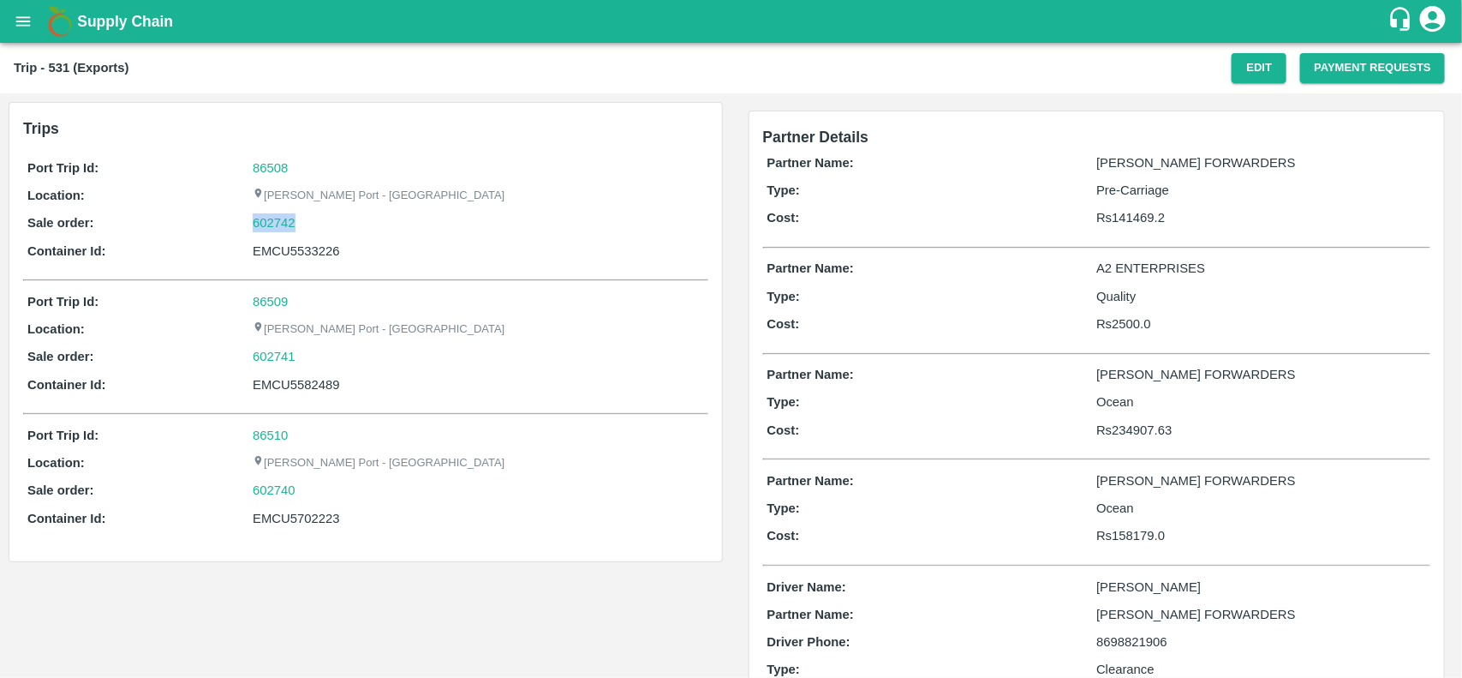
copy link "602742"
click at [302, 224] on div "602742" at bounding box center [478, 222] width 451 height 19
drag, startPoint x: 302, startPoint y: 224, endPoint x: 279, endPoint y: 218, distance: 22.9
click at [279, 218] on div "602742" at bounding box center [478, 222] width 451 height 19
click at [279, 218] on link "602742" at bounding box center [274, 222] width 43 height 19
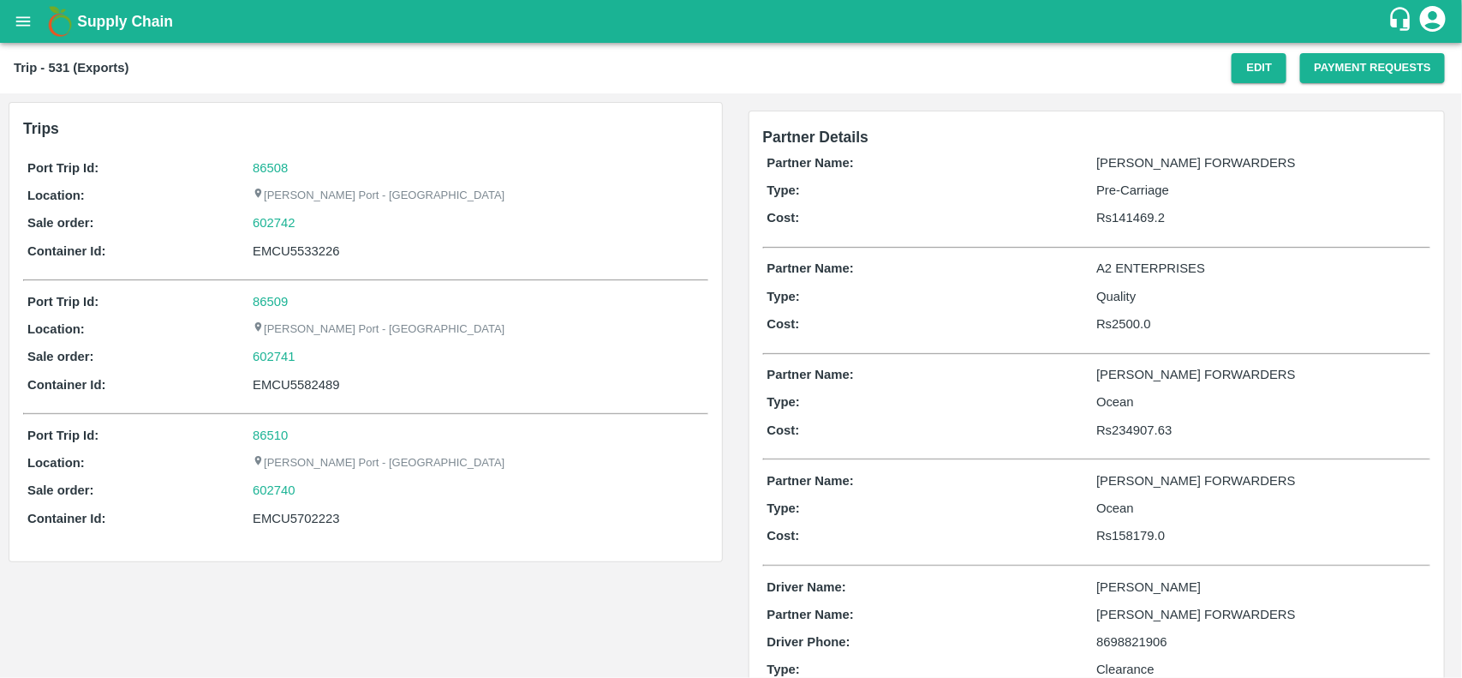
click at [275, 253] on div "EMCU5533226" at bounding box center [478, 251] width 451 height 19
click at [297, 386] on div "EMCU5582489" at bounding box center [478, 384] width 451 height 19
copy div "EMCU5582489"
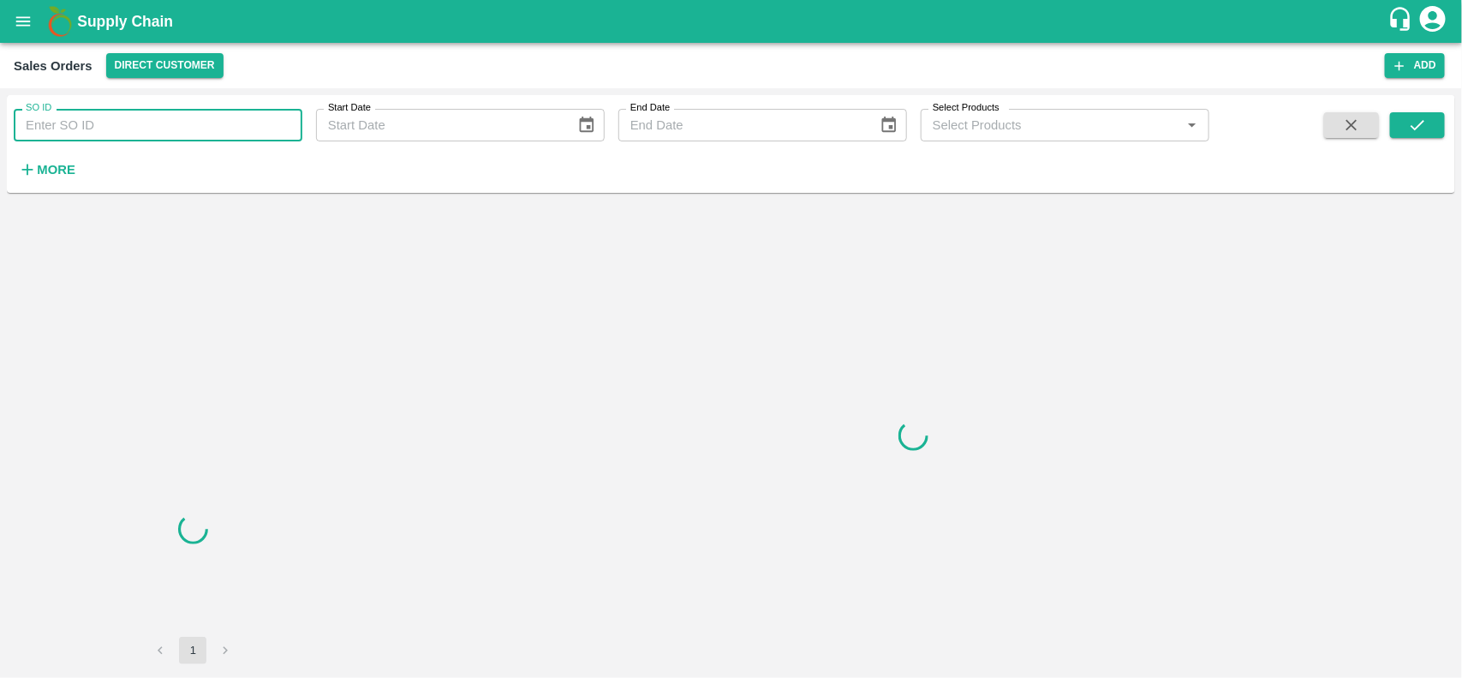
click at [133, 134] on input "SO ID" at bounding box center [158, 125] width 289 height 33
paste input "602742"
click at [133, 134] on input "SO ID" at bounding box center [158, 125] width 289 height 33
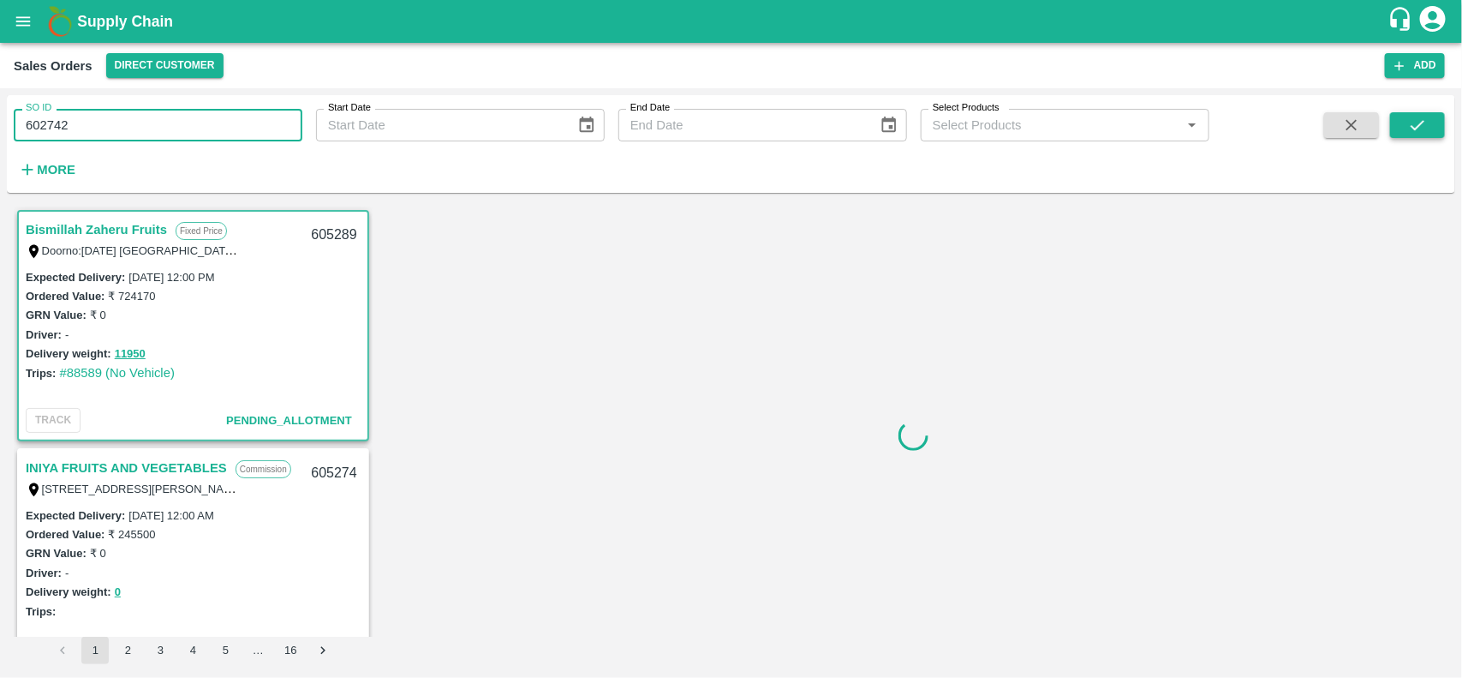
type input "602742"
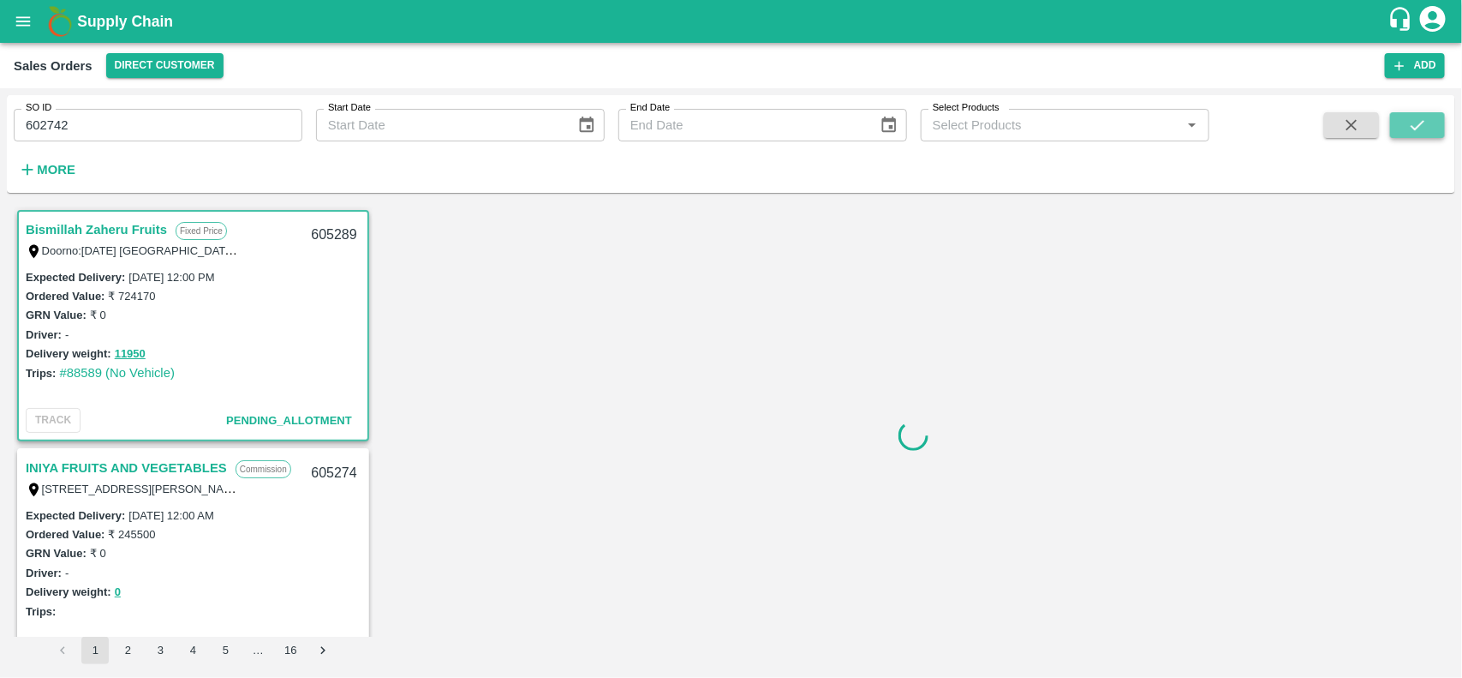
click at [1416, 127] on icon "submit" at bounding box center [1417, 125] width 19 height 19
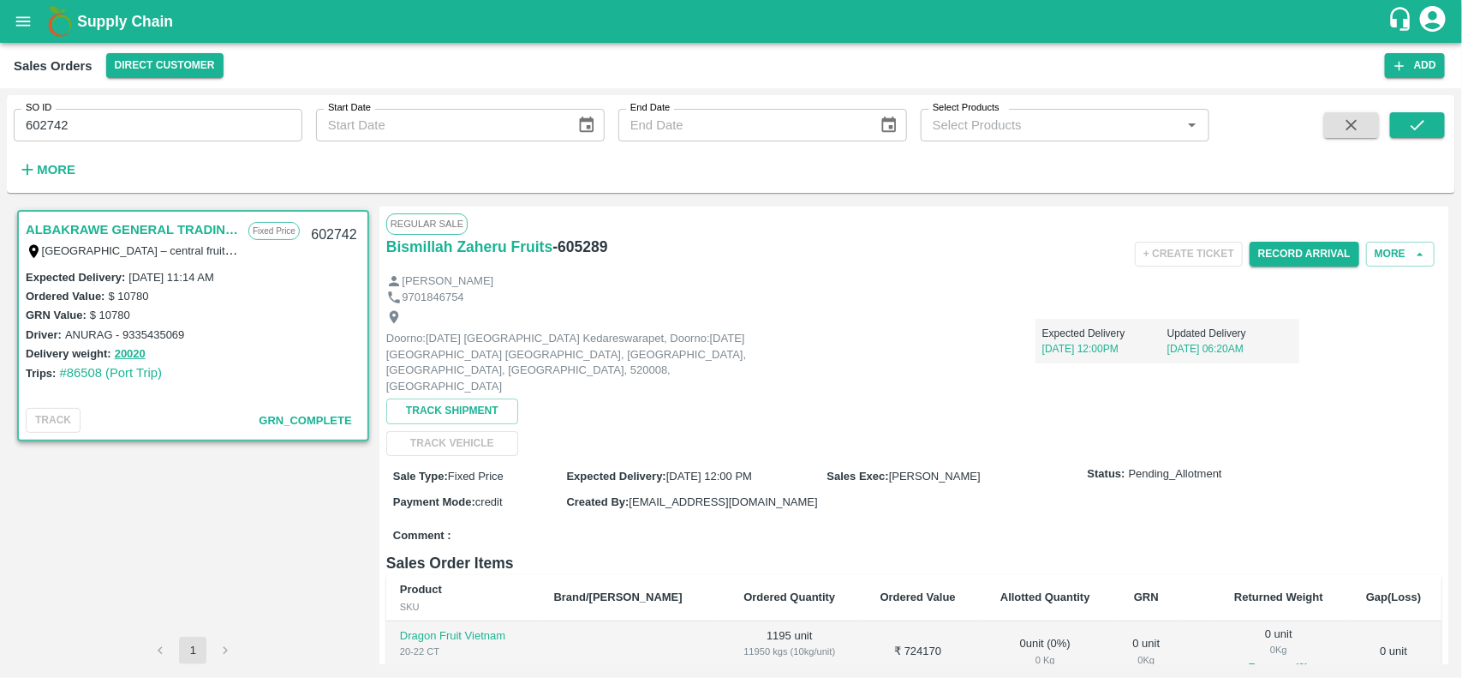
click at [127, 127] on input "602742" at bounding box center [158, 125] width 289 height 33
type input "602742"
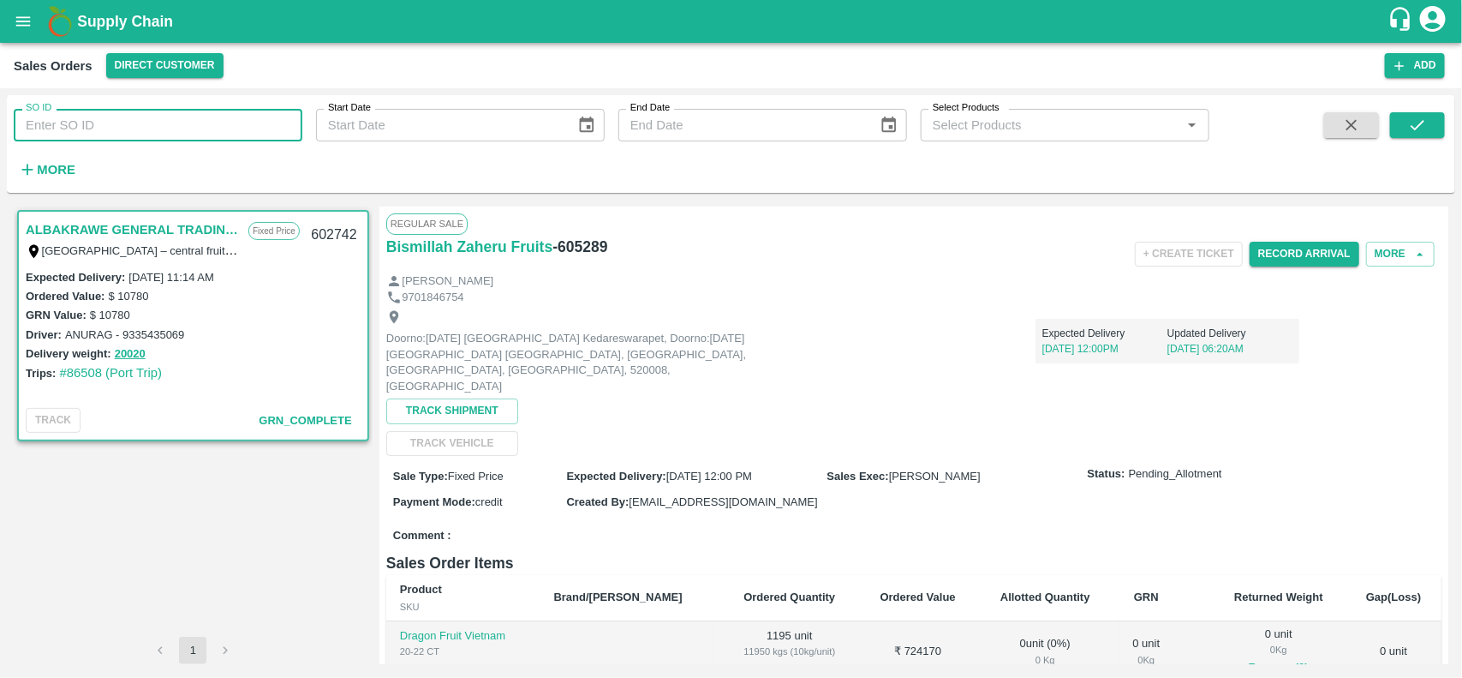
paste input "text"
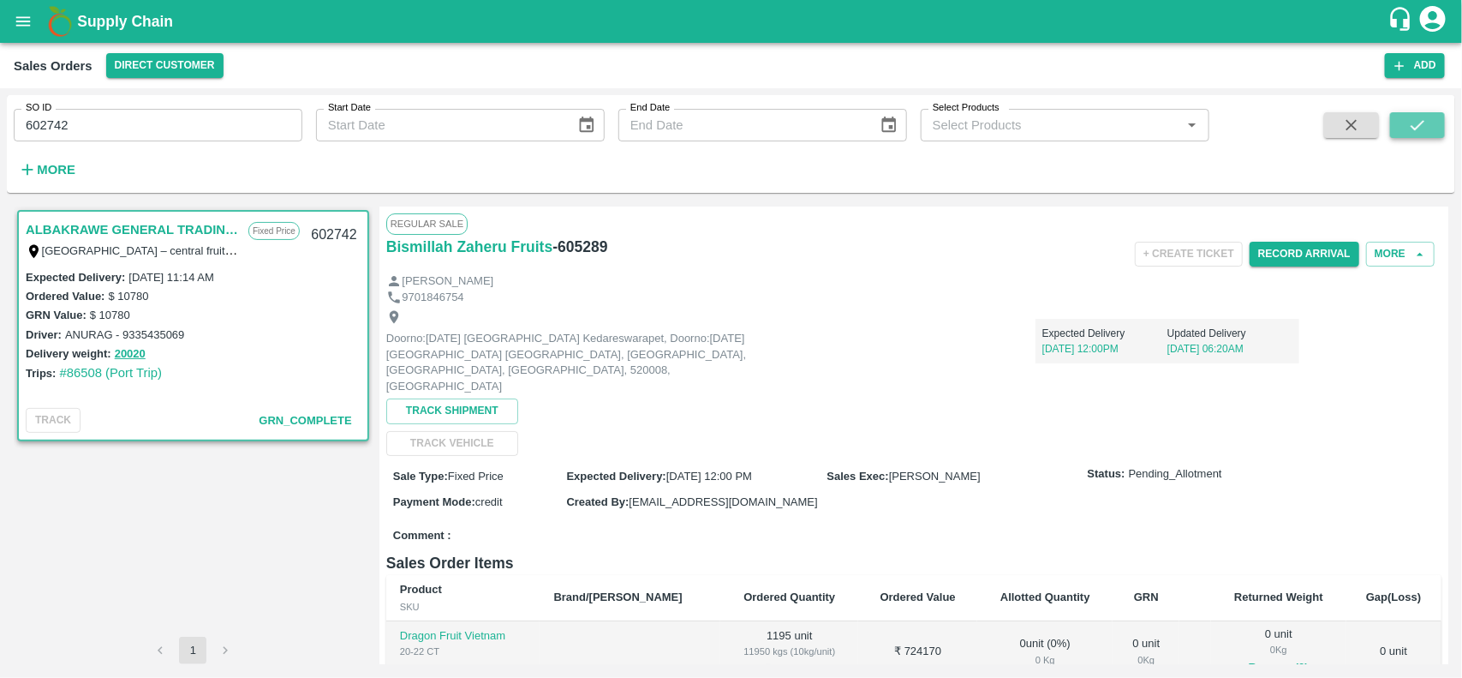
click at [1411, 112] on button "submit" at bounding box center [1417, 125] width 55 height 26
click at [267, 134] on input "602742" at bounding box center [158, 125] width 289 height 33
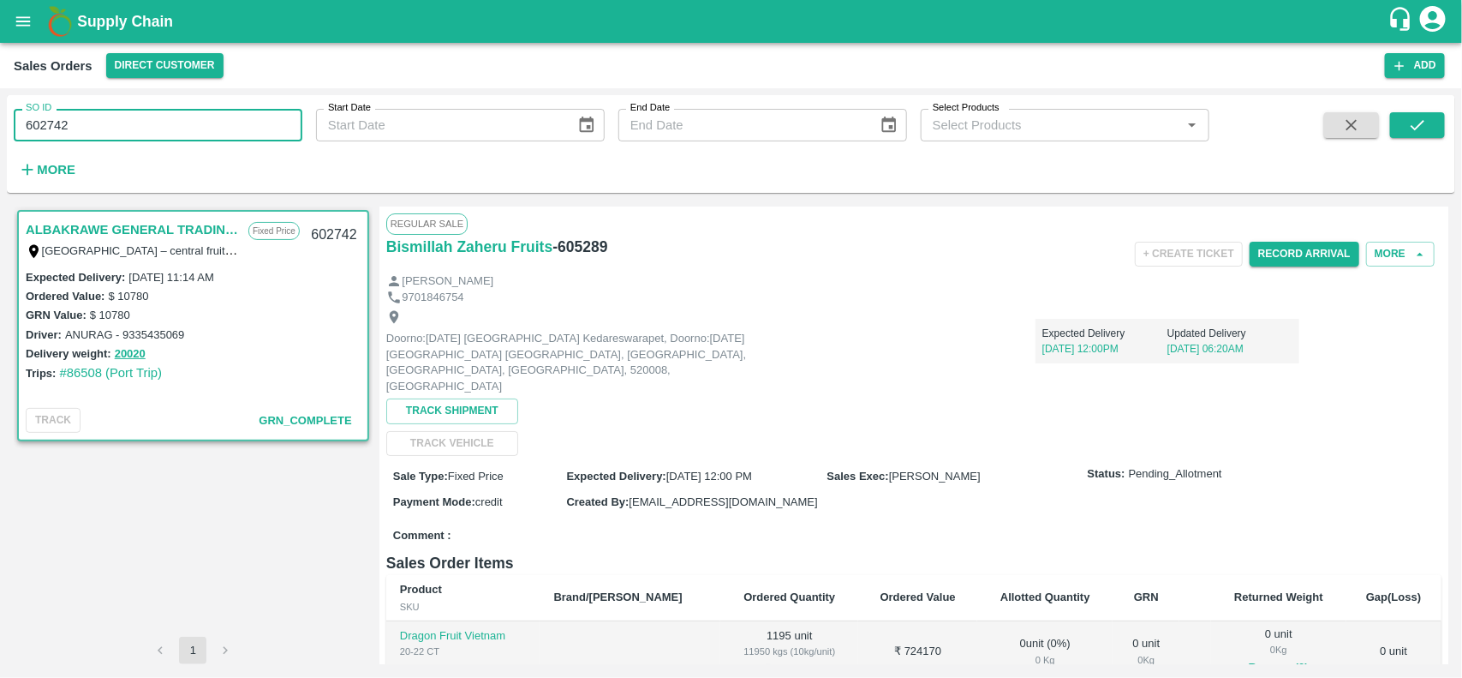
click at [267, 134] on input "602742" at bounding box center [158, 125] width 289 height 33
type input "602742"
paste input "text"
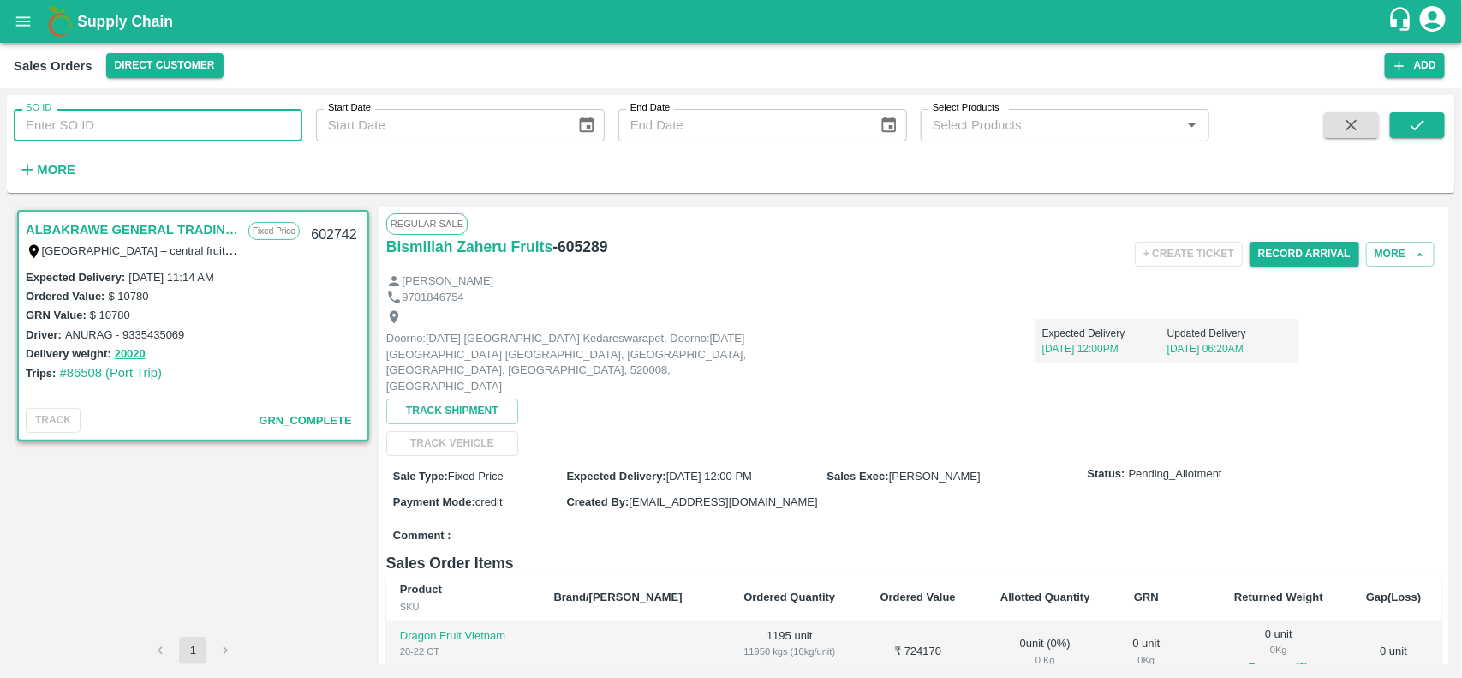
type input "602742"
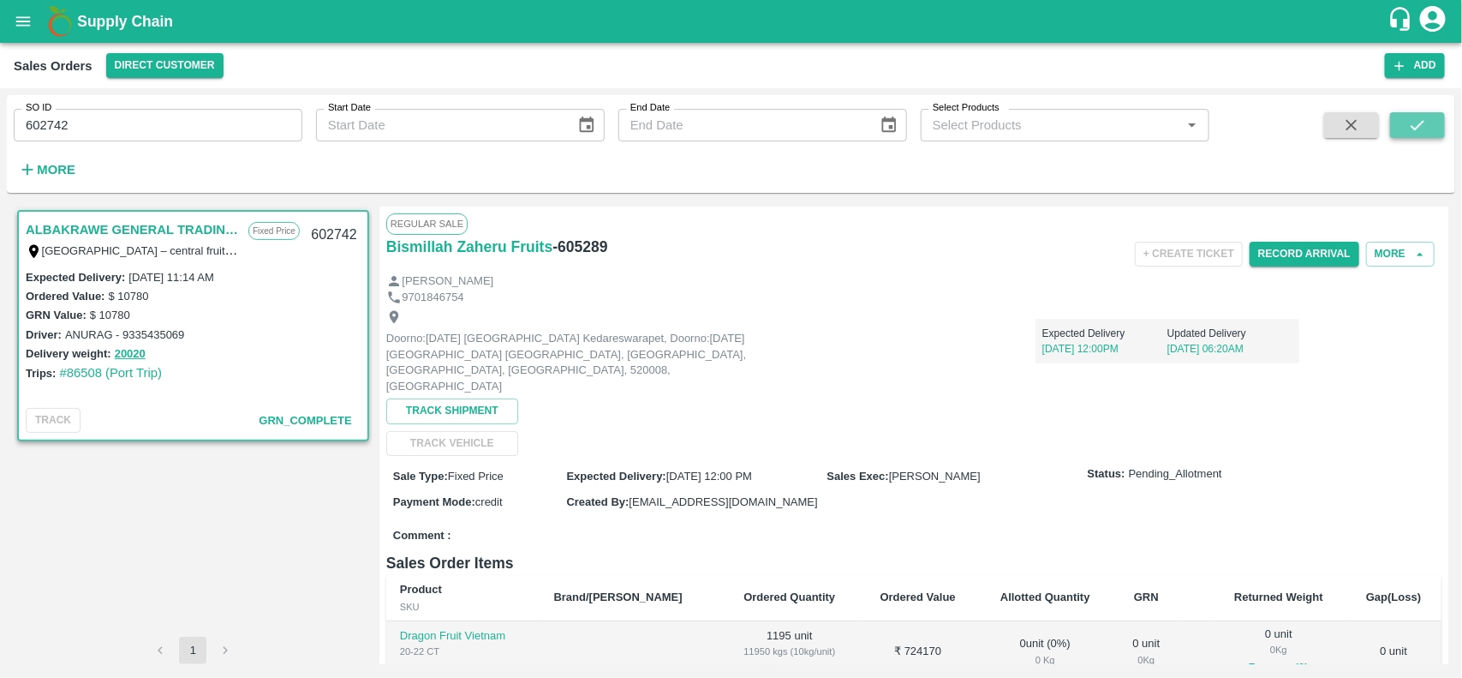
click at [1406, 113] on button "submit" at bounding box center [1417, 125] width 55 height 26
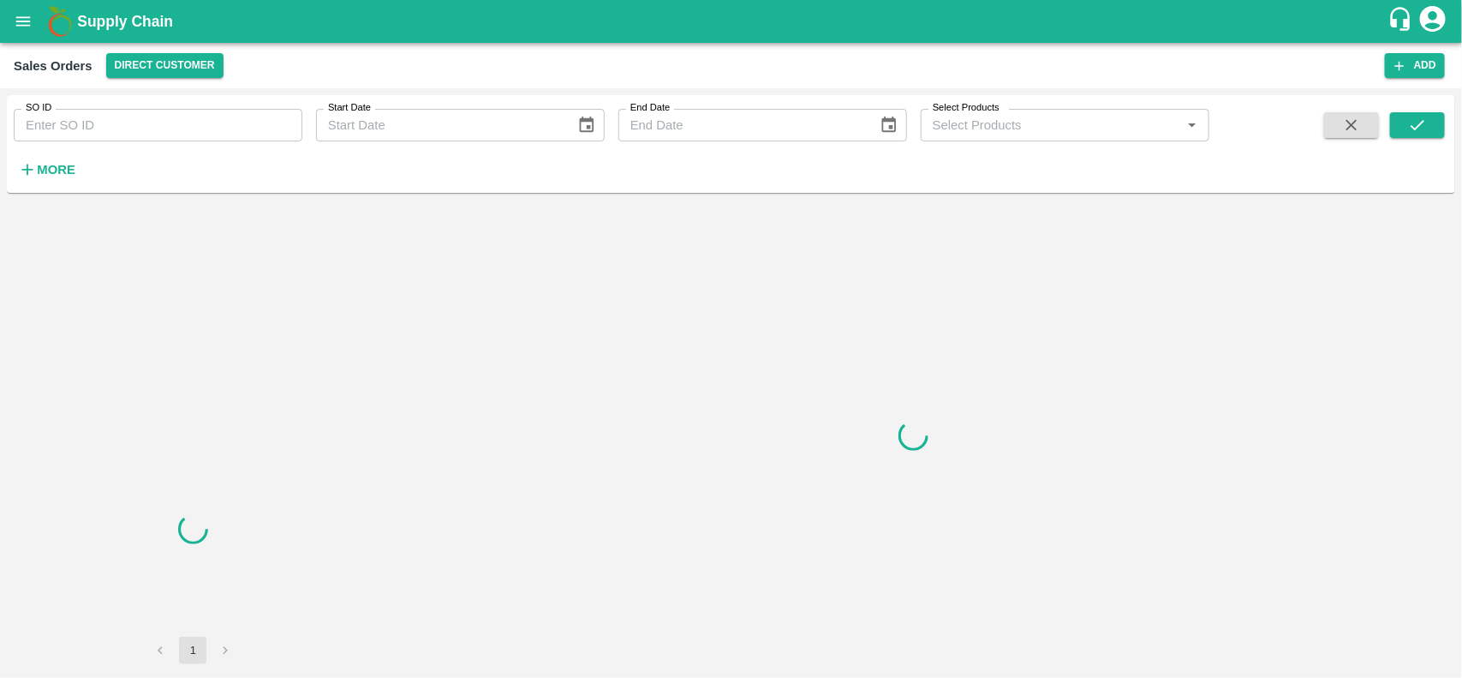
click at [84, 125] on input "SO ID" at bounding box center [158, 125] width 289 height 33
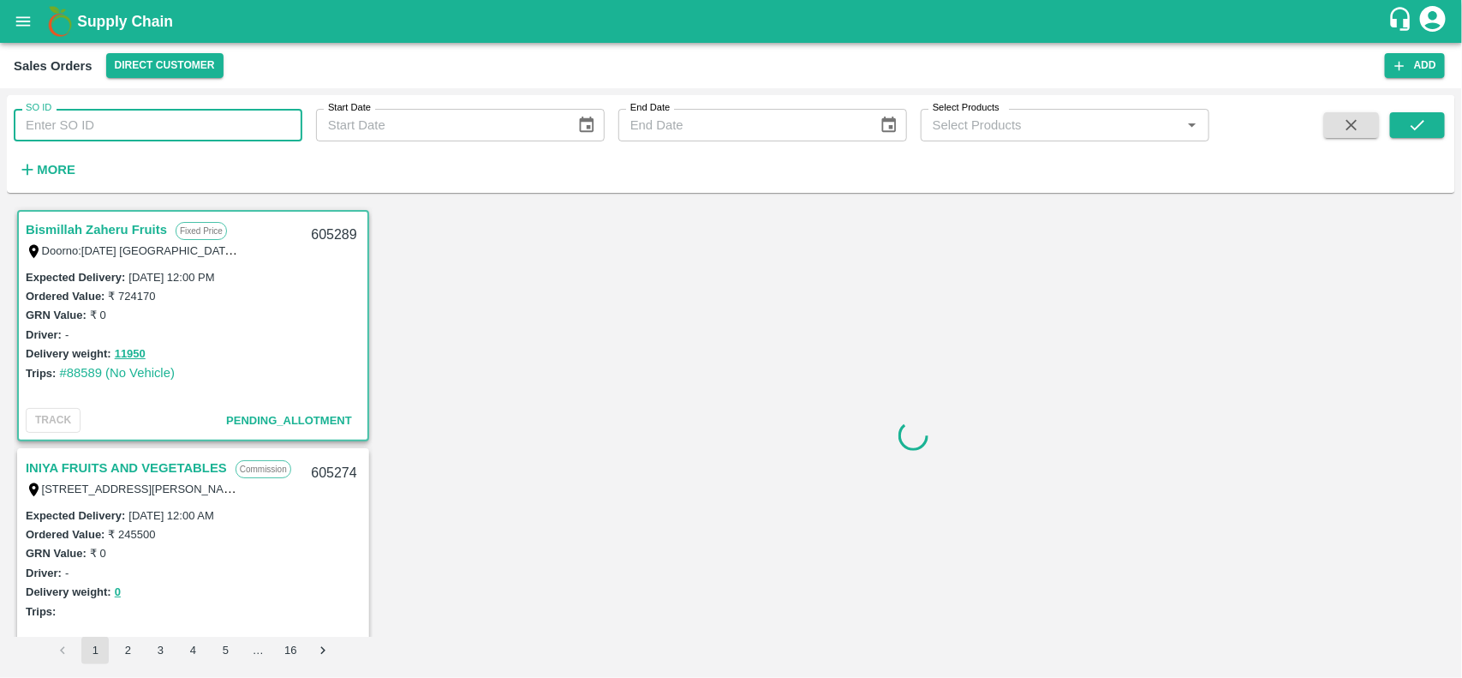
click at [84, 125] on input "SO ID" at bounding box center [158, 125] width 289 height 33
click at [84, 125] on input "602742" at bounding box center [158, 125] width 289 height 33
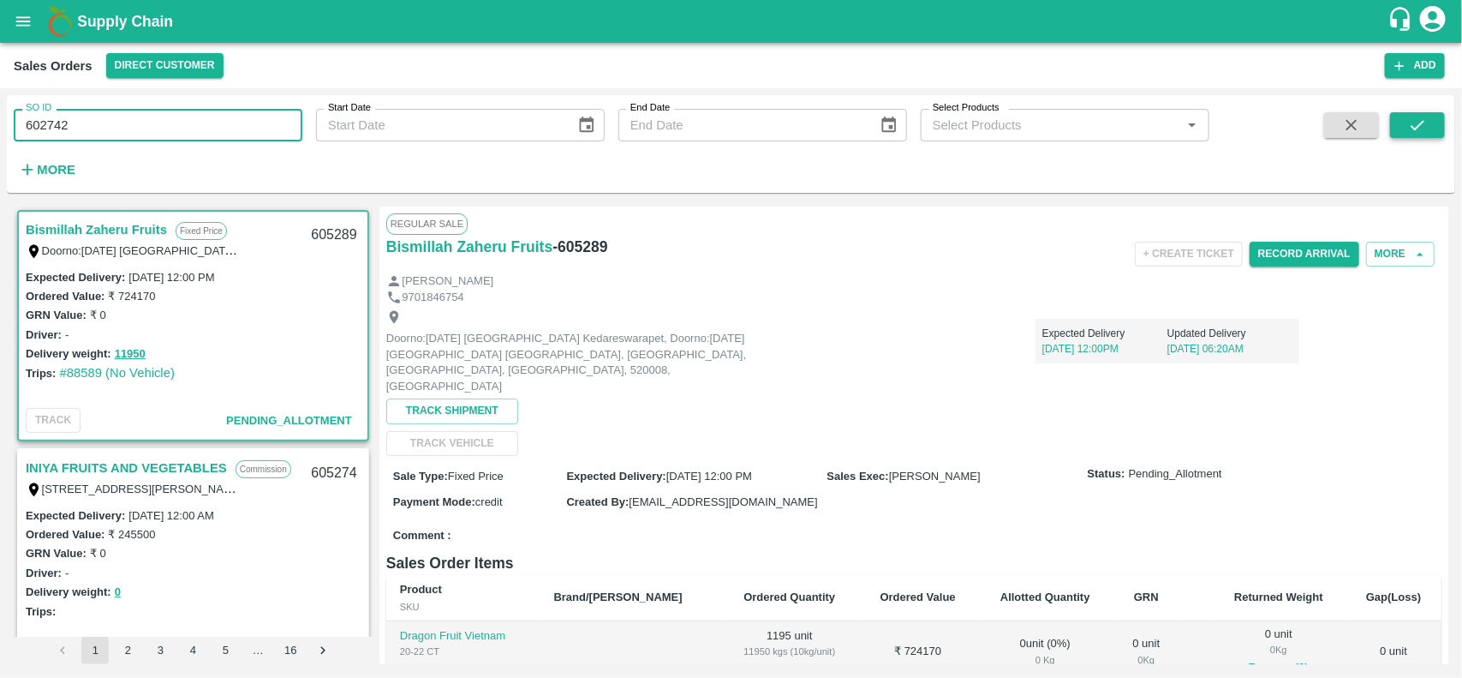
type input "602742"
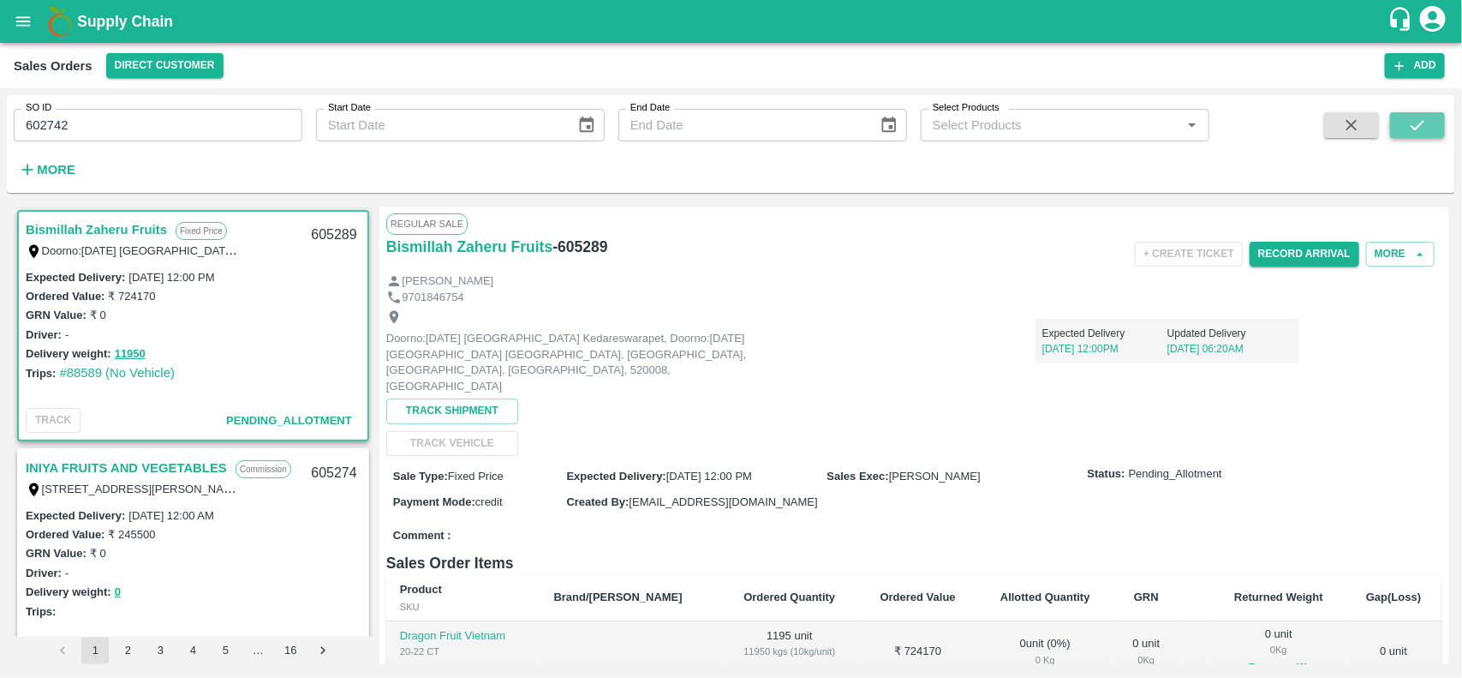
click at [1430, 127] on button "submit" at bounding box center [1417, 125] width 55 height 26
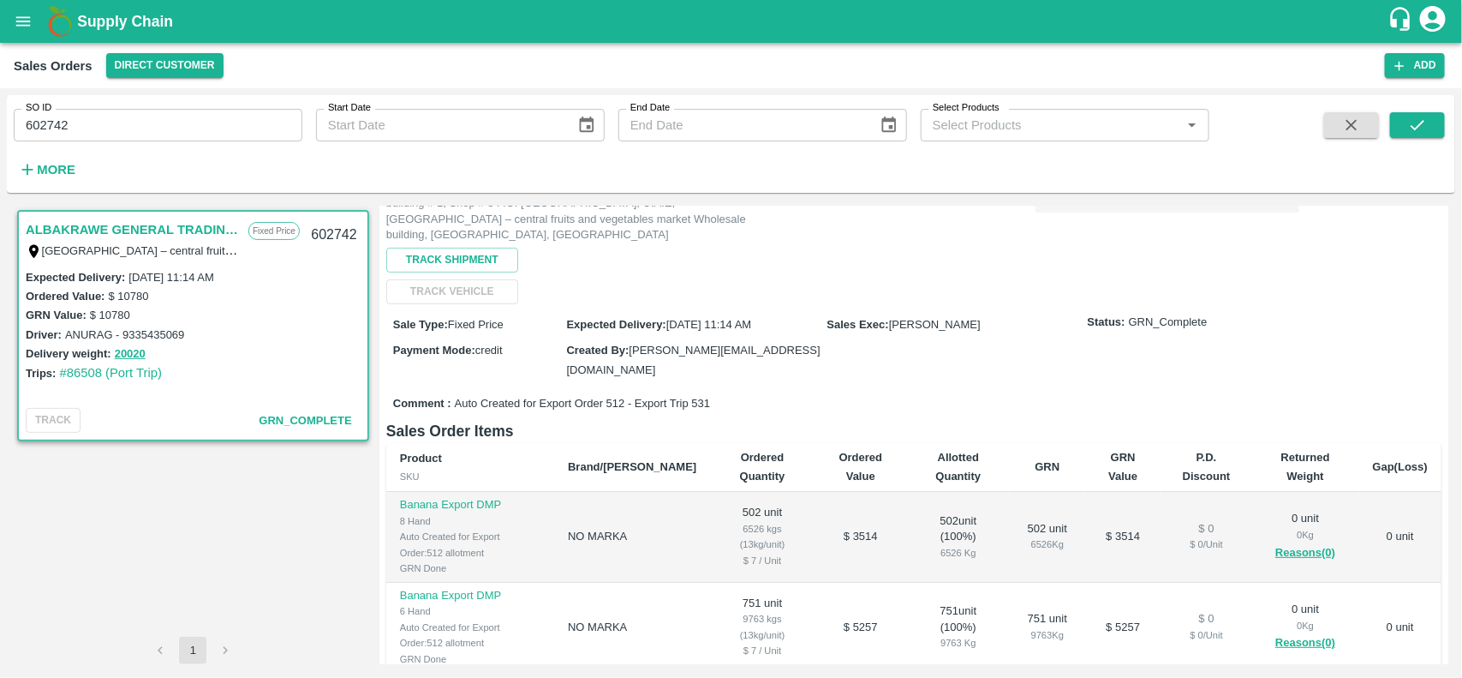
scroll to position [118, 0]
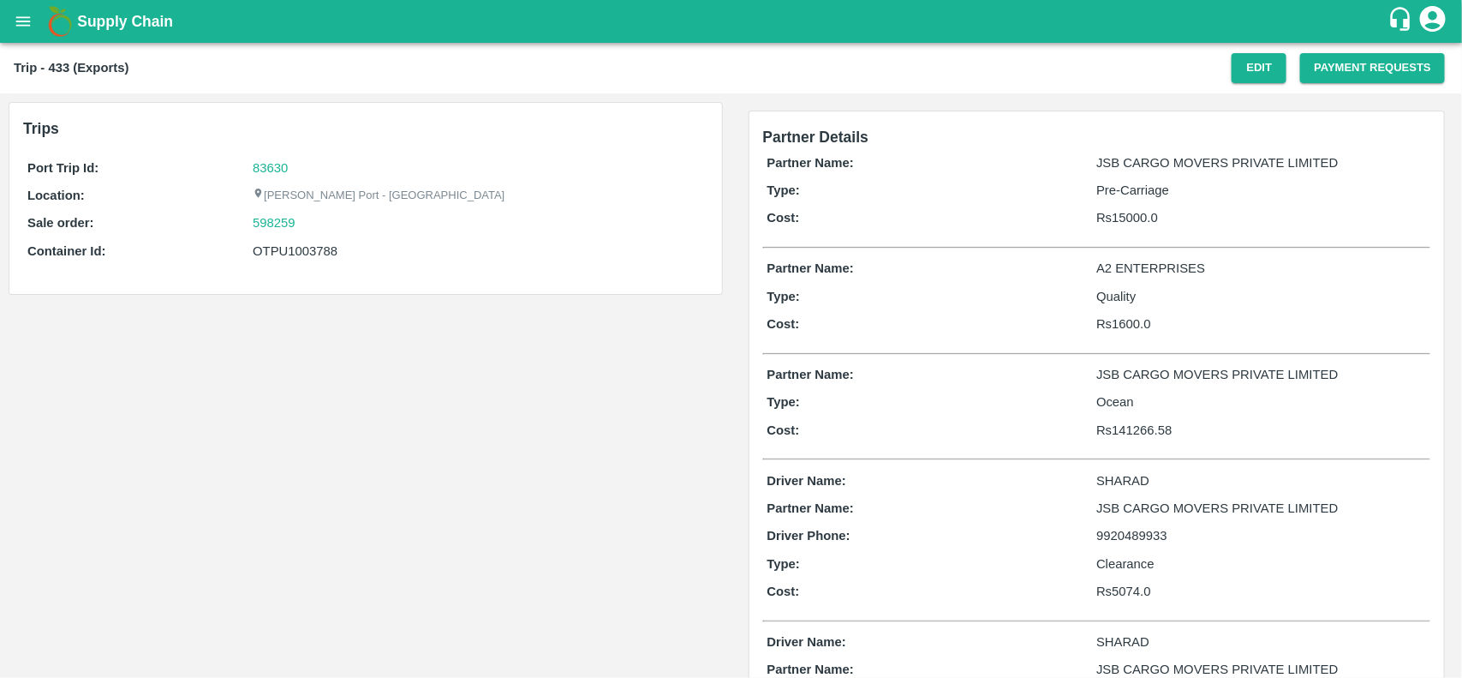
click at [271, 158] on div "83630" at bounding box center [478, 167] width 451 height 19
click at [272, 168] on link "83630" at bounding box center [270, 168] width 35 height 14
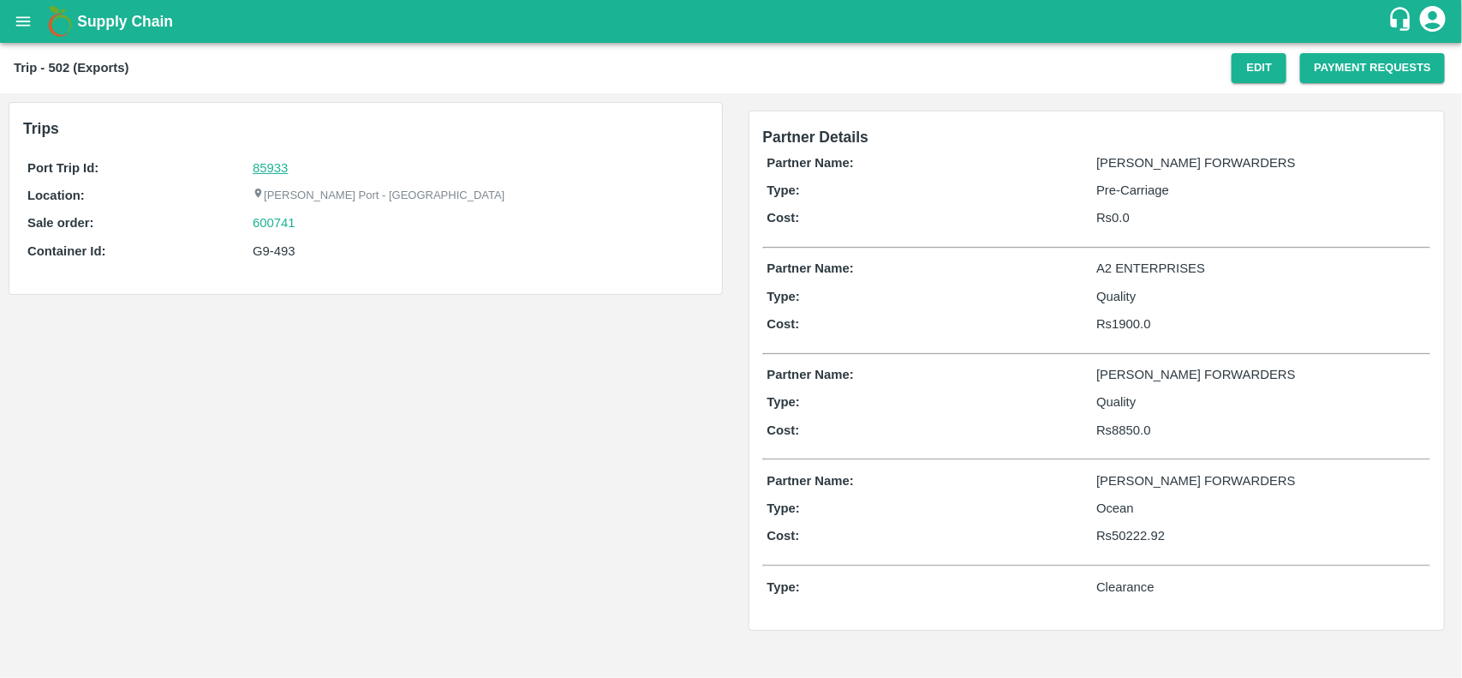
click at [263, 161] on link "85933" at bounding box center [270, 168] width 35 height 14
click at [301, 225] on div "600741" at bounding box center [478, 222] width 451 height 19
copy link
click at [301, 225] on div "600741" at bounding box center [478, 222] width 451 height 19
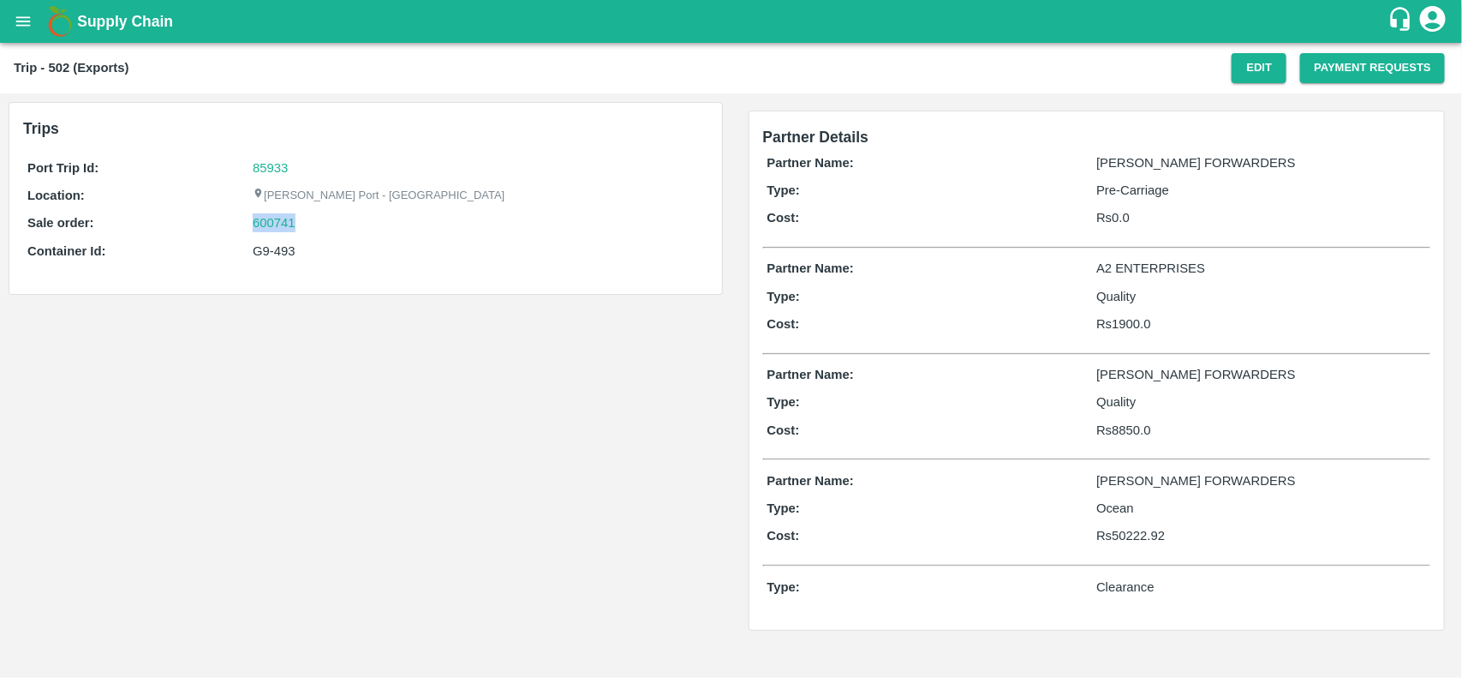
click at [301, 225] on div "600741" at bounding box center [478, 222] width 451 height 19
copy link "600741"
click at [301, 225] on div "600741" at bounding box center [478, 222] width 451 height 19
click at [275, 221] on link "600741" at bounding box center [274, 222] width 43 height 19
click at [267, 249] on div "G9-493" at bounding box center [478, 251] width 451 height 19
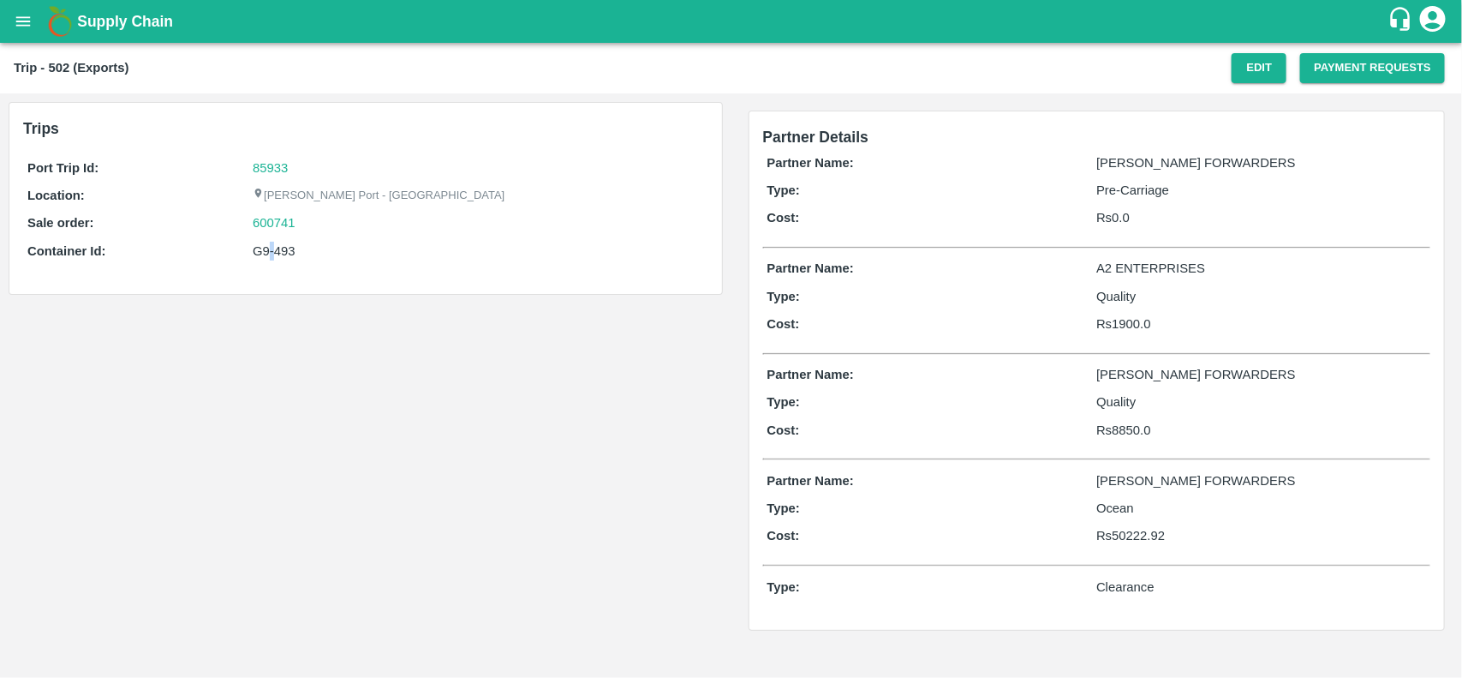
click at [267, 249] on div "G9-493" at bounding box center [478, 251] width 451 height 19
copy div "G9-493"
click at [267, 249] on div "G9-493" at bounding box center [478, 251] width 451 height 19
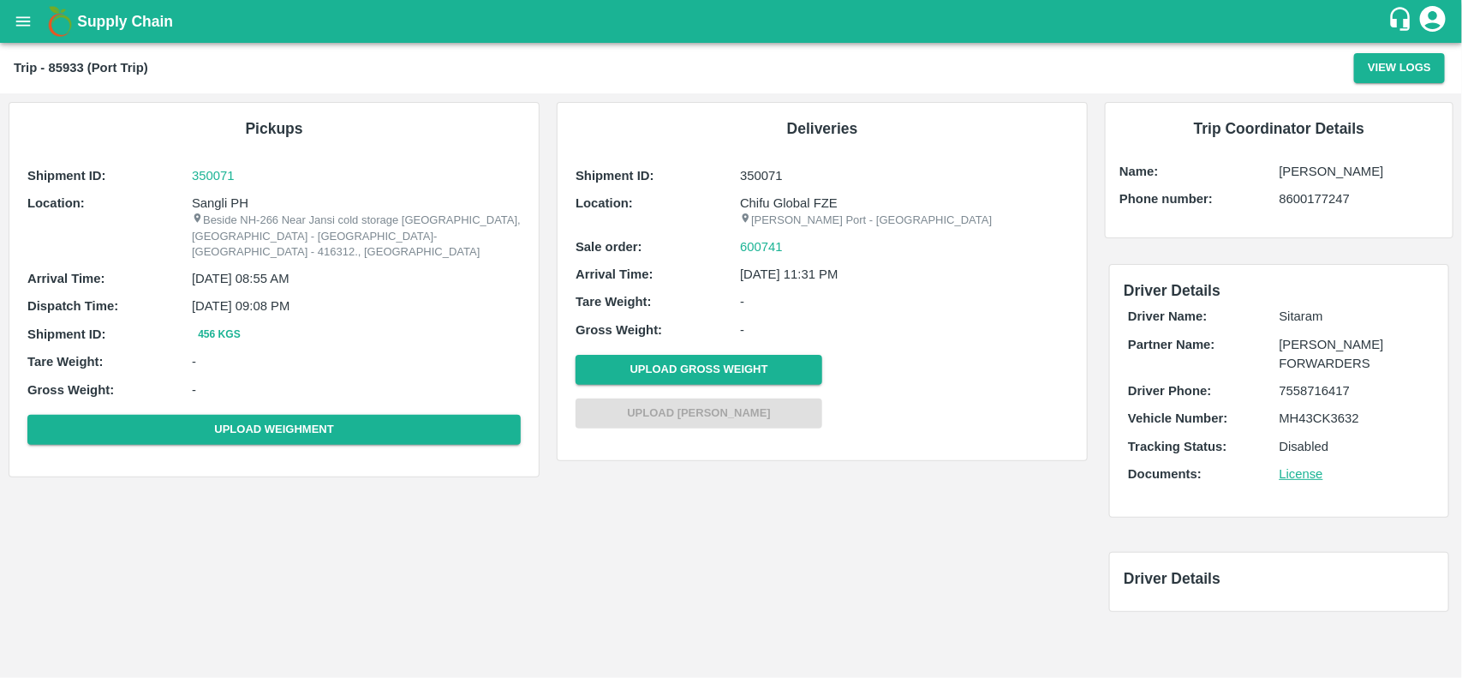
click at [216, 206] on p "Sangli PH" at bounding box center [356, 203] width 329 height 19
copy p "Sangli PH"
click at [216, 206] on p "Sangli PH" at bounding box center [356, 203] width 329 height 19
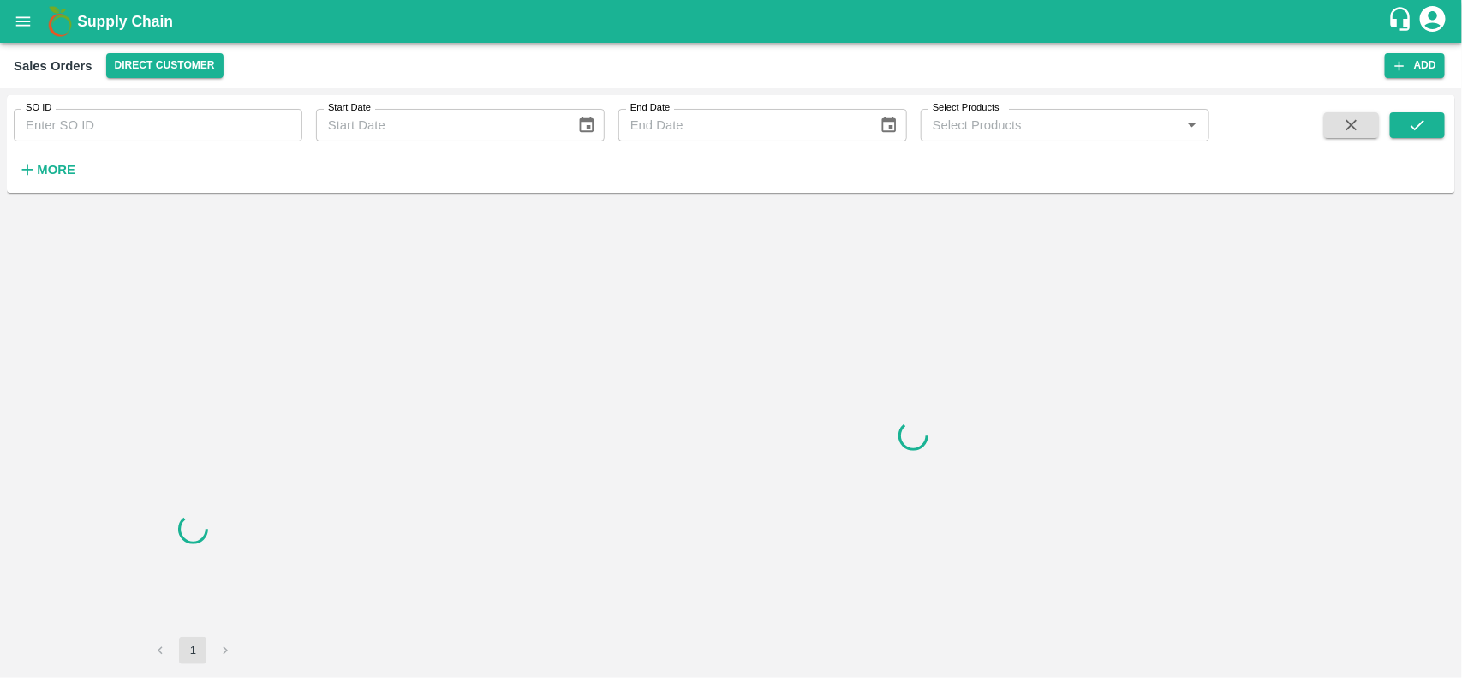
click at [95, 138] on input "SO ID" at bounding box center [158, 125] width 289 height 33
paste input "600741"
click at [95, 138] on input "600741" at bounding box center [158, 125] width 289 height 33
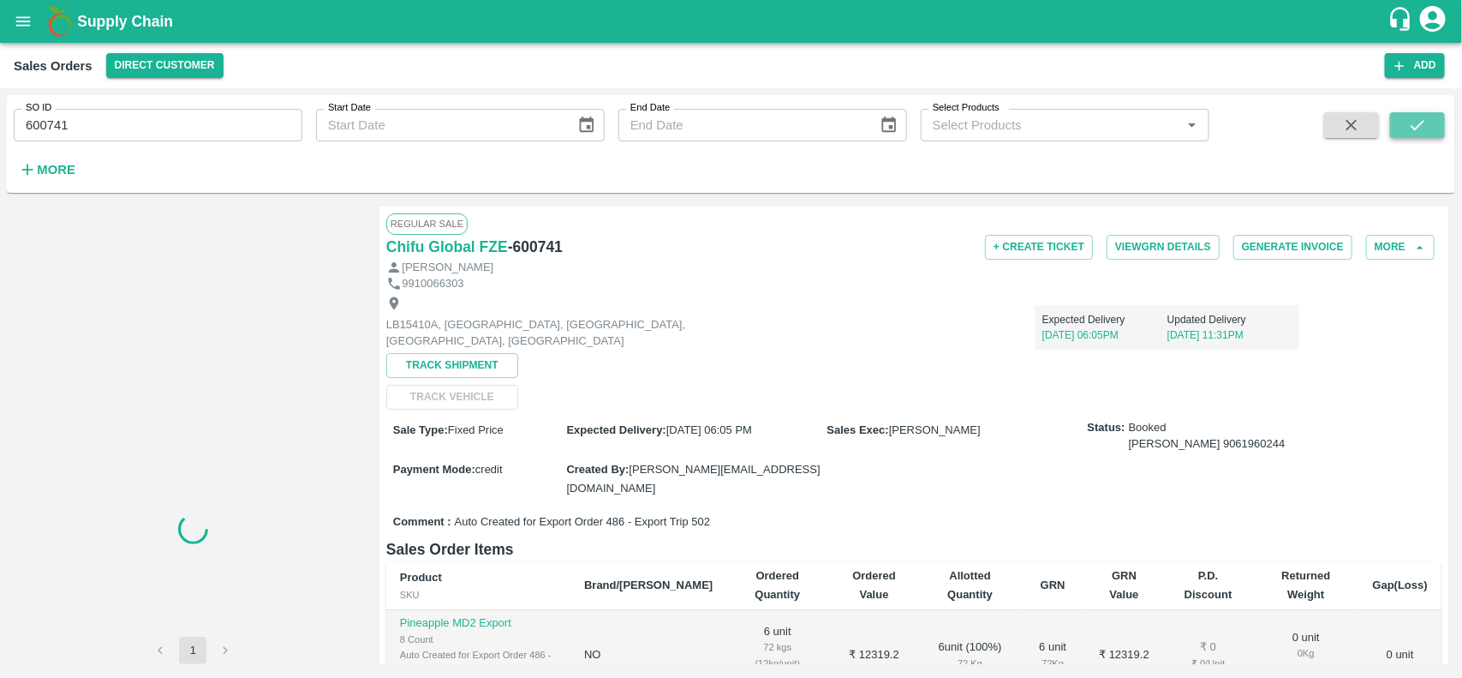
click at [1423, 121] on icon "submit" at bounding box center [1417, 125] width 19 height 19
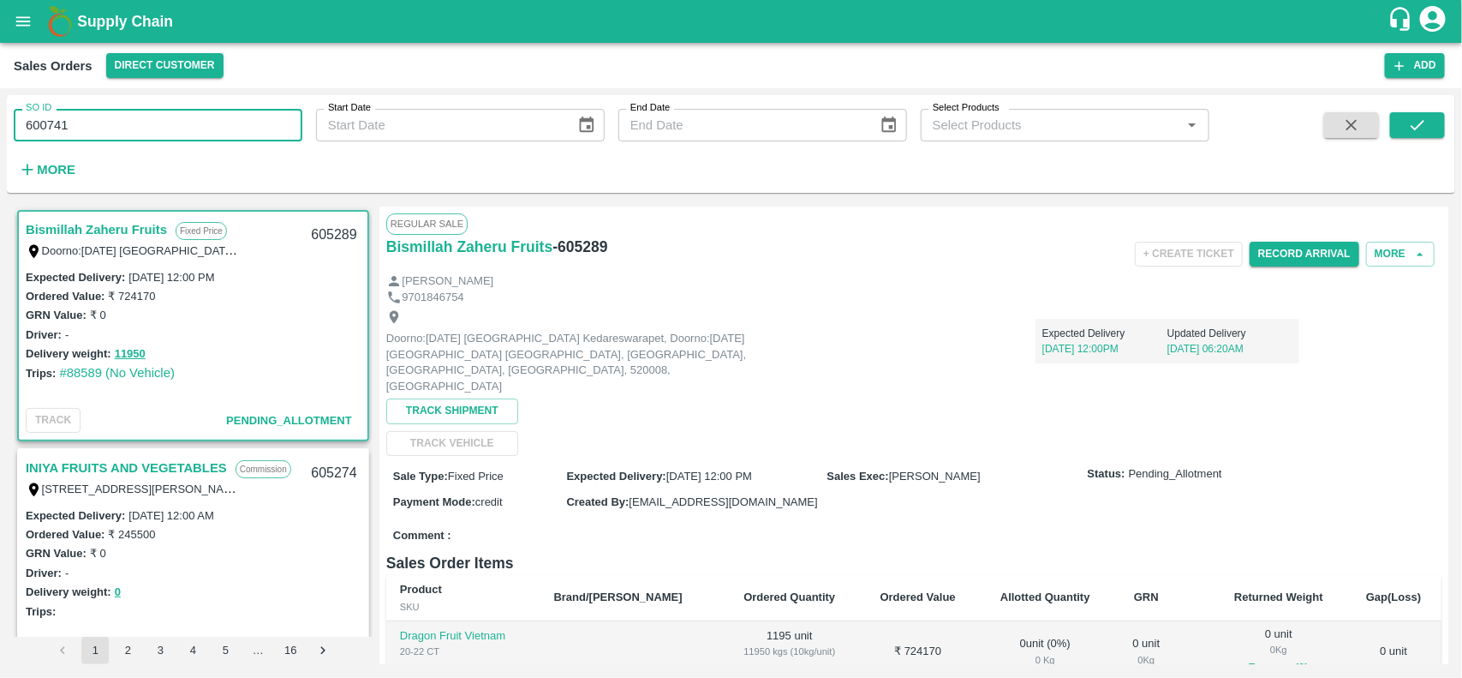
click at [86, 118] on input "600741" at bounding box center [158, 125] width 289 height 33
type input "600741"
click at [86, 118] on input "600741" at bounding box center [158, 125] width 289 height 33
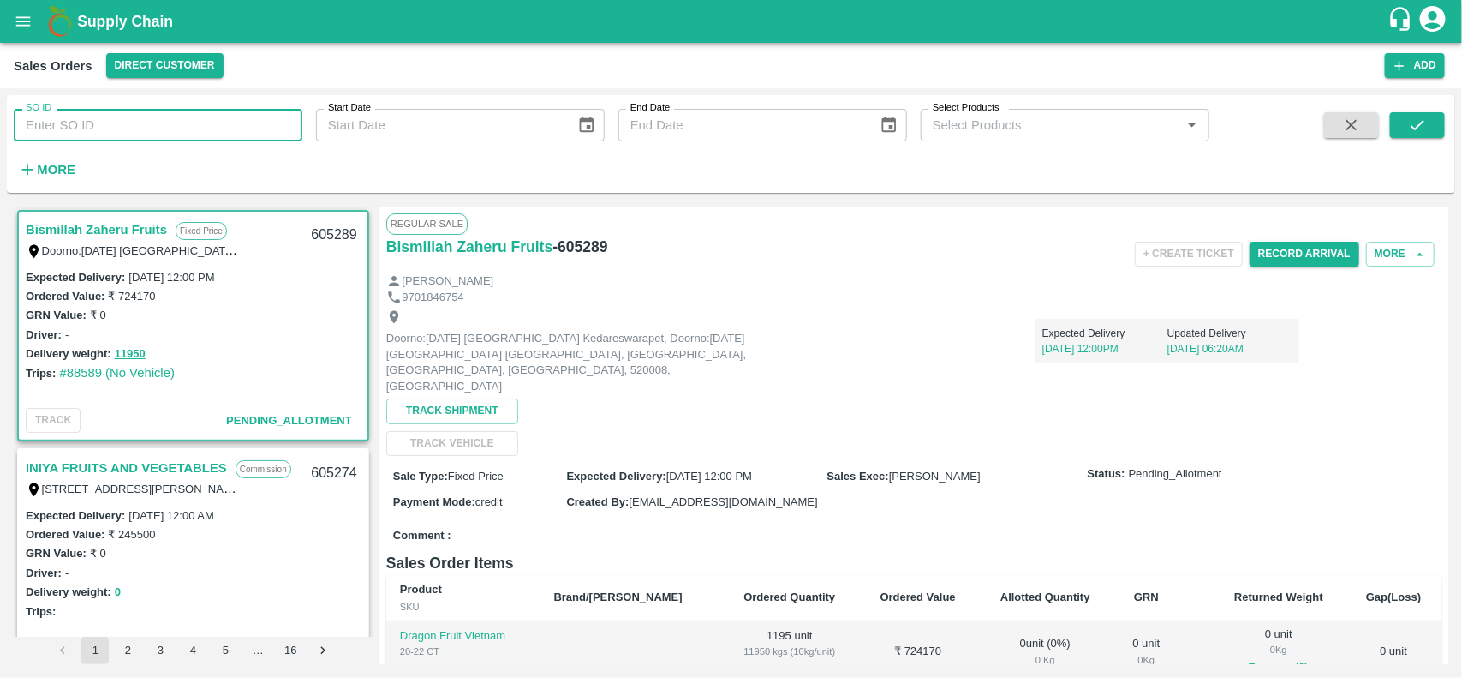
paste input "text"
type input "600741"
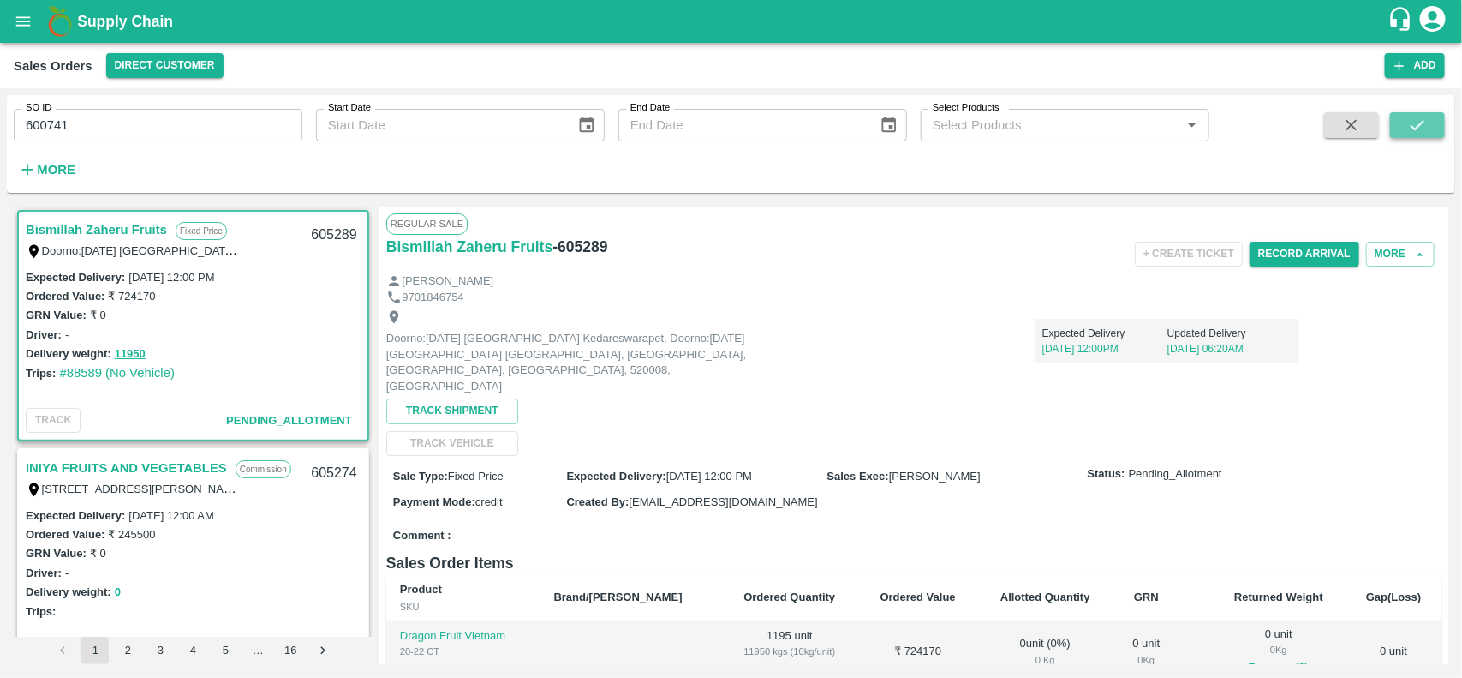
click at [1413, 128] on icon "submit" at bounding box center [1417, 125] width 19 height 19
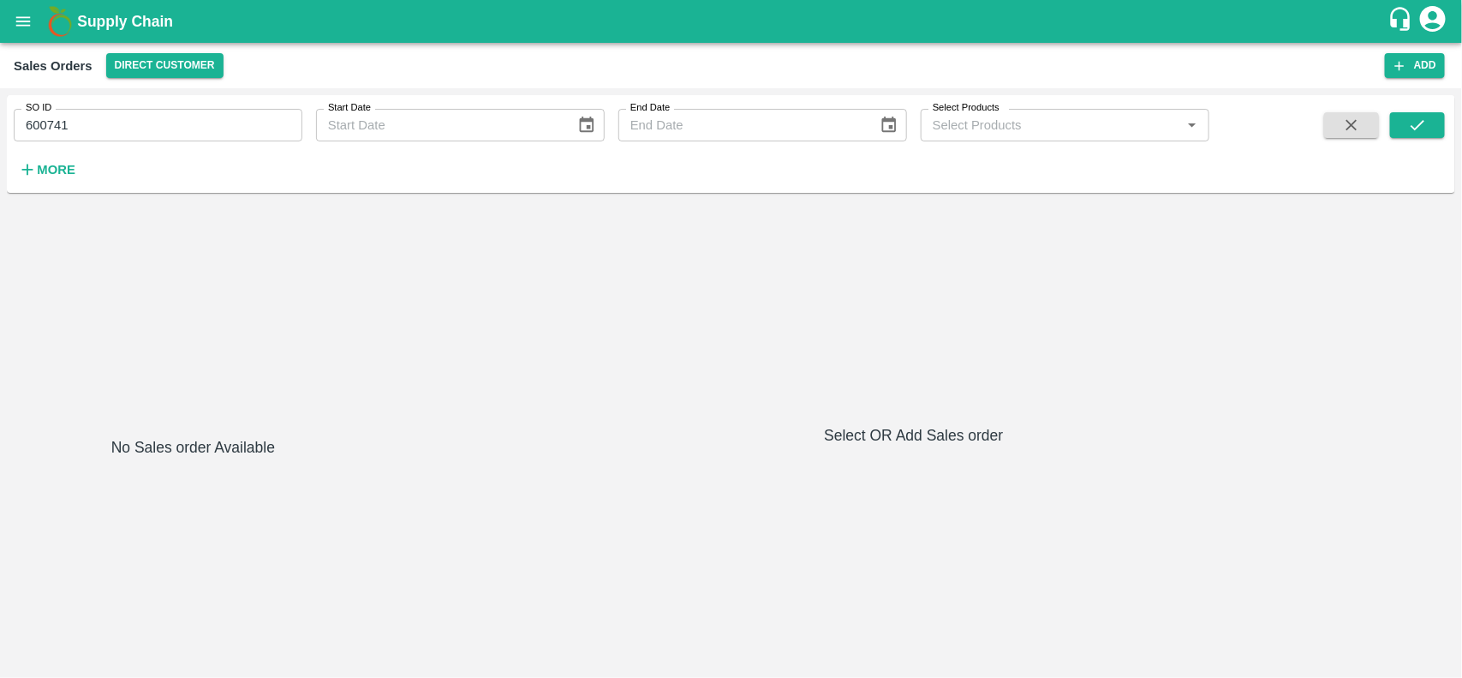
click at [116, 127] on input "600741" at bounding box center [158, 125] width 289 height 33
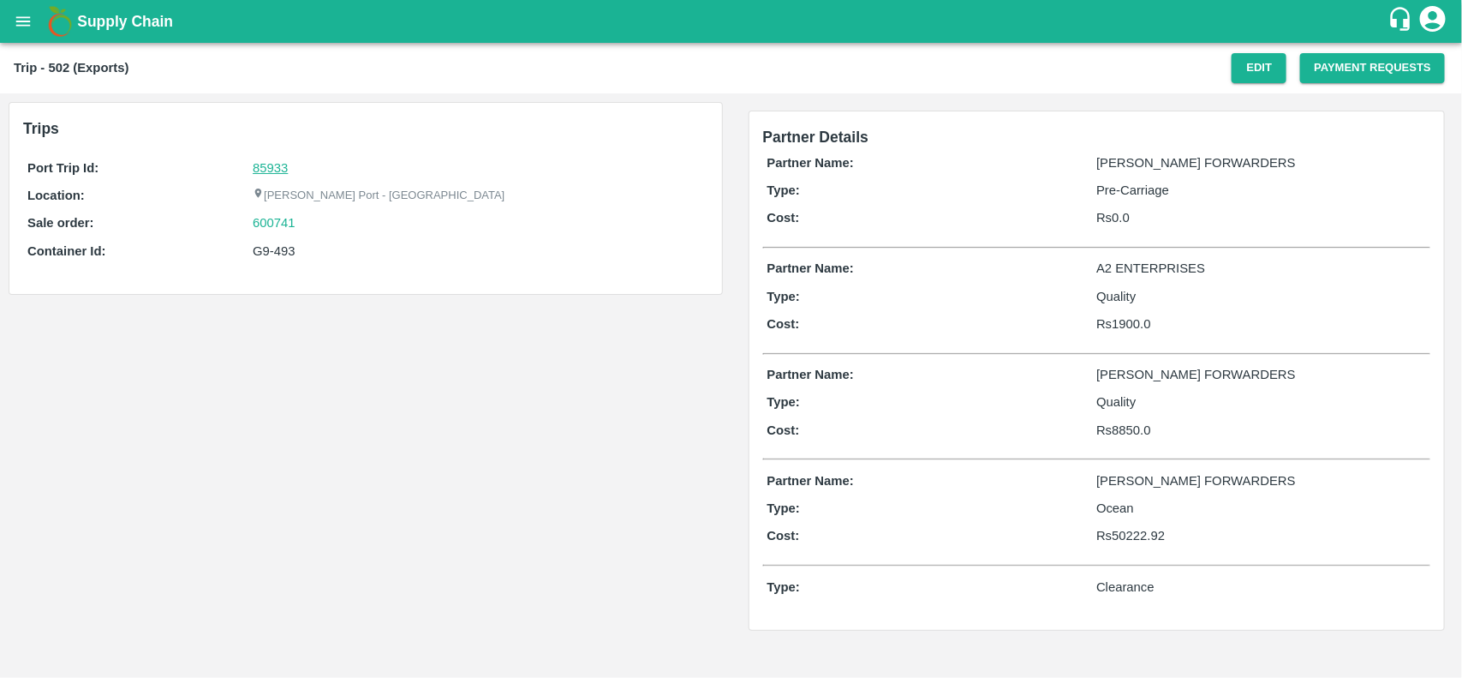
click at [278, 168] on link "85933" at bounding box center [270, 168] width 35 height 14
click at [307, 228] on div "600741" at bounding box center [478, 222] width 451 height 19
copy link "600741"
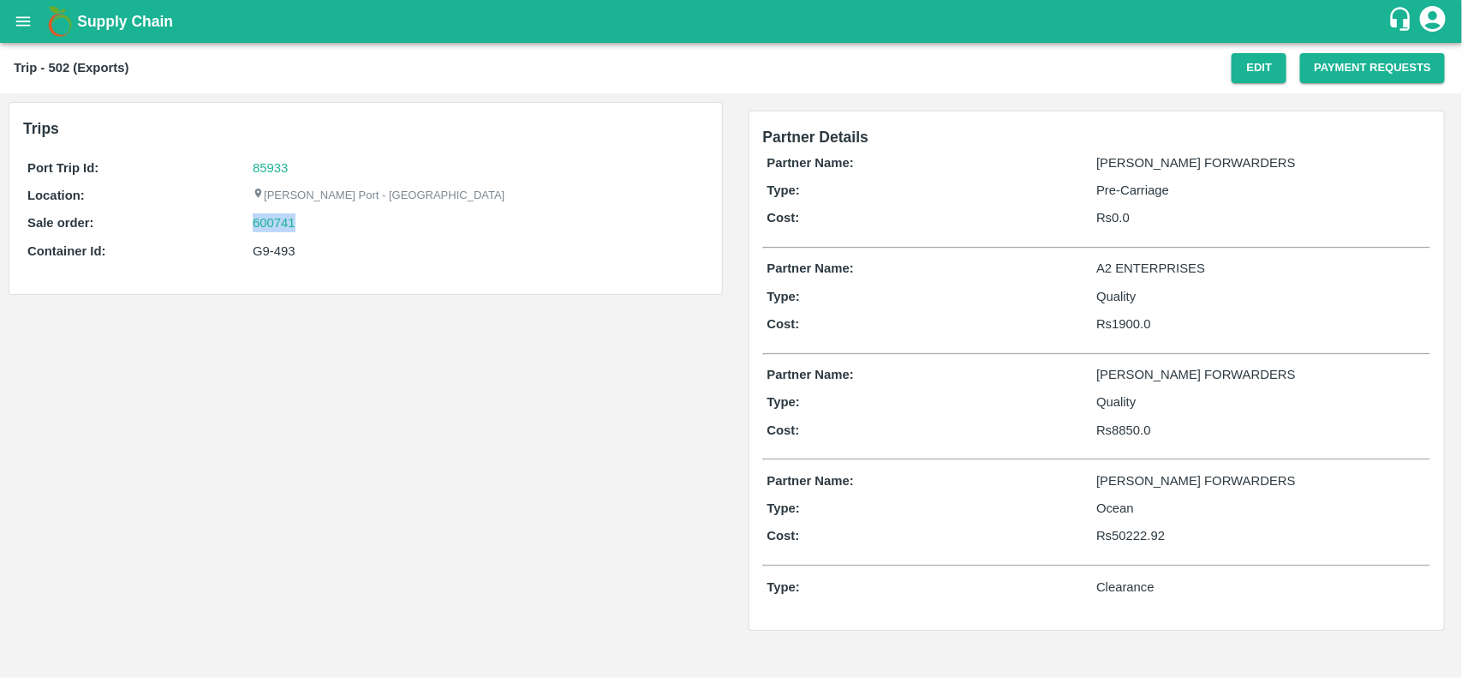
click at [307, 228] on div "600741" at bounding box center [478, 222] width 451 height 19
click at [272, 231] on link "600741" at bounding box center [274, 222] width 43 height 19
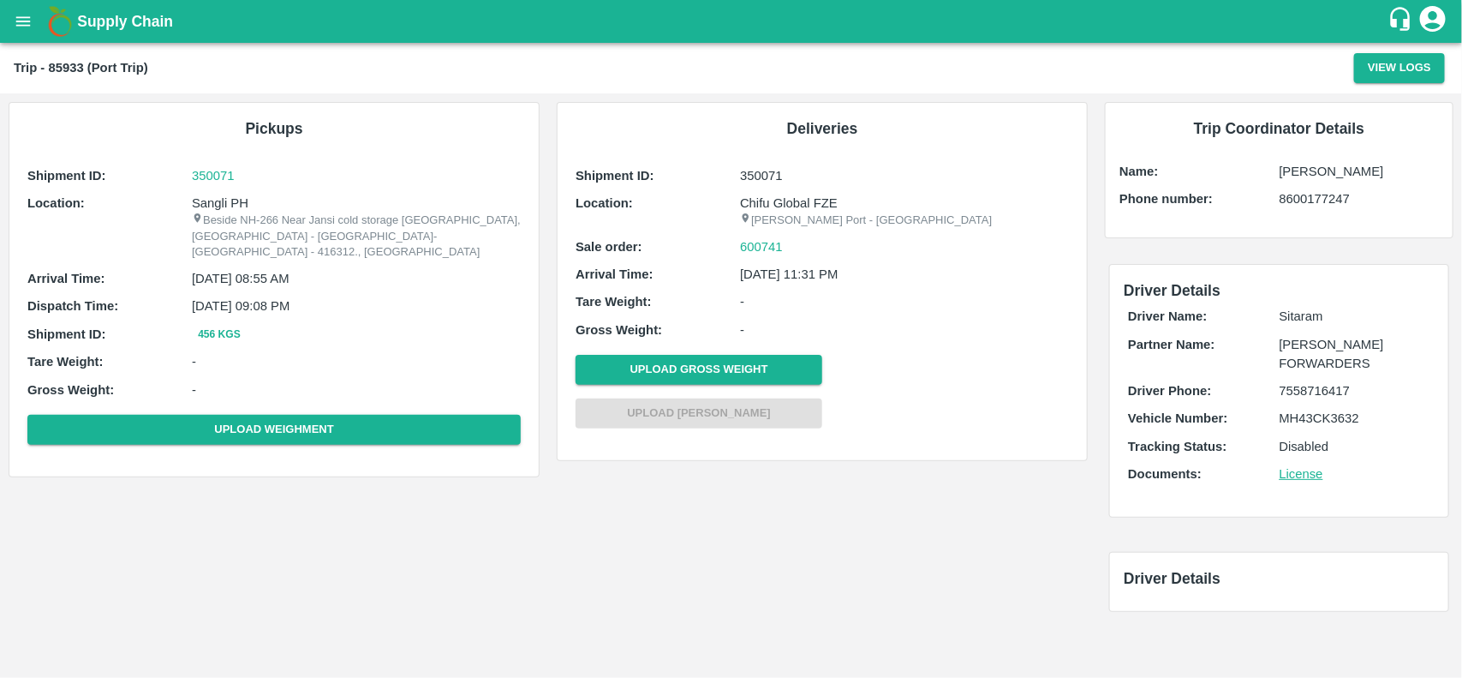
click at [206, 201] on p "Sangli PH" at bounding box center [356, 203] width 329 height 19
copy p "Sangli"
copy p "Sangli PH"
click at [206, 201] on p "Sangli PH" at bounding box center [356, 203] width 329 height 19
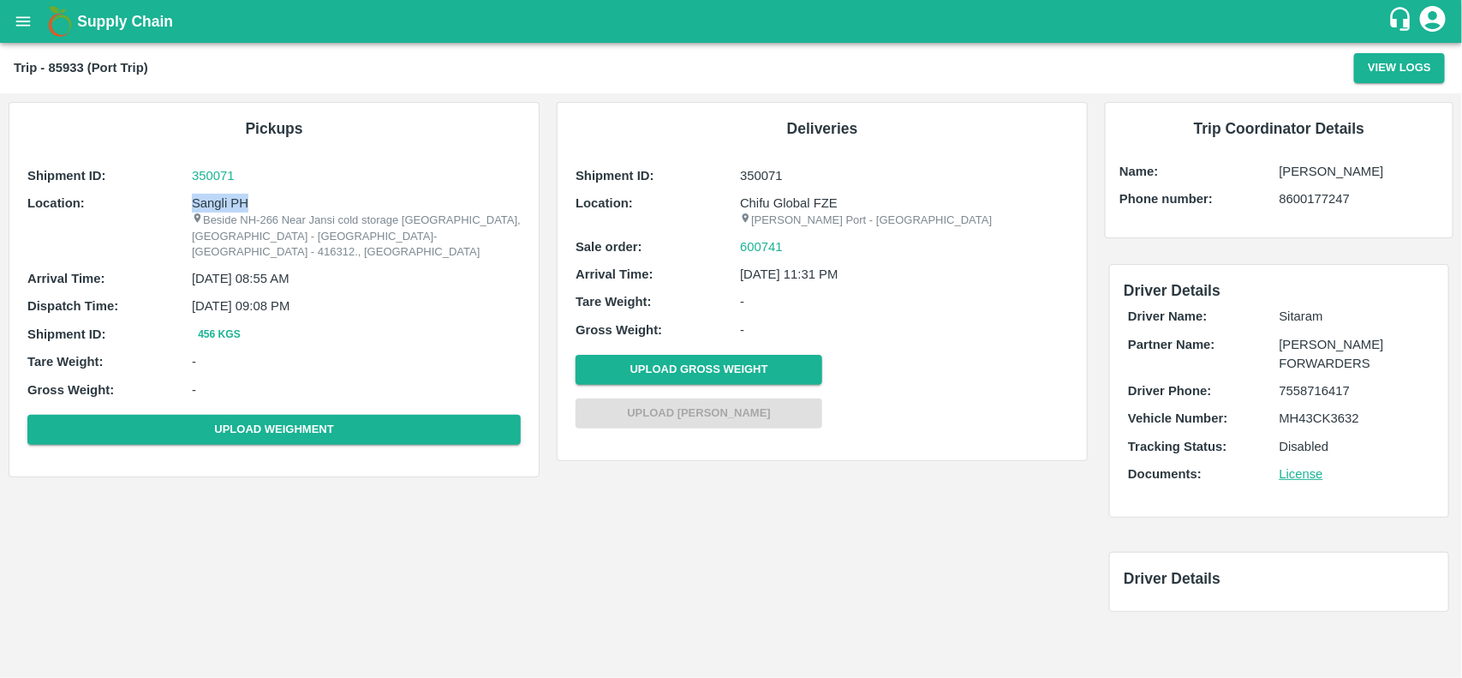
click at [206, 201] on p "Sangli PH" at bounding box center [356, 203] width 329 height 19
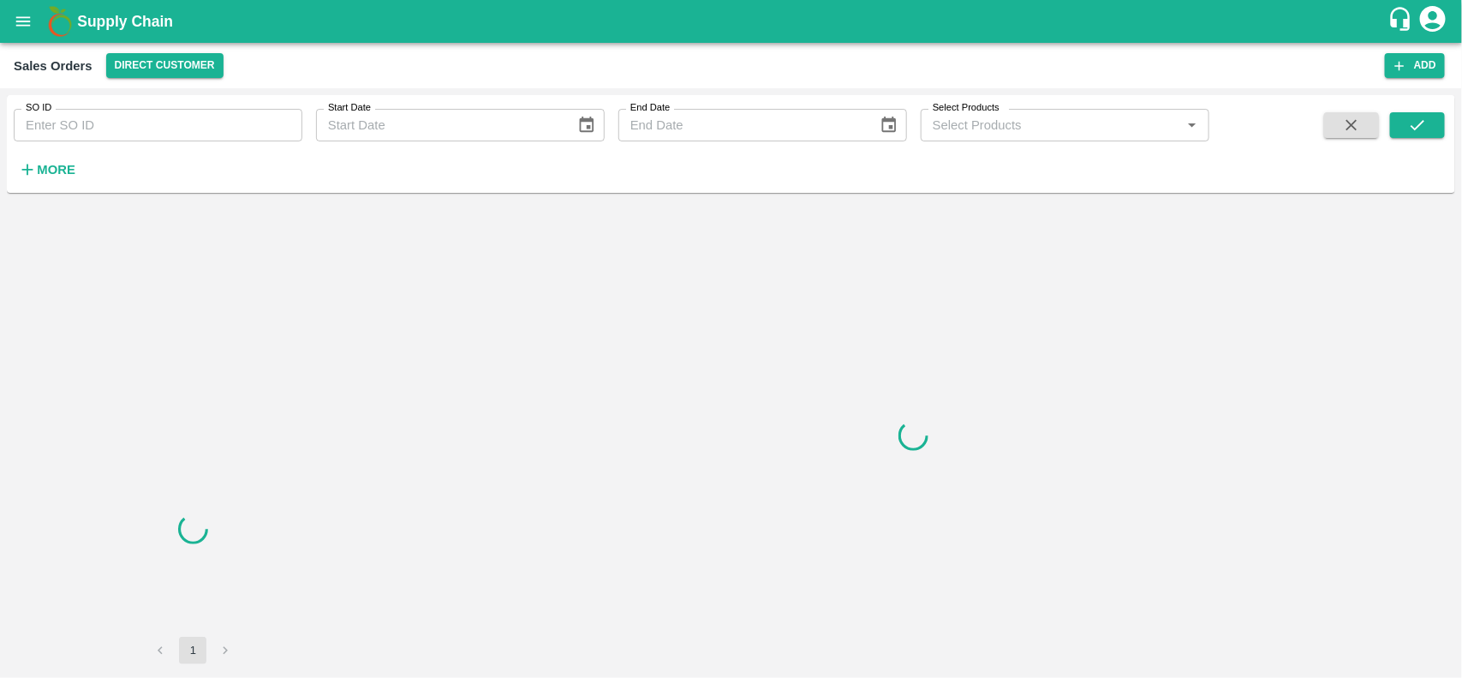
click at [147, 144] on div "SO ID SO ID Start Date Start Date End Date End Date Select Products Select Prod…" at bounding box center [604, 139] width 1209 height 89
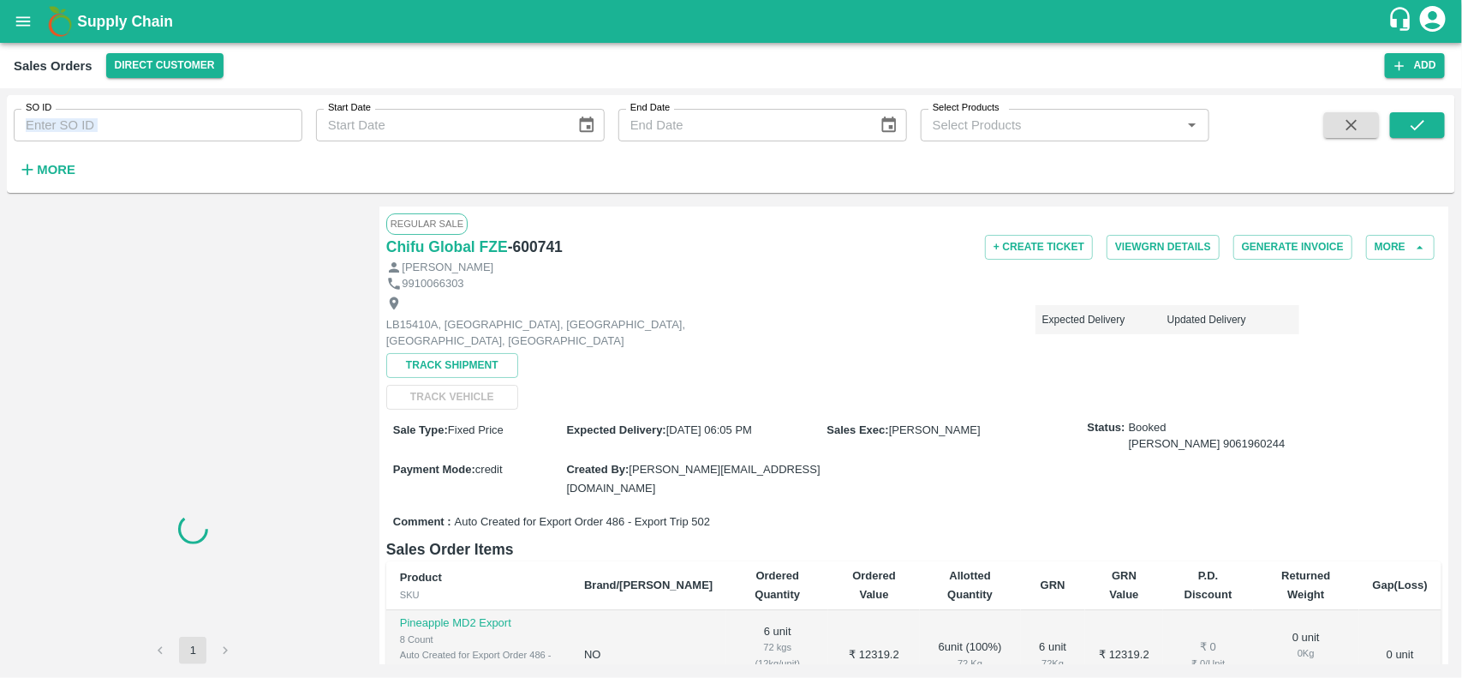
drag, startPoint x: 147, startPoint y: 144, endPoint x: 147, endPoint y: 134, distance: 10.3
click at [147, 134] on div "SO ID SO ID Start Date Start Date End Date End Date Select Products Select Prod…" at bounding box center [604, 139] width 1209 height 89
click at [147, 134] on input "SO ID" at bounding box center [158, 125] width 289 height 33
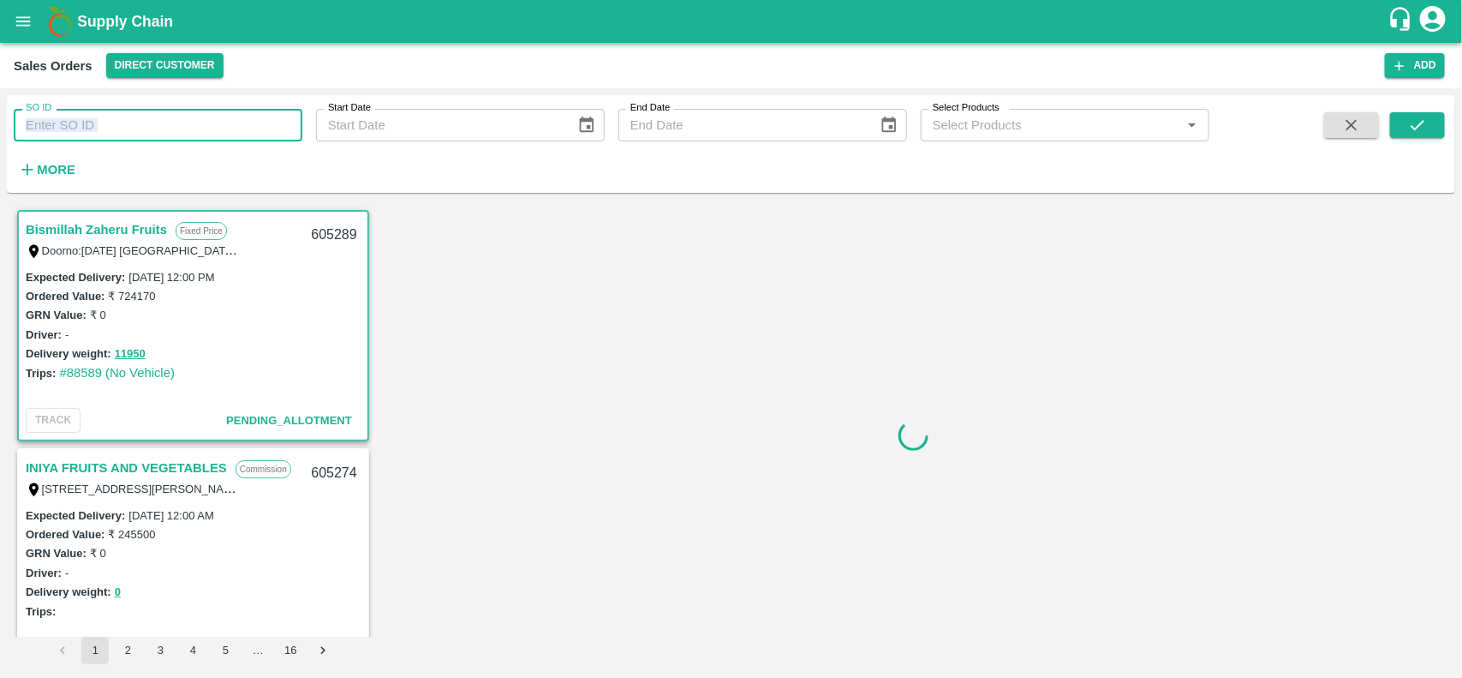
click at [147, 134] on input "SO ID" at bounding box center [158, 125] width 289 height 33
paste input "600741"
click at [147, 134] on input "600741" at bounding box center [158, 125] width 289 height 33
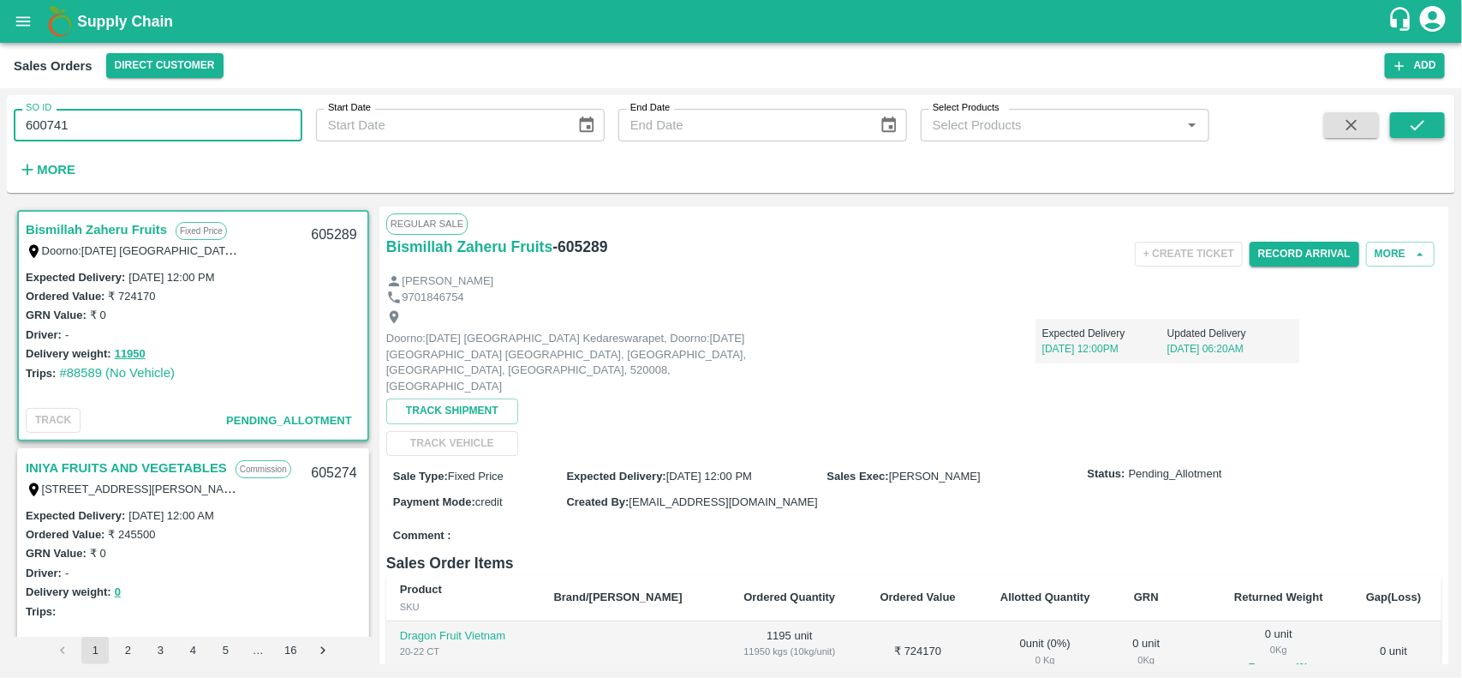
type input "600741"
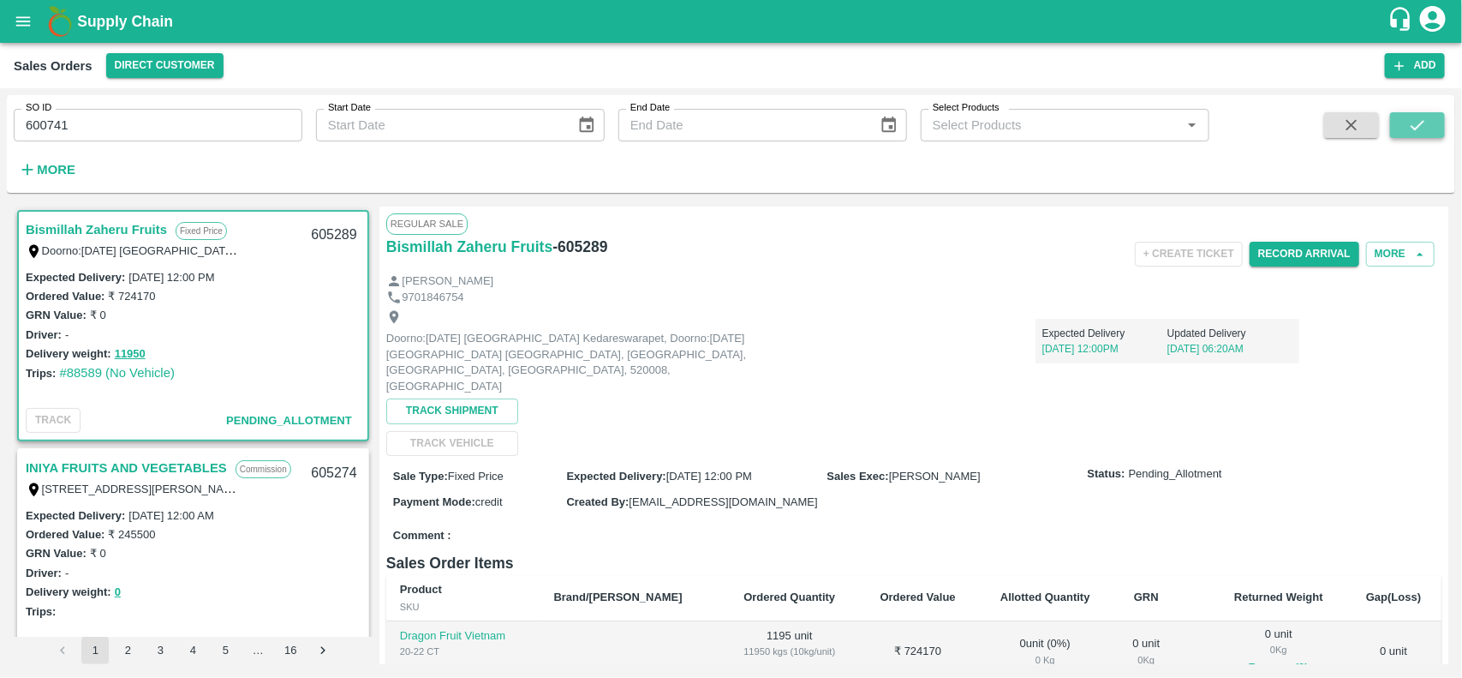
click at [1415, 117] on icon "submit" at bounding box center [1417, 125] width 19 height 19
